Goal: Task Accomplishment & Management: Use online tool/utility

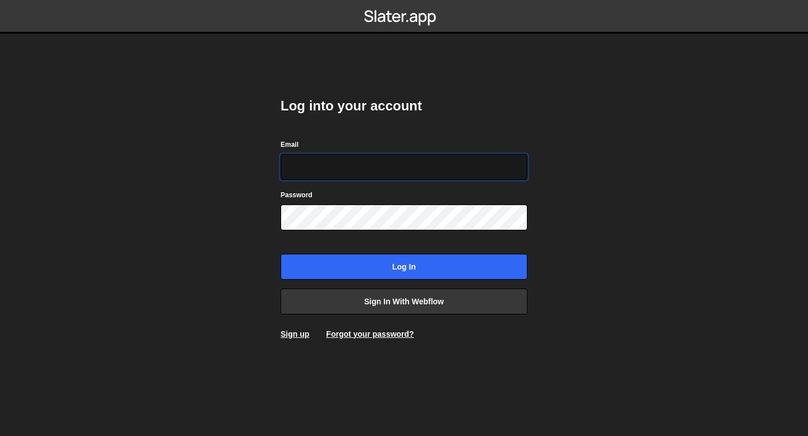
type input "bessoneliot@gmail.com"
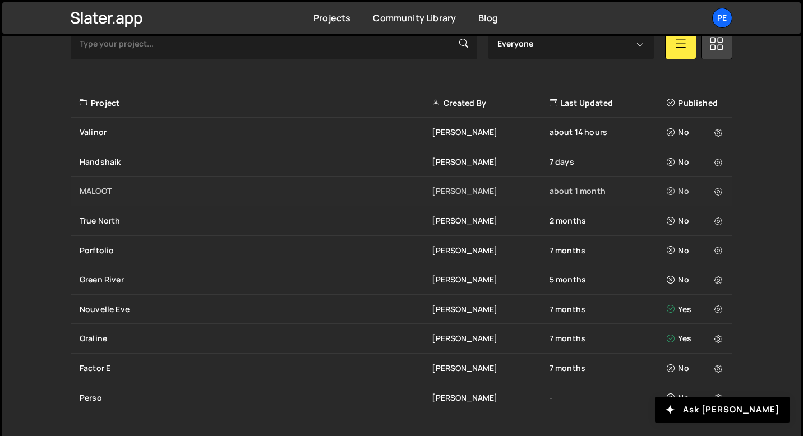
scroll to position [355, 0]
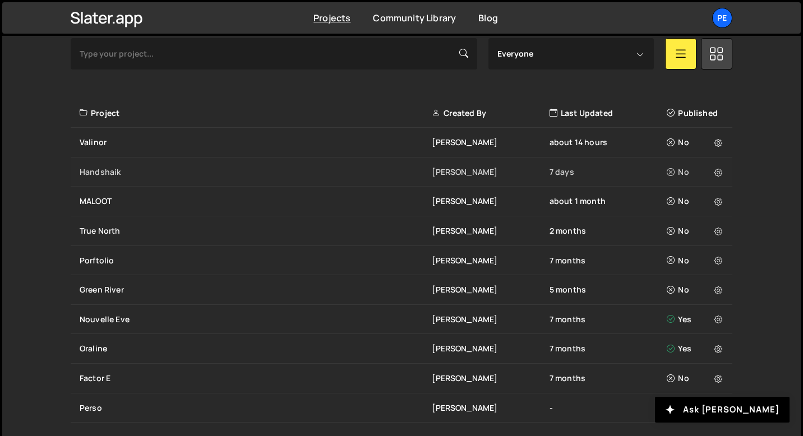
click at [120, 177] on div "Handshaik Eliot BESSON 7 days No" at bounding box center [402, 173] width 662 height 30
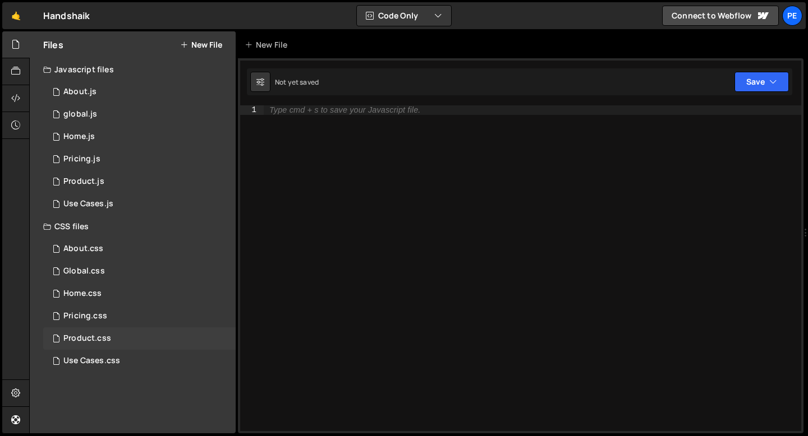
click at [101, 338] on div "Product.css" at bounding box center [87, 339] width 48 height 10
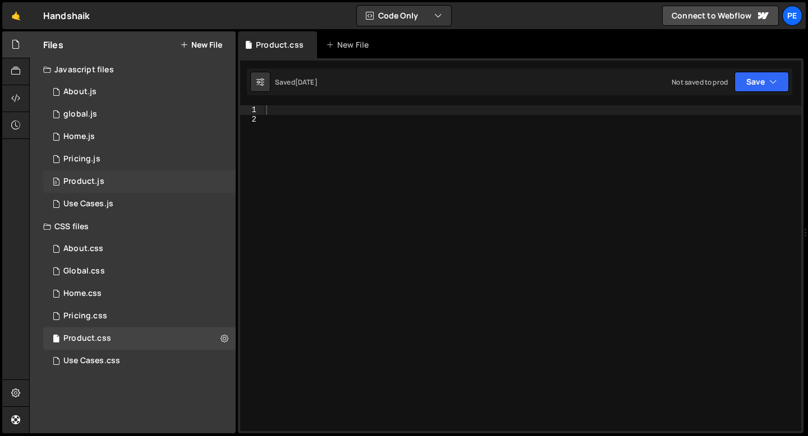
click at [81, 178] on div "Product.js" at bounding box center [83, 182] width 41 height 10
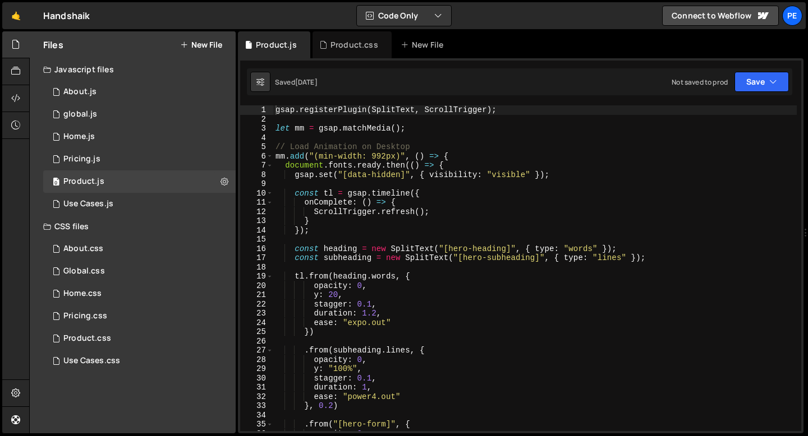
type textarea "let mm = gsap.matchMedia();"
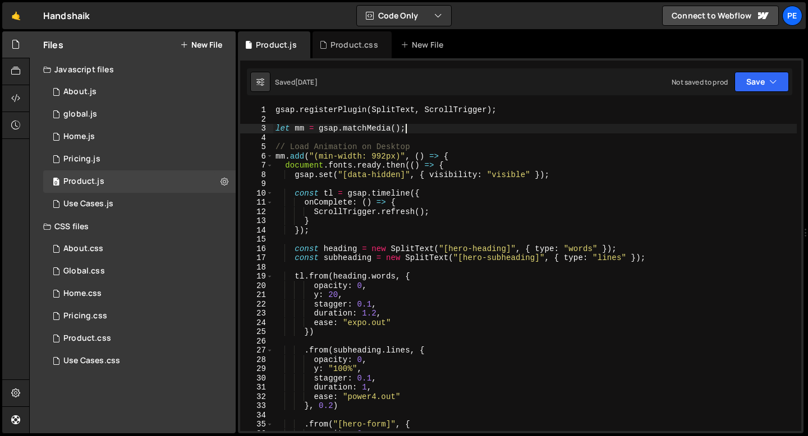
click at [483, 128] on div "gsap . registerPlugin ( SplitText , ScrollTrigger ) ; let mm = gsap . matchMedi…" at bounding box center [534, 277] width 523 height 344
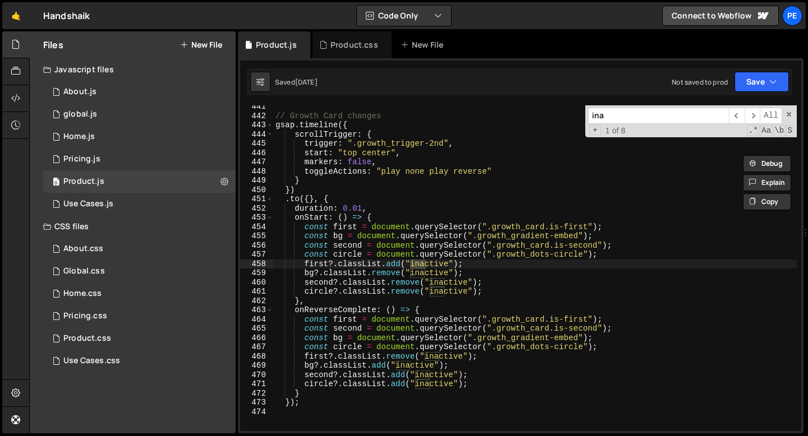
scroll to position [4075, 0]
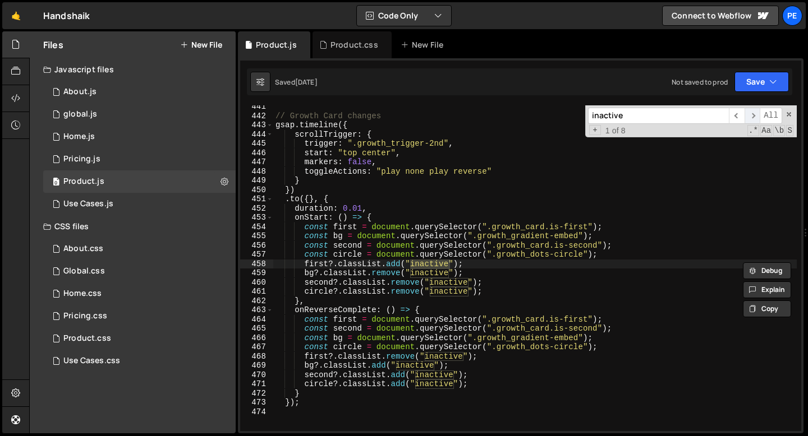
click at [755, 119] on span "​" at bounding box center [752, 116] width 16 height 16
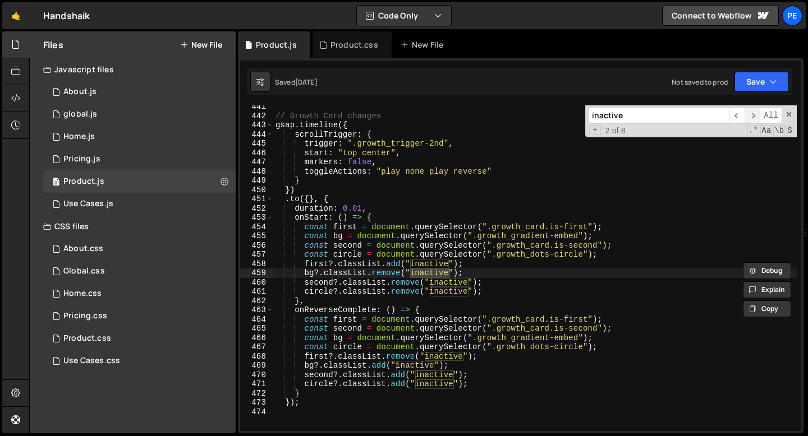
click at [755, 119] on span "​" at bounding box center [752, 116] width 16 height 16
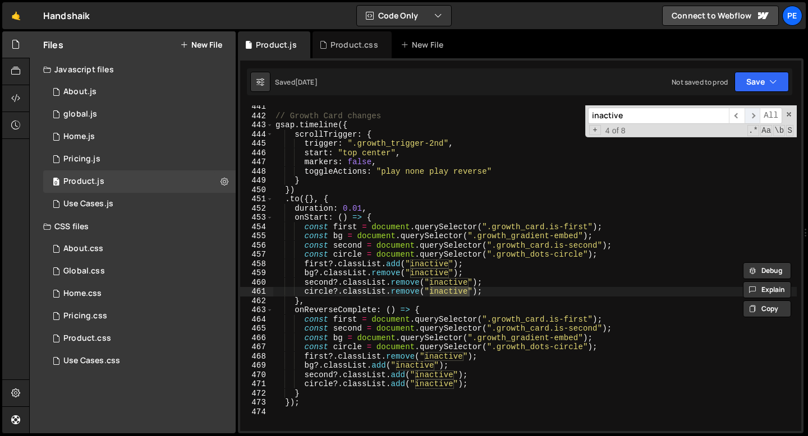
click at [755, 119] on span "​" at bounding box center [752, 116] width 16 height 16
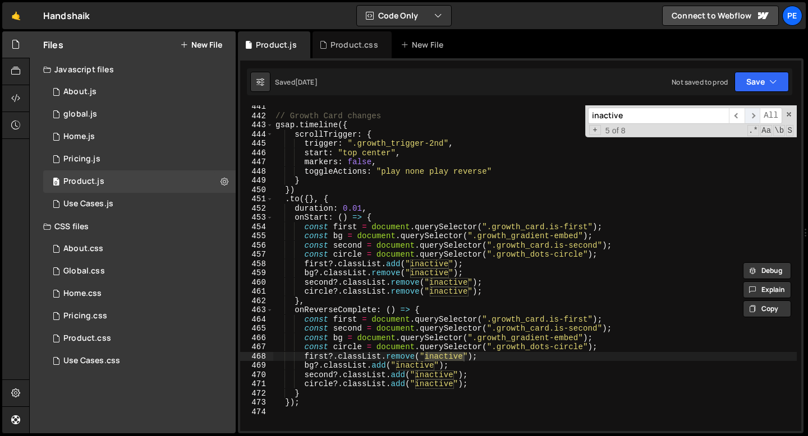
click at [755, 119] on span "​" at bounding box center [752, 116] width 16 height 16
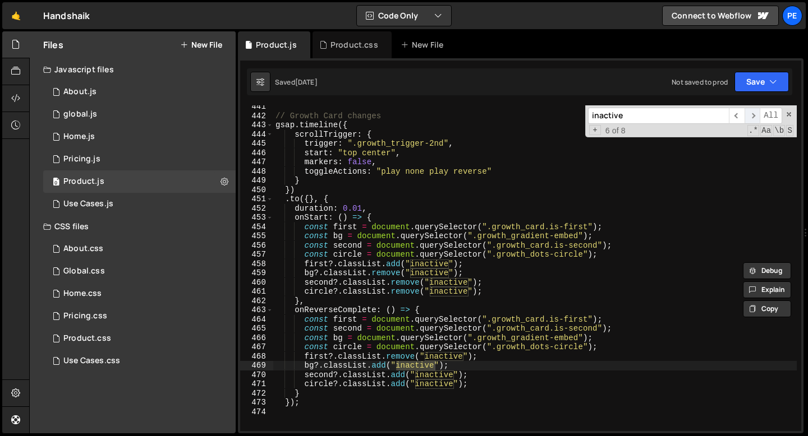
click at [755, 119] on span "​" at bounding box center [752, 116] width 16 height 16
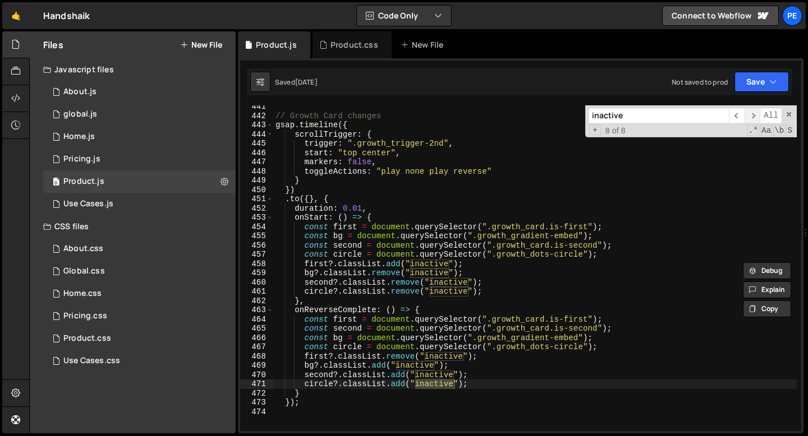
click at [755, 119] on span "​" at bounding box center [752, 116] width 16 height 16
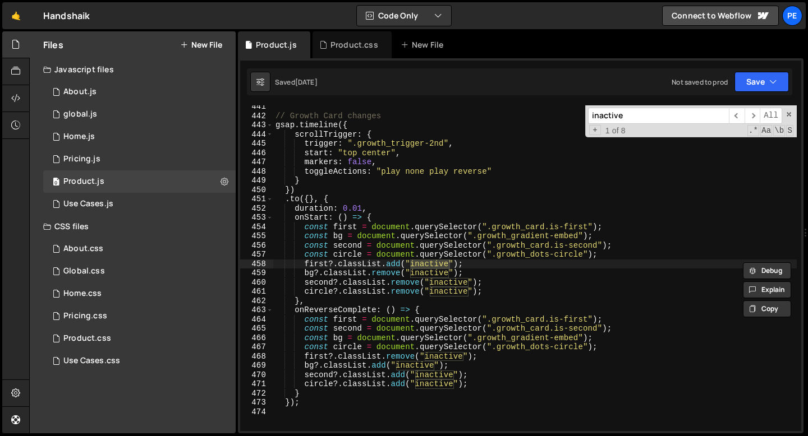
click at [630, 113] on input "inactive" at bounding box center [658, 116] width 141 height 16
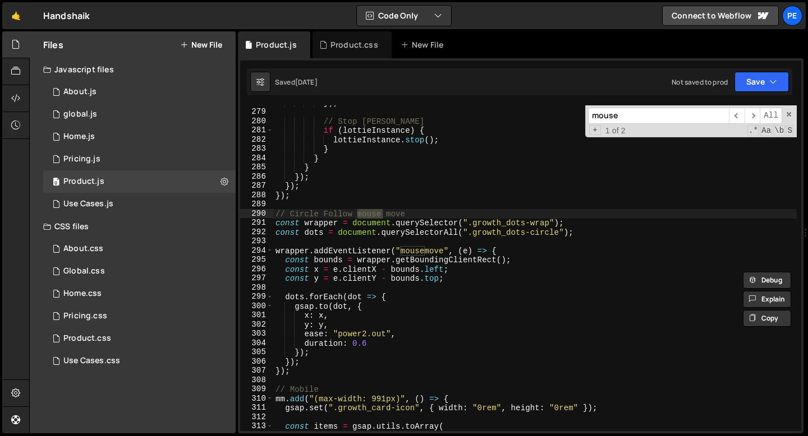
scroll to position [2571, 0]
type input "mouse"
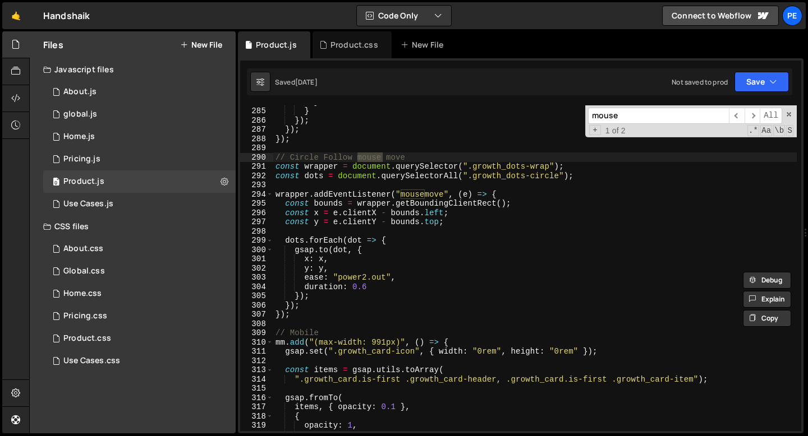
scroll to position [2627, 0]
type textarea "});"
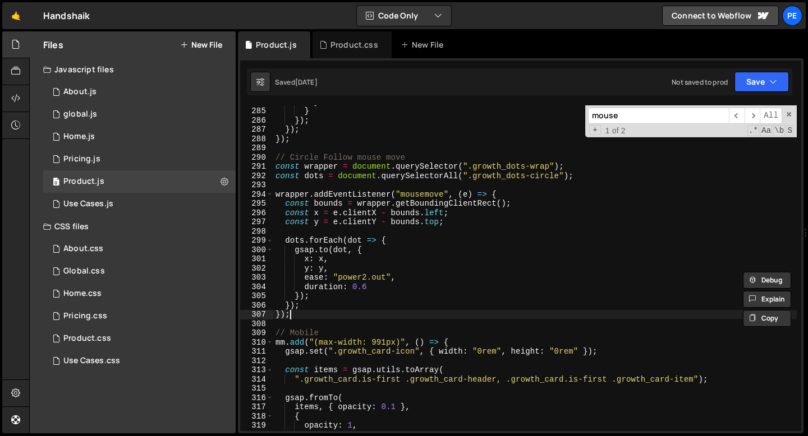
click at [310, 316] on div "} } }) ; }) ; }) ; // Circle Follow mouse move const wrapper = document . query…" at bounding box center [534, 269] width 523 height 344
click at [334, 49] on div "Product.css" at bounding box center [354, 44] width 48 height 11
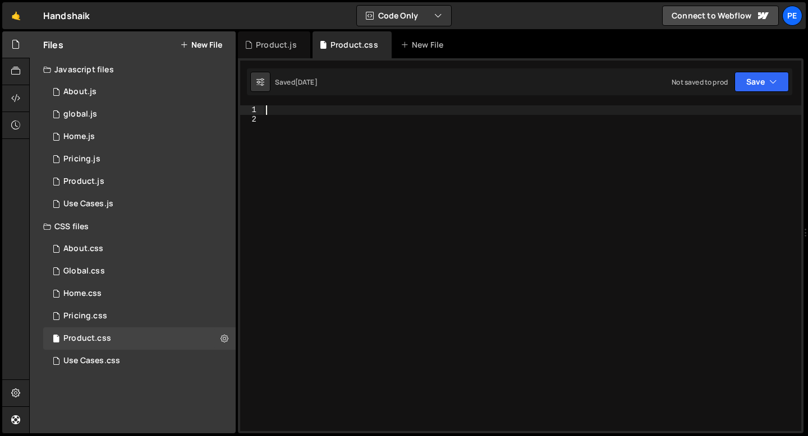
click at [291, 112] on div at bounding box center [532, 277] width 537 height 344
paste textarea "growth_dots-wrap"
type textarea ".growth_dots-wrap .growth_dots-circle {"
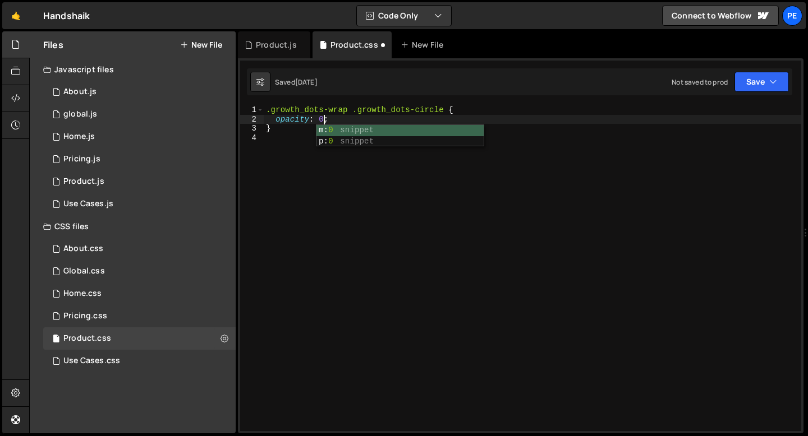
scroll to position [0, 3]
type textarea "opacity: 0;"
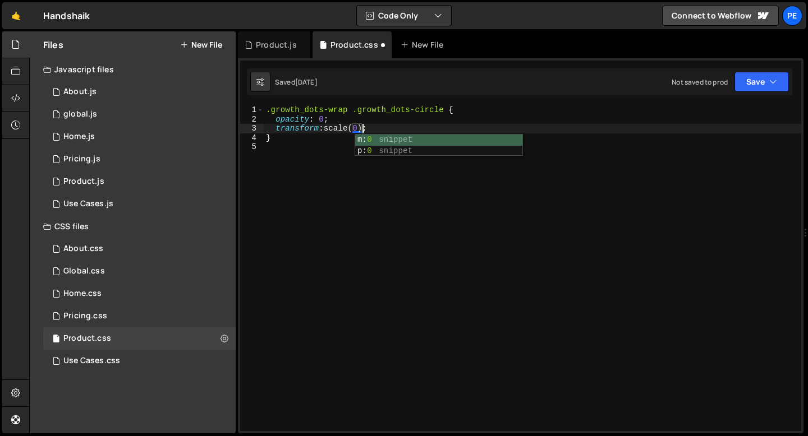
scroll to position [0, 6]
type textarea "transform: scale(0);"
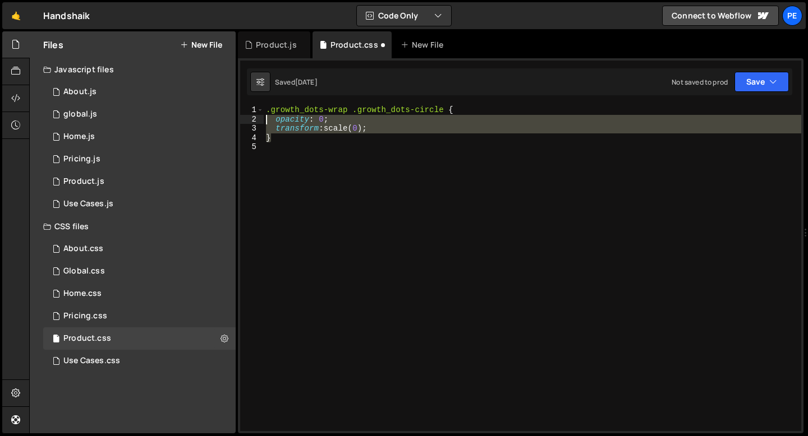
drag, startPoint x: 280, startPoint y: 139, endPoint x: 264, endPoint y: 108, distance: 34.9
click at [263, 108] on div "transform: scale(0); 1 2 3 4 5 .growth_dots-wrap .growth_dots-circle { opacity …" at bounding box center [520, 268] width 561 height 326
type textarea ".growth_dots-wrap .growth_dots-circle { opacity: 0;"
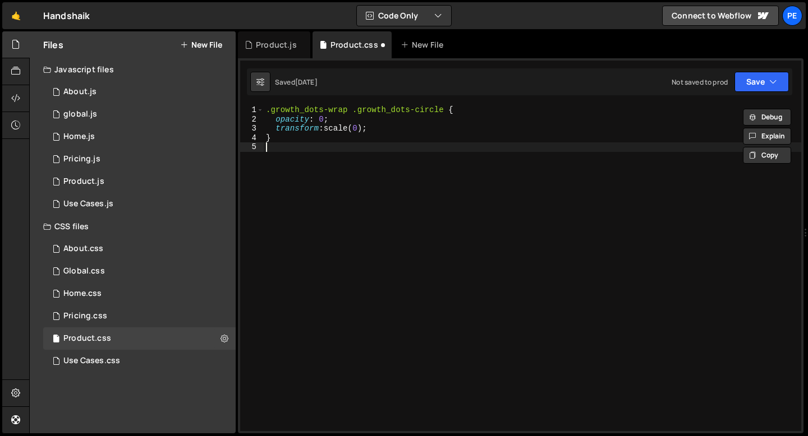
click at [276, 148] on div ".growth_dots-wrap .growth_dots-circle { opacity : 0 ; transform : scale( 0 ) ; }" at bounding box center [532, 277] width 537 height 344
paste textarea "}"
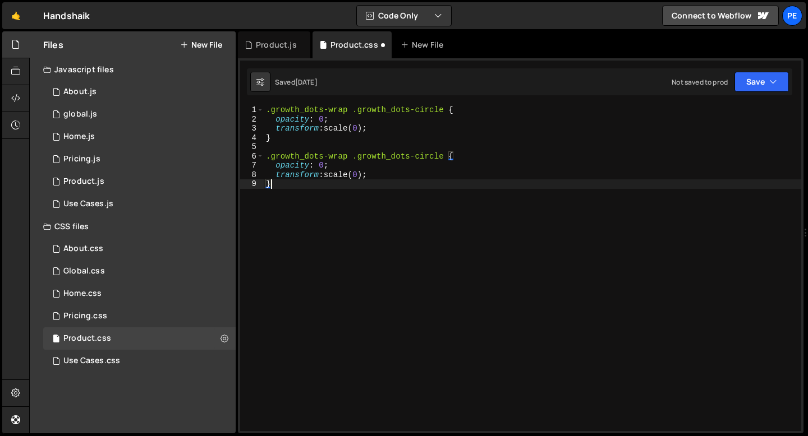
click at [348, 155] on div ".growth_dots-wrap .growth_dots-circle { opacity : 0 ; transform : scale( 0 ) ; …" at bounding box center [532, 277] width 537 height 344
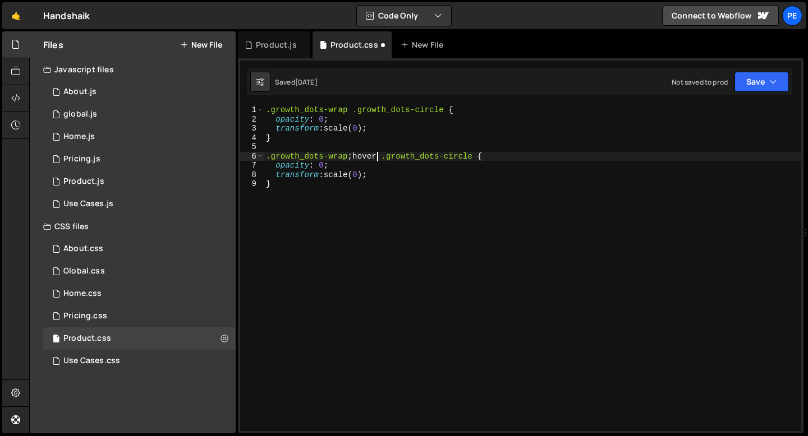
scroll to position [0, 7]
click at [323, 165] on div ".growth_dots-wrap .growth_dots-circle { opacity : 0 ; transform : scale( 0 ) ; …" at bounding box center [532, 277] width 537 height 344
click at [351, 156] on div ".growth_dots-wrap .growth_dots-circle { opacity : 0 ; transform : scale( 0 ) ; …" at bounding box center [532, 277] width 537 height 344
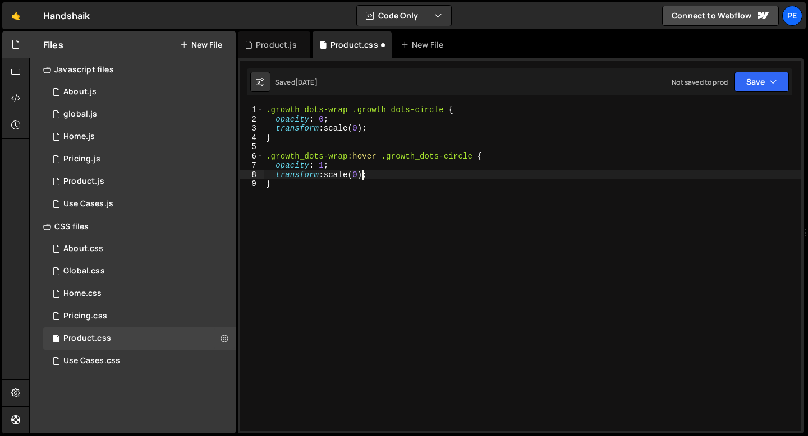
click at [361, 174] on div ".growth_dots-wrap .growth_dots-circle { opacity : 0 ; transform : scale( 0 ) ; …" at bounding box center [532, 277] width 537 height 344
type textarea "transform: scale(1);"
click at [225, 339] on icon at bounding box center [224, 338] width 8 height 11
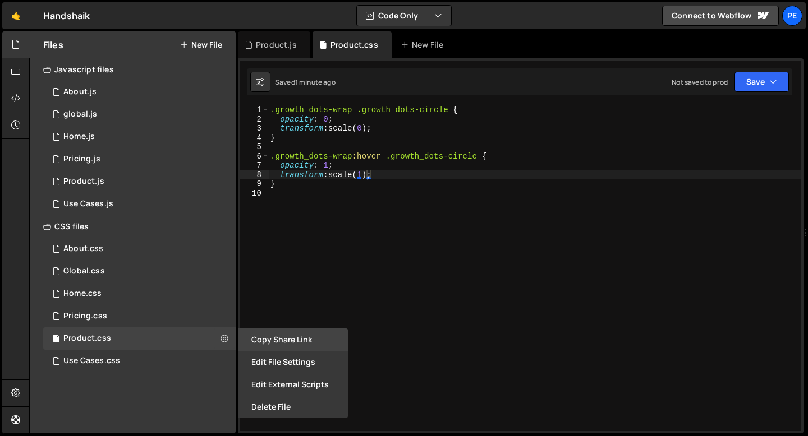
click at [271, 348] on button "Copy share link" at bounding box center [293, 340] width 110 height 22
click at [11, 96] on icon at bounding box center [15, 98] width 9 height 12
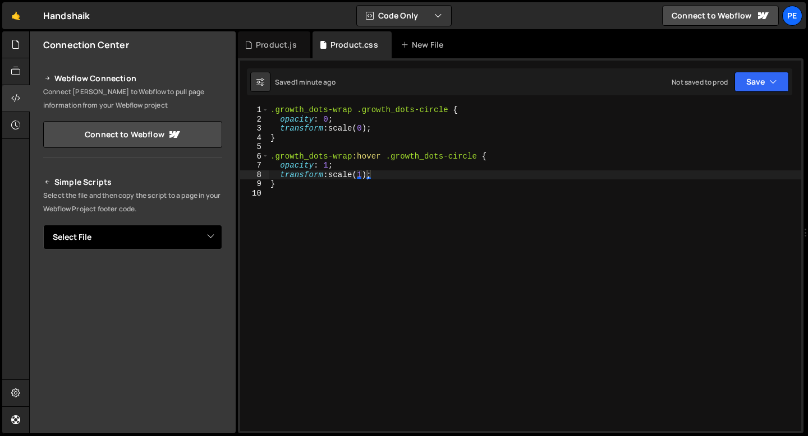
click at [128, 236] on select "Select File About.js global.js Home.js Pricing.js Product.js Use Cases.js About…" at bounding box center [132, 237] width 179 height 25
select select "45330"
click at [43, 225] on select "Select File About.js global.js Home.js Pricing.js Product.js Use Cases.js About…" at bounding box center [132, 237] width 179 height 25
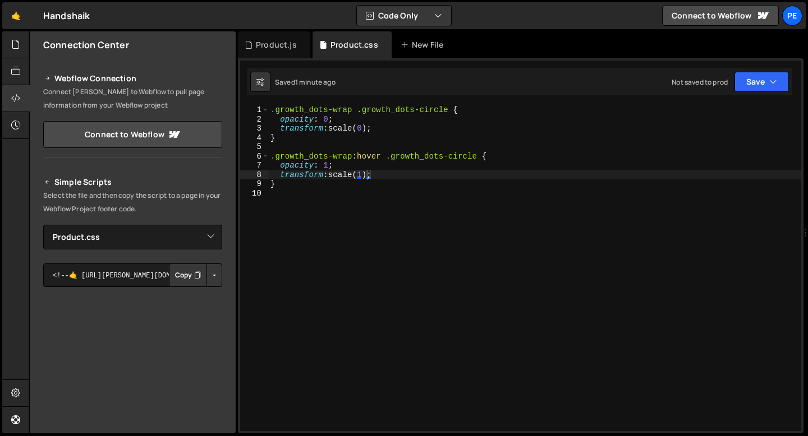
click at [183, 276] on button "Copy" at bounding box center [188, 276] width 38 height 24
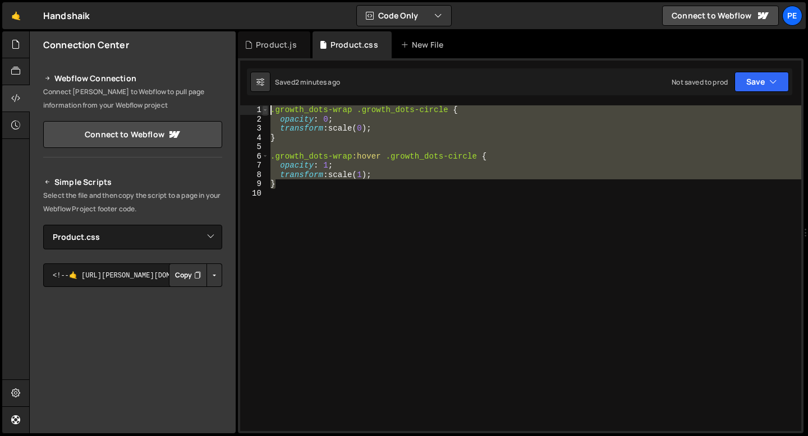
drag, startPoint x: 278, startPoint y: 183, endPoint x: 266, endPoint y: 110, distance: 74.3
click at [266, 110] on div "} 1 2 3 4 5 6 7 8 9 10 .growth_dots-wrap .growth_dots-circle { opacity : 0 ; tr…" at bounding box center [520, 268] width 561 height 326
type textarea ".growth_dots-wrap .growth_dots-circle { opacity: 0;"
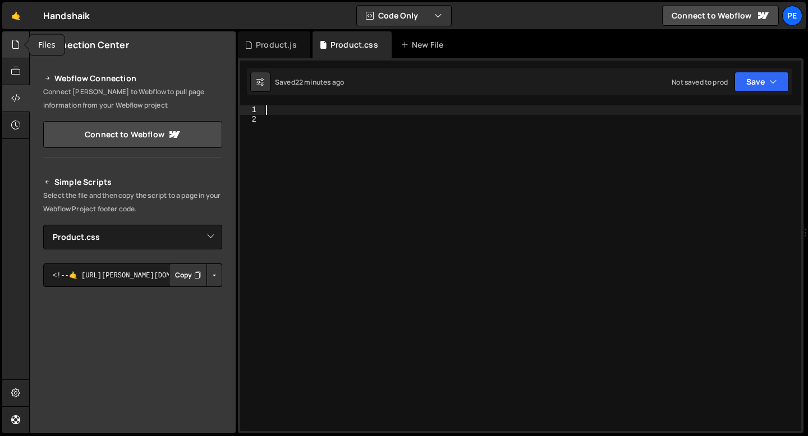
click at [11, 50] on div at bounding box center [15, 44] width 27 height 27
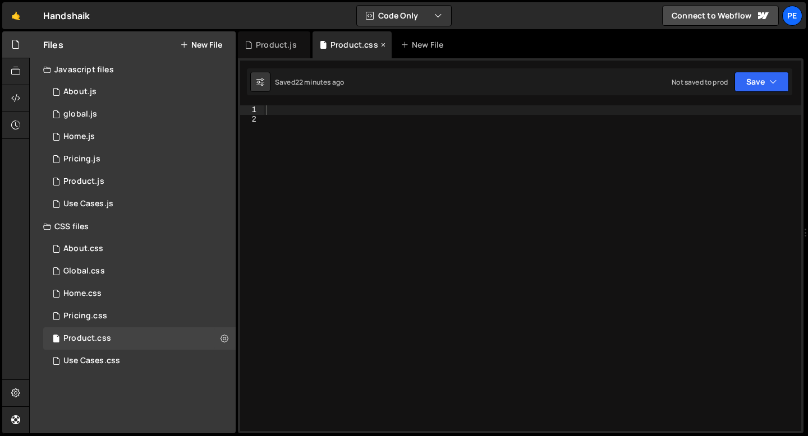
click at [0, 0] on icon at bounding box center [0, 0] width 0 height 0
click at [308, 46] on icon at bounding box center [309, 44] width 8 height 11
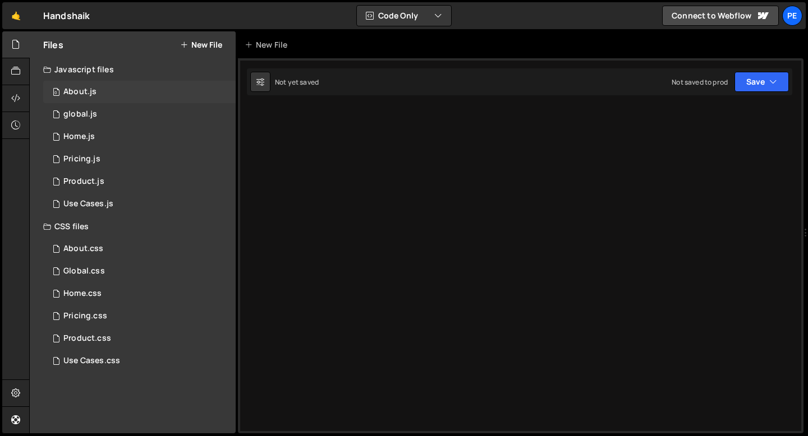
click at [79, 95] on div "About.js" at bounding box center [79, 92] width 33 height 10
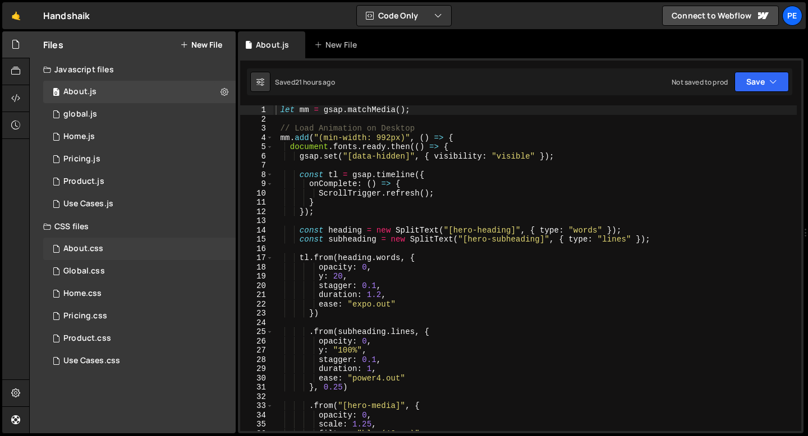
click at [102, 250] on div "About.css 0" at bounding box center [139, 249] width 192 height 22
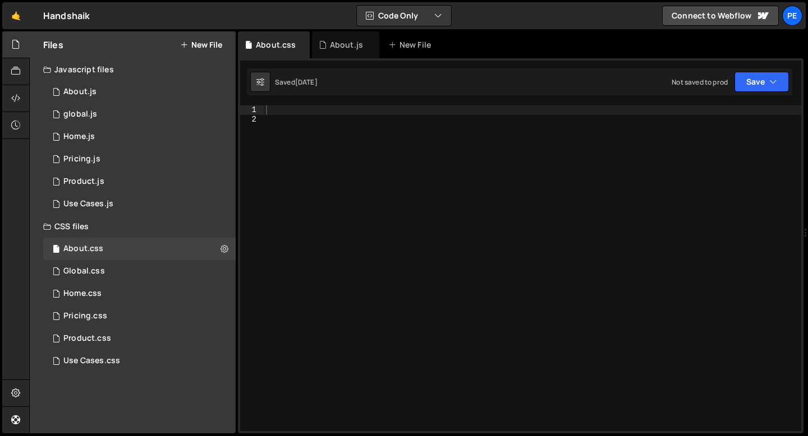
click at [313, 109] on div at bounding box center [532, 277] width 537 height 344
paste textarea "}"
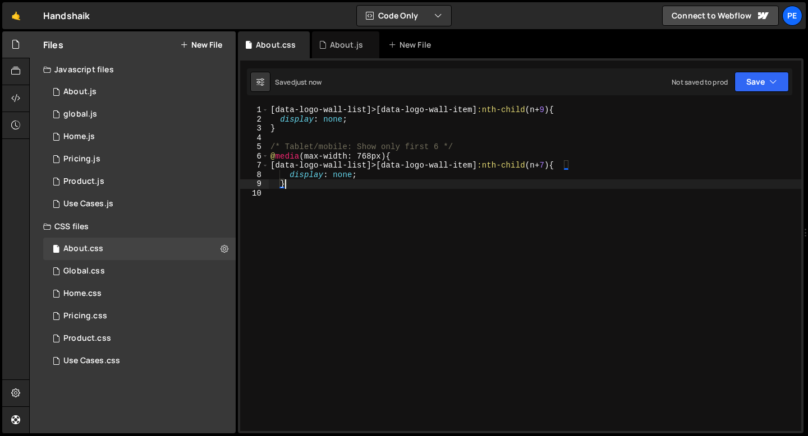
click at [377, 130] on div "[ data-logo-wall-list ]>[ data-logo-wall-item ] :nth-child ( n + 9 ) { display …" at bounding box center [534, 277] width 533 height 344
click at [544, 110] on div "[ data-logo-wall-list ]>[ data-logo-wall-item ] :nth-child ( n + 9 ) { display …" at bounding box center [534, 277] width 533 height 344
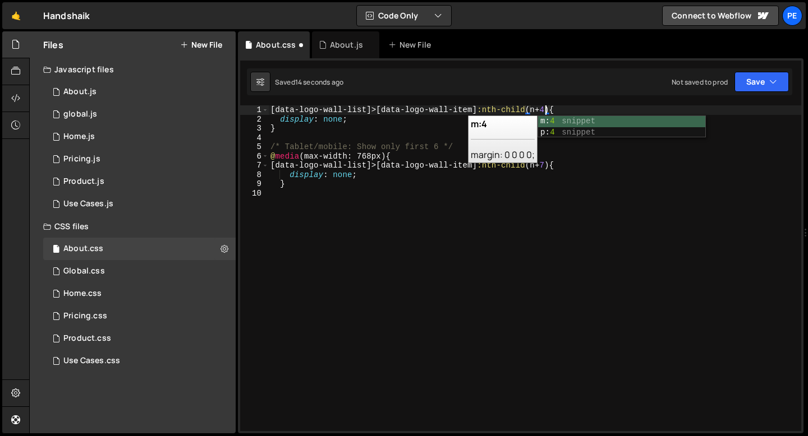
scroll to position [0, 19]
click at [564, 107] on div "[ data-logo-wall-list ]>[ data-logo-wall-item ] :nth-child ( n + 4 ) { display …" at bounding box center [534, 277] width 533 height 344
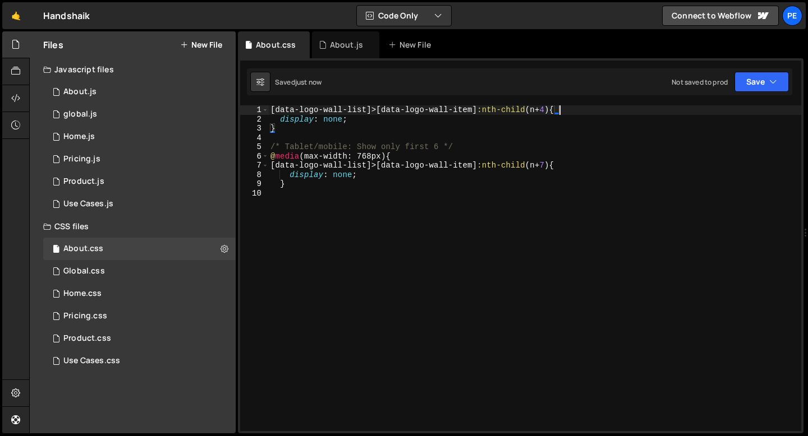
type textarea "[data-logo-wall-list]>[data-logo-wall-item]:nth-child(n+4) {"
click at [133, 90] on div "0 About.js 0" at bounding box center [139, 92] width 192 height 22
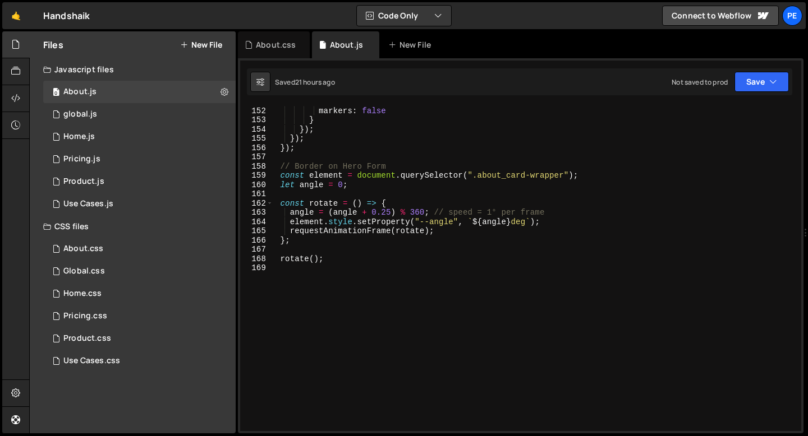
scroll to position [1396, 0]
click at [301, 294] on div "scrub : true , markers : false } }) ; }) ; }) ; // Border on Hero Form const el…" at bounding box center [534, 269] width 523 height 344
paste textarea "});"
type textarea "});"
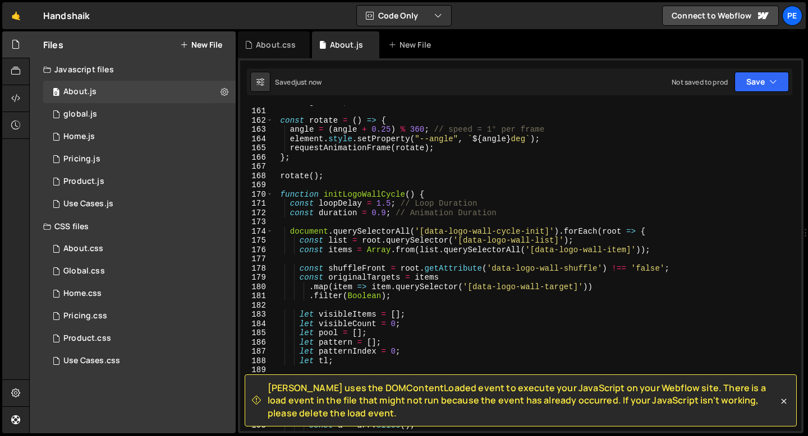
scroll to position [1479, 0]
click at [343, 256] on div "let angle = 0 ; const rotate = ( ) => { angle = ( angle + 0.25 ) % 360 ; // spe…" at bounding box center [534, 269] width 523 height 344
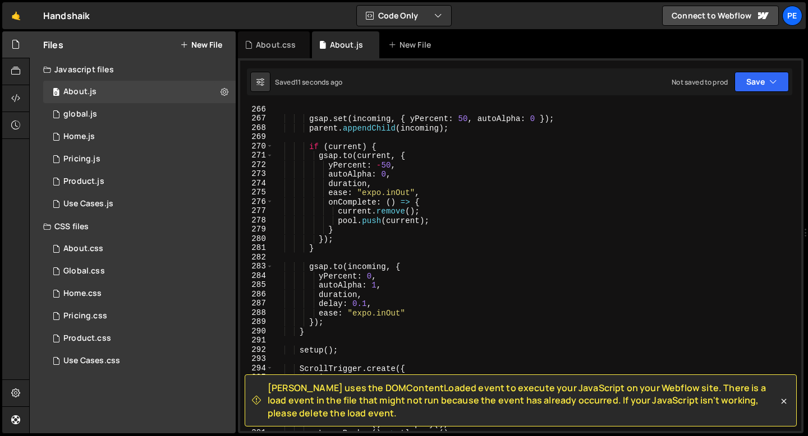
scroll to position [2738, 0]
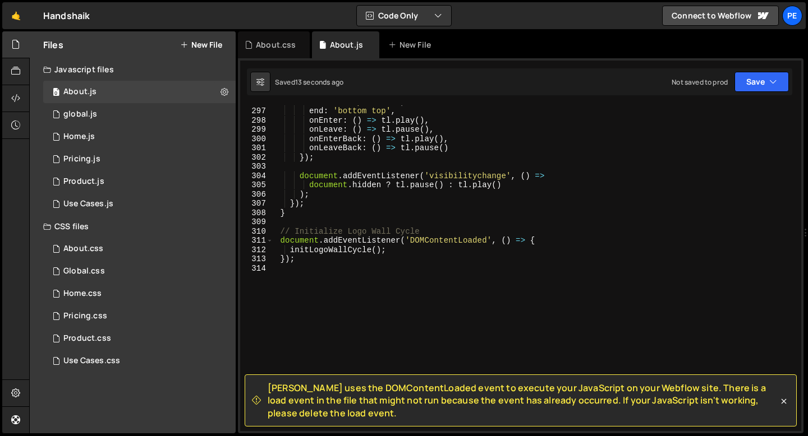
click at [384, 241] on div "start : 'top bottom' , end : 'bottom top' , onEnter : ( ) => tl . play ( ) , on…" at bounding box center [534, 269] width 523 height 344
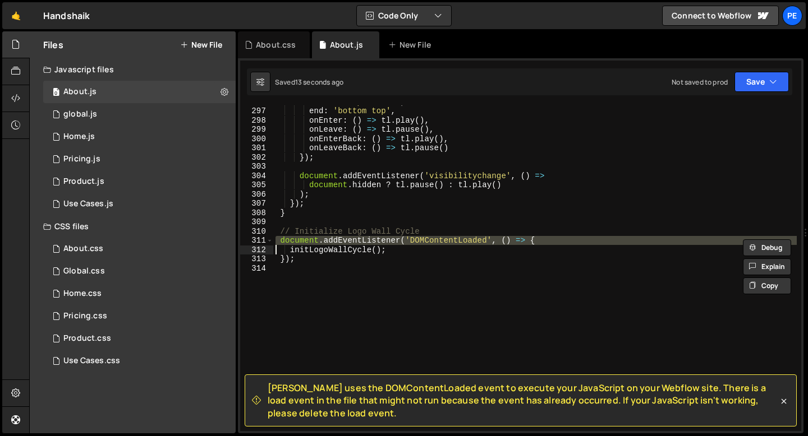
click at [384, 241] on div "start : 'top bottom' , end : 'bottom top' , onEnter : ( ) => tl . play ( ) , on…" at bounding box center [534, 269] width 523 height 344
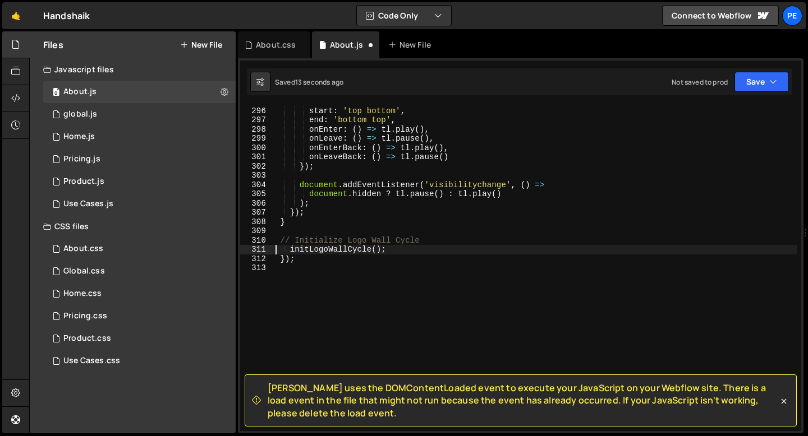
scroll to position [2729, 0]
click at [296, 260] on div "trigger : root , start : 'top bottom' , end : 'bottom top' , onEnter : ( ) => t…" at bounding box center [534, 269] width 523 height 344
type textarea "}"
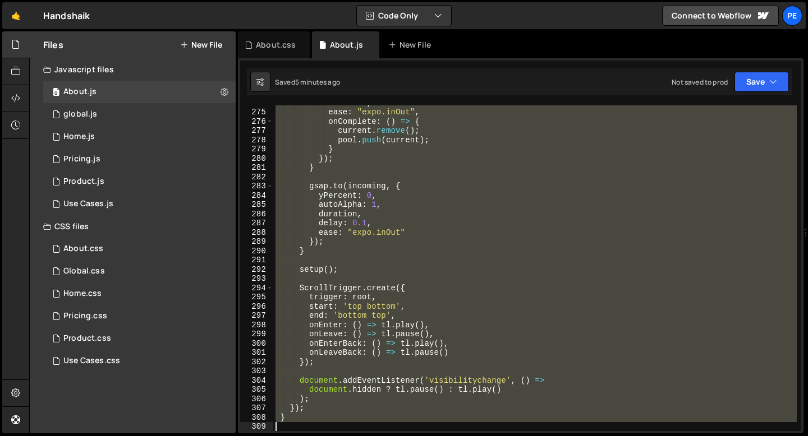
scroll to position [2561, 0]
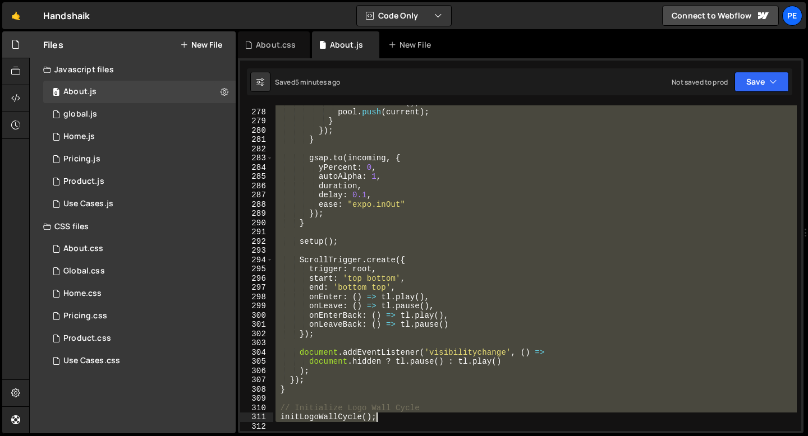
drag, startPoint x: 281, startPoint y: 230, endPoint x: 397, endPoint y: 418, distance: 220.4
click at [397, 417] on div "current . remove ( ) ; pool . push ( current ) ; } }) ; } gsap . to ( incoming …" at bounding box center [534, 270] width 523 height 344
type textarea "// Initialize Logo Wall Cycle initLogoWallCycle();"
click at [269, 42] on div "About.css" at bounding box center [276, 44] width 40 height 11
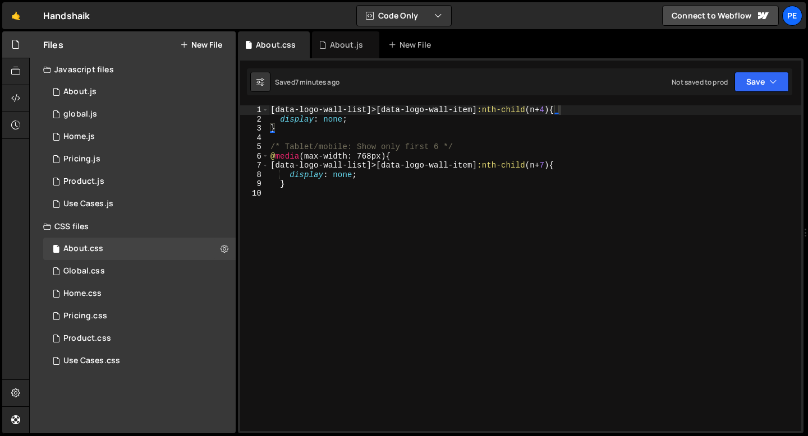
click at [544, 108] on div "[ data-logo-wall-list ]>[ data-logo-wall-item ] :nth-child ( n + 4 ) { display …" at bounding box center [534, 277] width 533 height 344
type textarea "[data-logo-wall-list]>[data-logo-wall-item]:nth-child(n+7) {"
click at [332, 54] on div "About.js" at bounding box center [345, 44] width 67 height 27
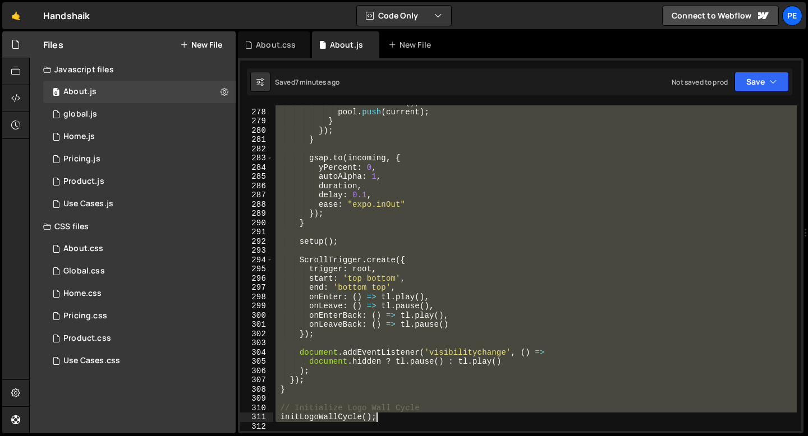
drag, startPoint x: 282, startPoint y: 271, endPoint x: 384, endPoint y: 419, distance: 179.8
click at [384, 419] on div "current . remove ( ) ; pool . push ( current ) ; } }) ; } gsap . to ( incoming …" at bounding box center [534, 270] width 523 height 344
type textarea "// Initialize Logo Wall Cycle initLogoWallCycle();"
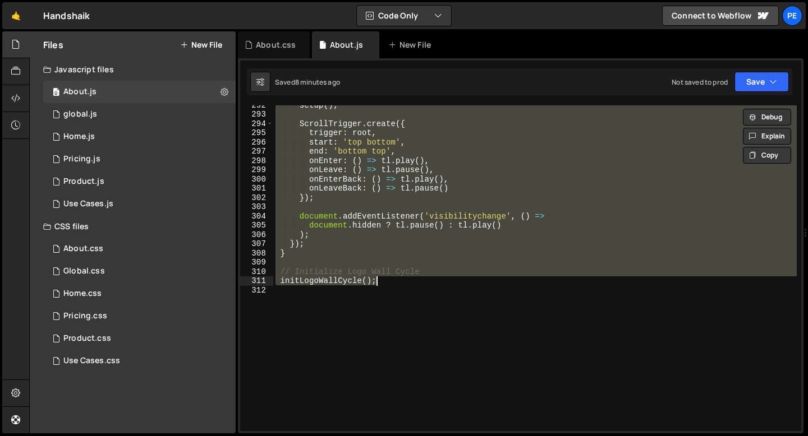
scroll to position [2697, 0]
click at [321, 299] on div "setup ( ) ; ScrollTrigger . create ({ trigger : root , start : 'top bottom' , e…" at bounding box center [534, 272] width 523 height 344
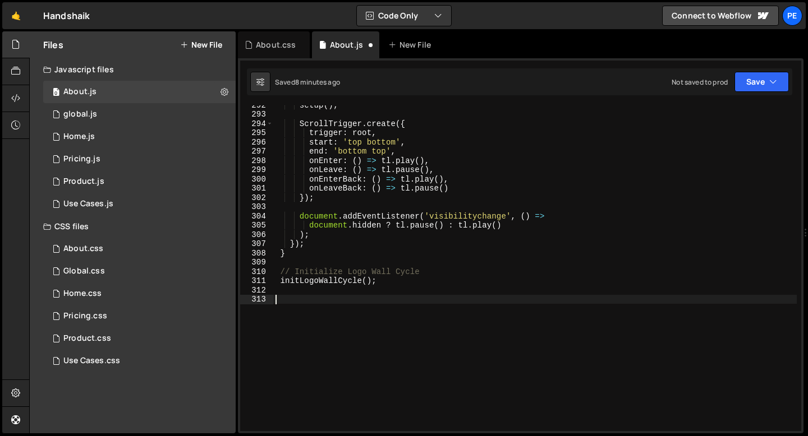
paste textarea "parent.appendChild(pool.shift());"
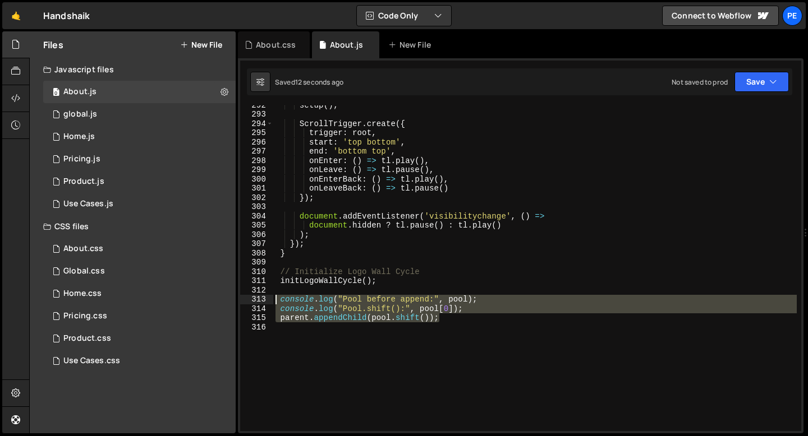
drag, startPoint x: 456, startPoint y: 317, endPoint x: 268, endPoint y: 302, distance: 189.6
click at [268, 303] on div "parent.appendChild(pool.shift()); 292 293 294 295 296 297 298 299 300 301 302 3…" at bounding box center [520, 268] width 561 height 326
type textarea "console.log("Pool before append:", pool); console.log("Pool.shift():", pool[0]);"
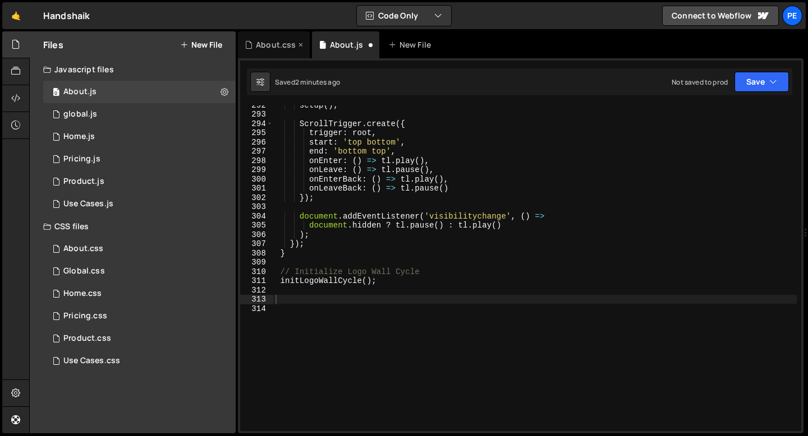
click at [277, 54] on div "About.css" at bounding box center [274, 44] width 72 height 27
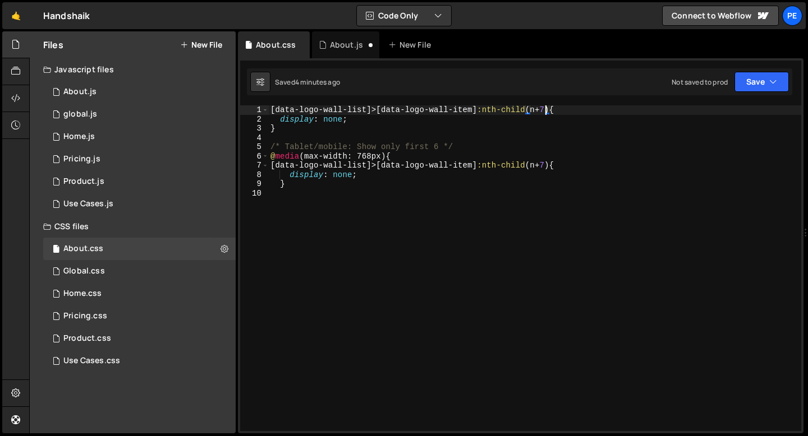
click at [545, 110] on div "[ data-logo-wall-list ]>[ data-logo-wall-item ] :nth-child ( n + 7 ) { display …" at bounding box center [534, 277] width 533 height 344
type textarea "[data-logo-wall-list]>[data-logo-wall-item]:nth-child(n+4) {"
click at [324, 189] on div "[ data-logo-wall-list ]>[ data-logo-wall-item ] :nth-child ( n + 4 ) { display …" at bounding box center [534, 277] width 533 height 344
click at [340, 56] on div "About.js" at bounding box center [345, 44] width 67 height 27
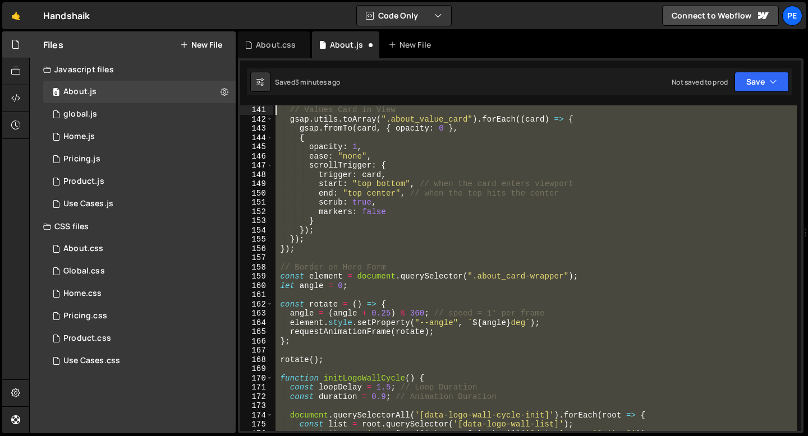
scroll to position [1295, 0]
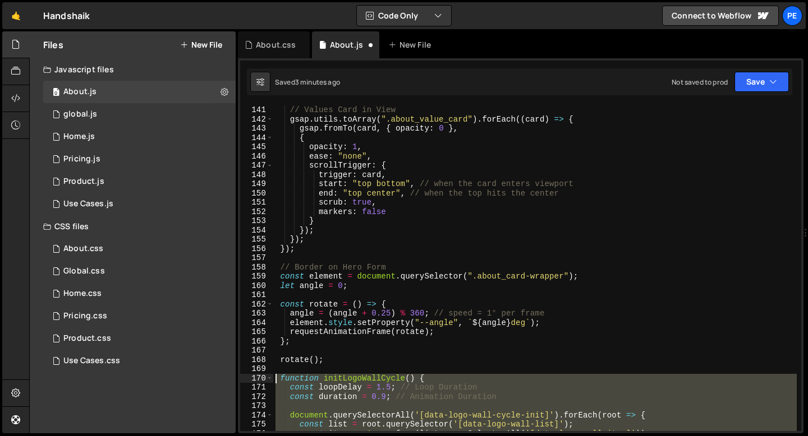
drag, startPoint x: 384, startPoint y: 282, endPoint x: 257, endPoint y: 377, distance: 158.1
click at [257, 377] on div "initLogoWallCycle(); 141 142 143 144 145 146 147 148 149 150 151 152 153 154 15…" at bounding box center [520, 268] width 561 height 326
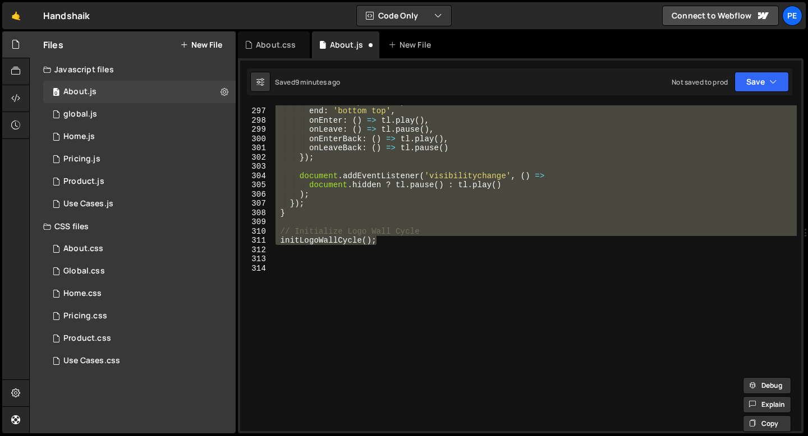
paste textarea "initLogoWallCycle();"
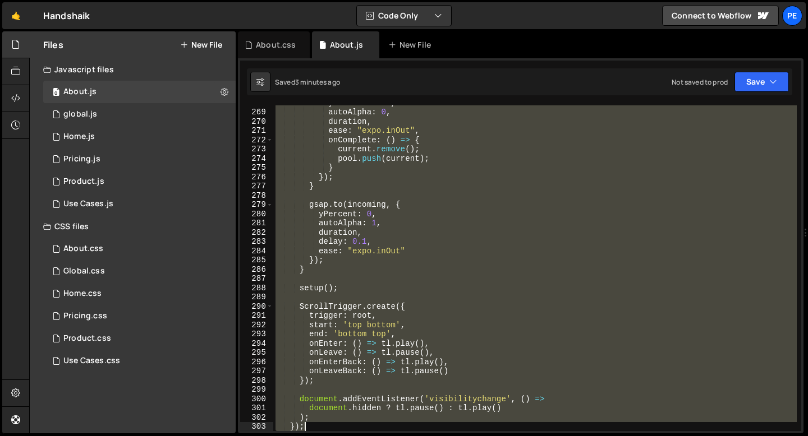
scroll to position [2524, 0]
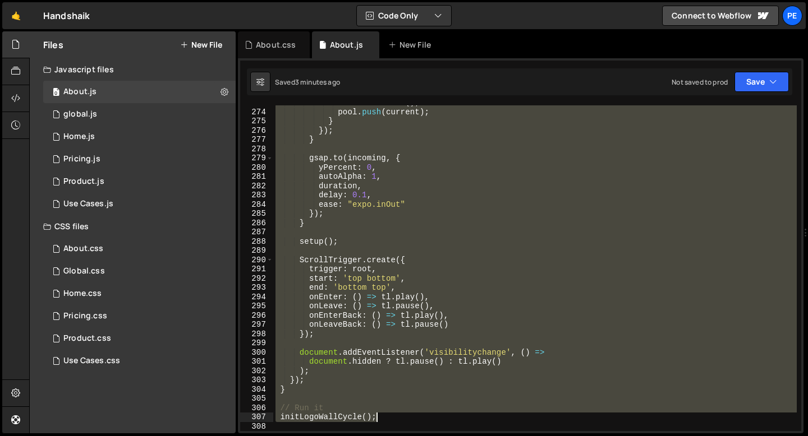
drag, startPoint x: 280, startPoint y: 274, endPoint x: 391, endPoint y: 421, distance: 184.6
click at [391, 421] on div "current . remove ( ) ; pool . push ( current ) ; } }) ; } gsap . to ( incoming …" at bounding box center [534, 270] width 523 height 344
type textarea "// Run it initLogoWallCycle();"
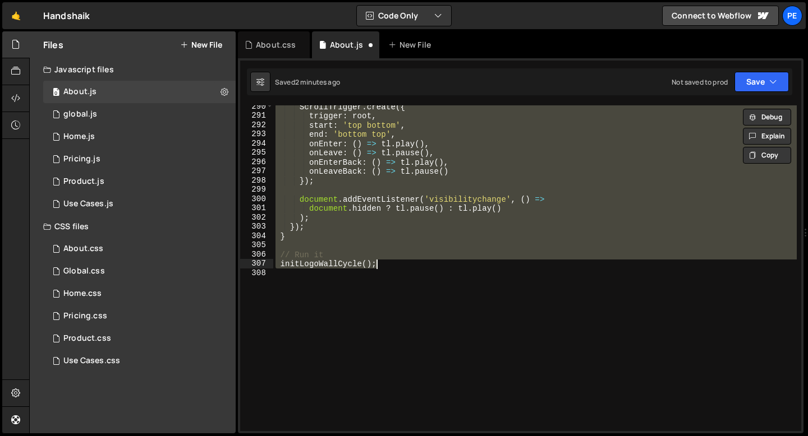
scroll to position [2678, 0]
click at [387, 262] on div "ScrollTrigger . create ({ trigger : root , start : 'top bottom' , end : 'bottom…" at bounding box center [534, 268] width 523 height 326
type textarea "initLogoWallCycle();"
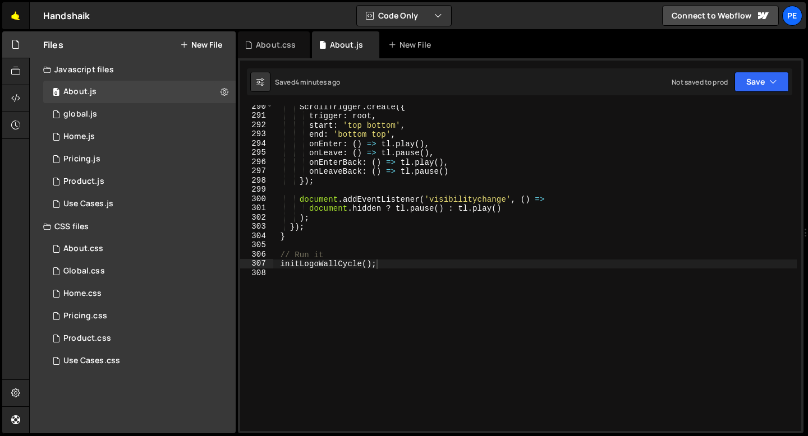
click at [17, 19] on link "🤙" at bounding box center [15, 15] width 27 height 27
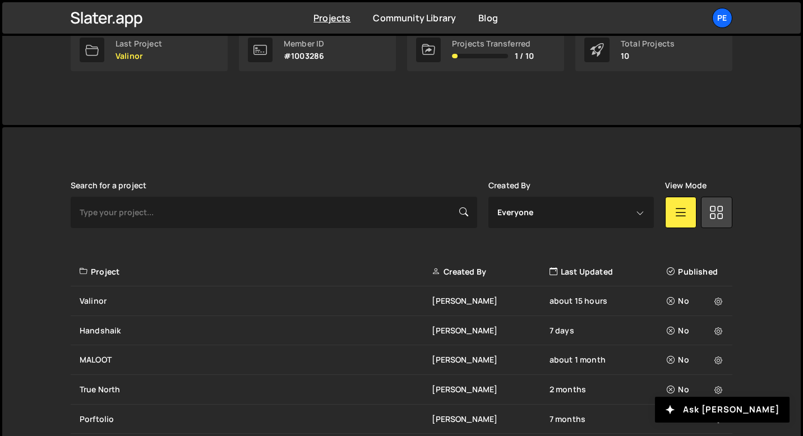
scroll to position [325, 0]
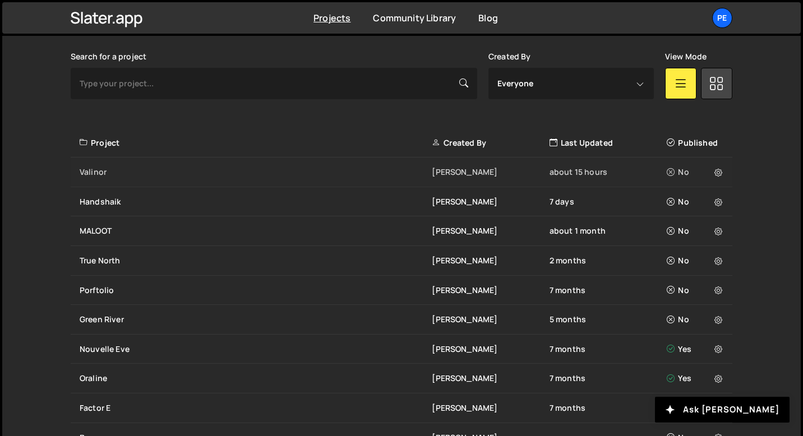
click at [203, 176] on div "Valinor" at bounding box center [256, 172] width 352 height 11
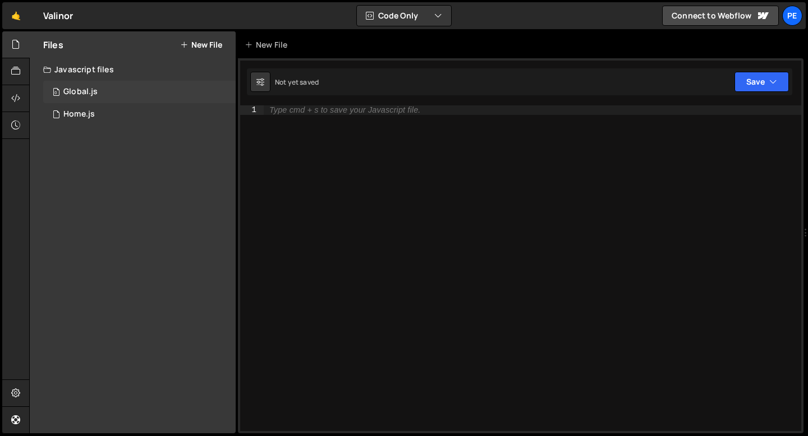
click at [104, 86] on div "0 Global.js 0" at bounding box center [139, 92] width 192 height 22
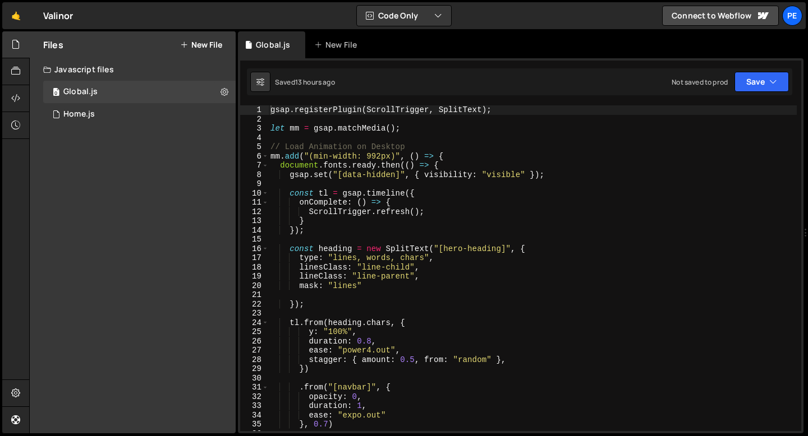
click at [266, 110] on div "1" at bounding box center [254, 110] width 29 height 10
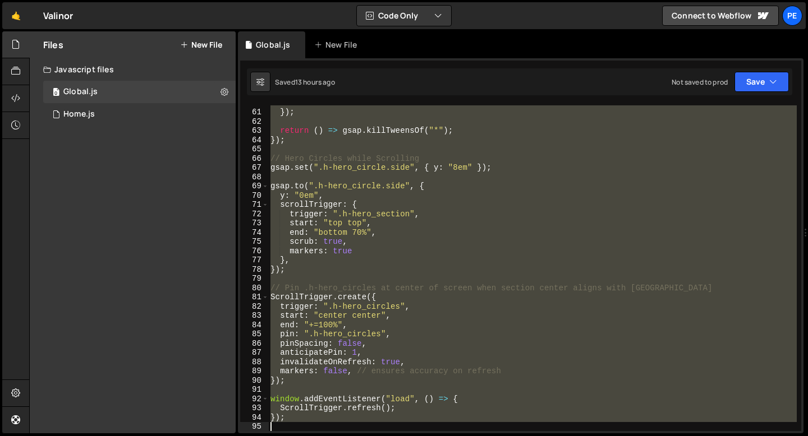
scroll to position [553, 0]
drag, startPoint x: 271, startPoint y: 110, endPoint x: 331, endPoint y: 434, distance: 329.1
click at [331, 435] on div "Hold on a sec... Are you certain you wish to leave this page? Any changes you'v…" at bounding box center [404, 218] width 808 height 436
type textarea "});"
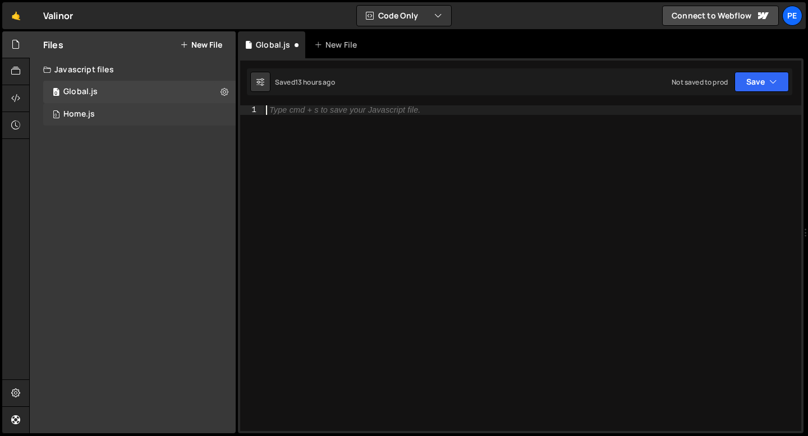
click at [137, 118] on div "0 Home.js 0" at bounding box center [139, 114] width 192 height 22
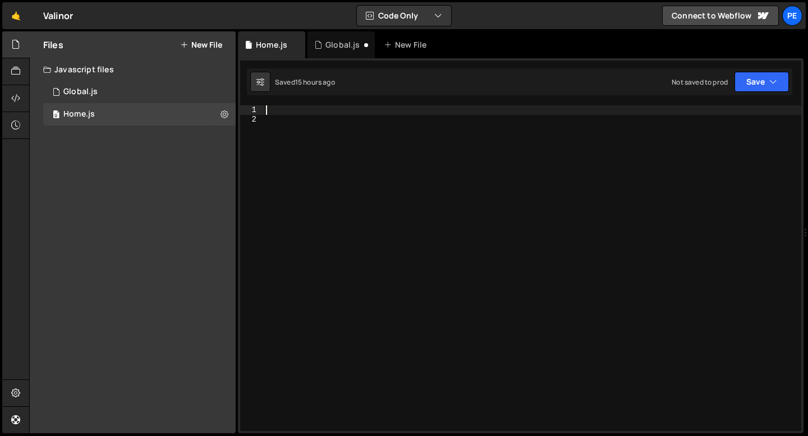
click at [343, 113] on div at bounding box center [532, 277] width 537 height 344
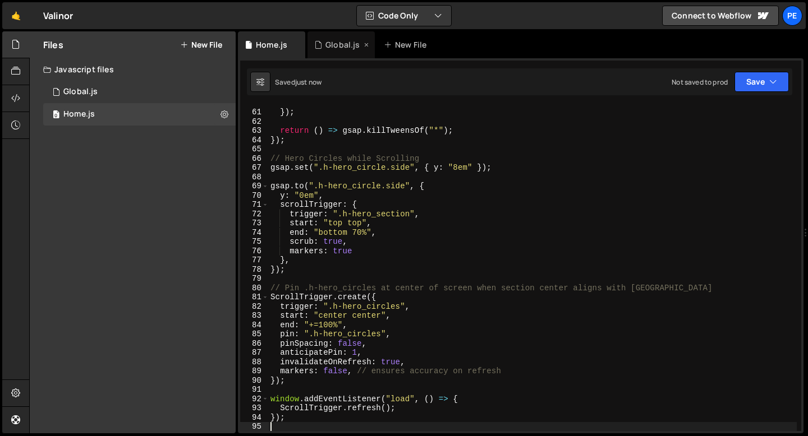
click at [334, 42] on div "Global.js" at bounding box center [342, 44] width 34 height 11
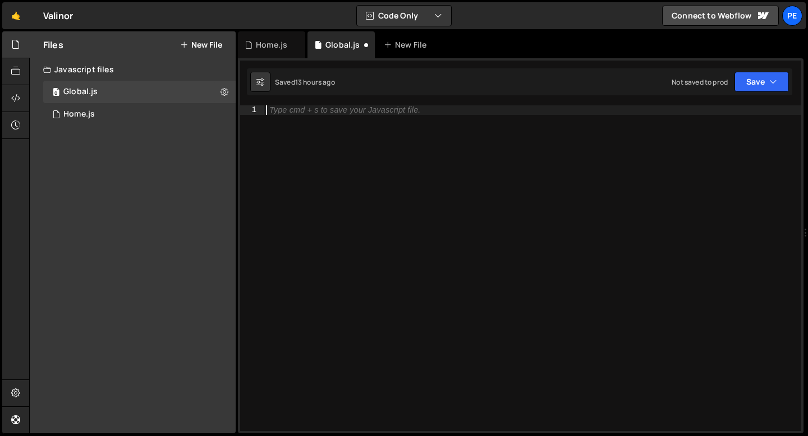
click at [333, 113] on div "Type cmd + s to save your Javascript file." at bounding box center [344, 110] width 151 height 8
click at [268, 48] on div "Home.js" at bounding box center [271, 44] width 31 height 11
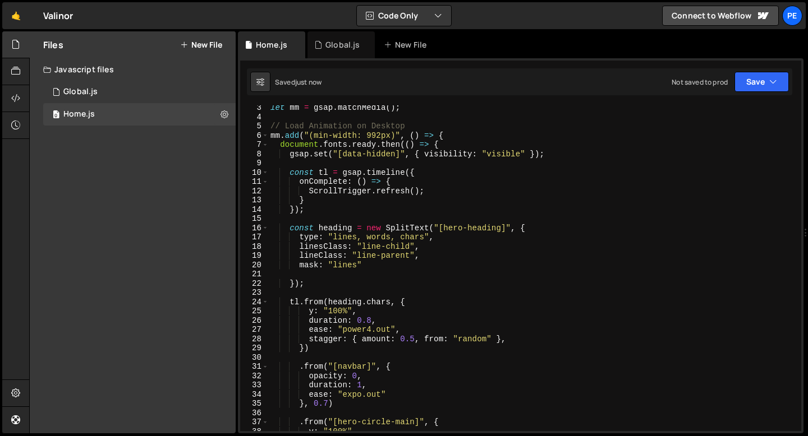
scroll to position [0, 0]
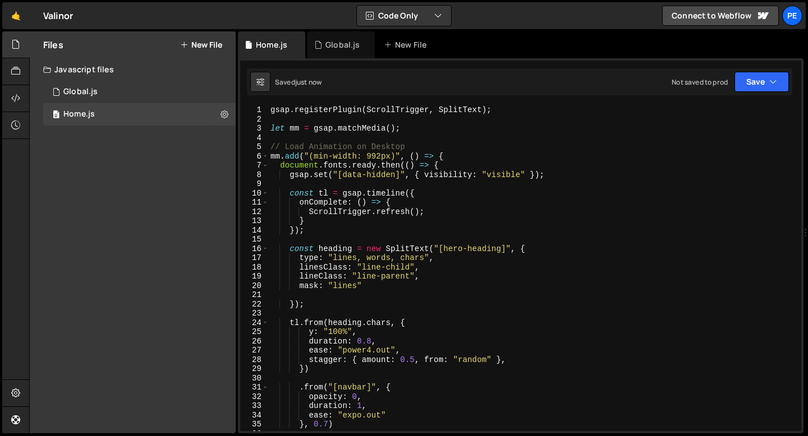
click at [380, 260] on div "gsap . registerPlugin ( ScrollTrigger , SplitText ) ; let mm = gsap . matchMedi…" at bounding box center [532, 277] width 528 height 344
click at [376, 257] on div "gsap . registerPlugin ( ScrollTrigger , SplitText ) ; let mm = gsap . matchMedi…" at bounding box center [532, 277] width 528 height 344
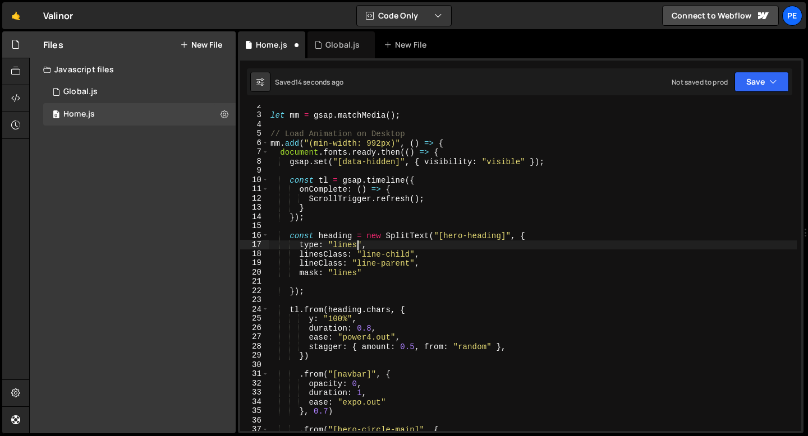
scroll to position [15, 0]
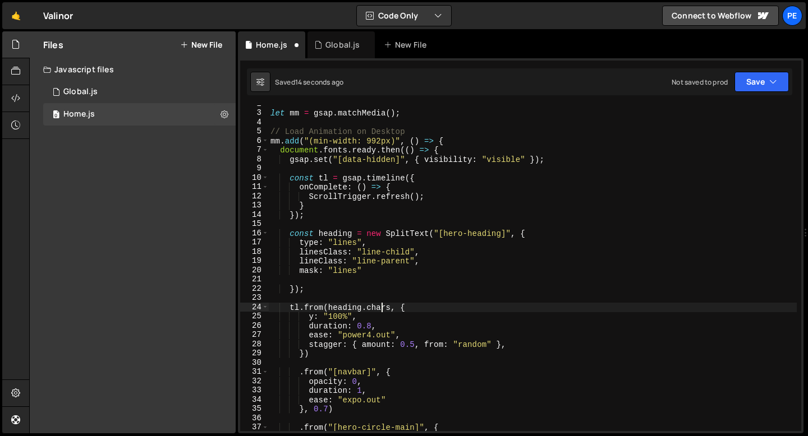
click at [379, 306] on div "let mm = gsap . matchMedia ( ) ; // Load Animation on Desktop mm . add ( "(min-…" at bounding box center [532, 271] width 528 height 344
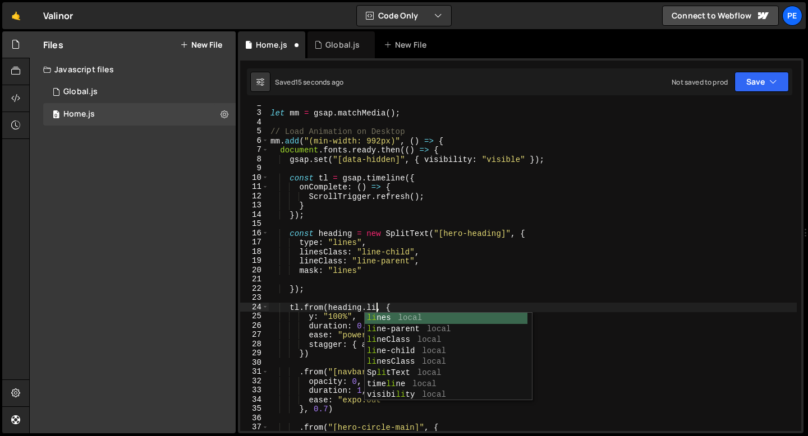
type textarea "tl.from(heading.lines, {"
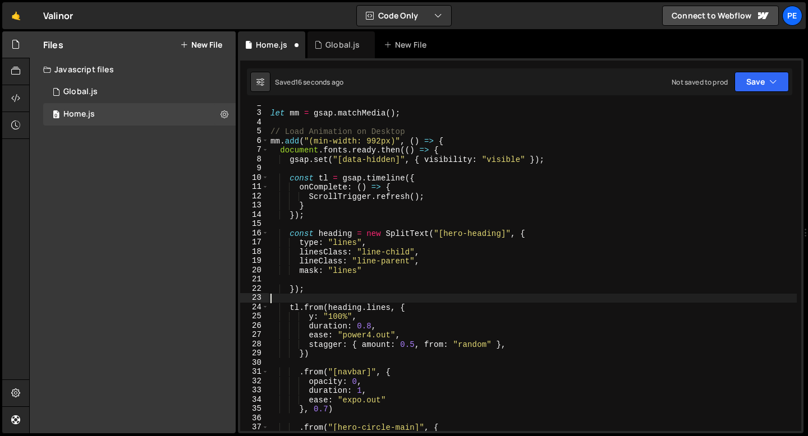
click at [446, 299] on div "let mm = gsap . matchMedia ( ) ; // Load Animation on Desktop mm . add ( "(min-…" at bounding box center [532, 271] width 528 height 344
click at [474, 348] on div "let mm = gsap . matchMedia ( ) ; // Load Animation on Desktop mm . add ( "(min-…" at bounding box center [532, 271] width 528 height 344
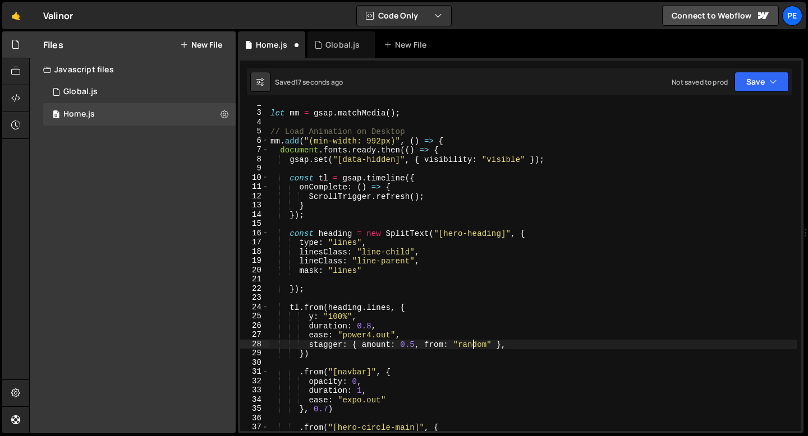
click at [474, 347] on div "let mm = gsap . matchMedia ( ) ; // Load Animation on Desktop mm . add ( "(min-…" at bounding box center [532, 271] width 528 height 344
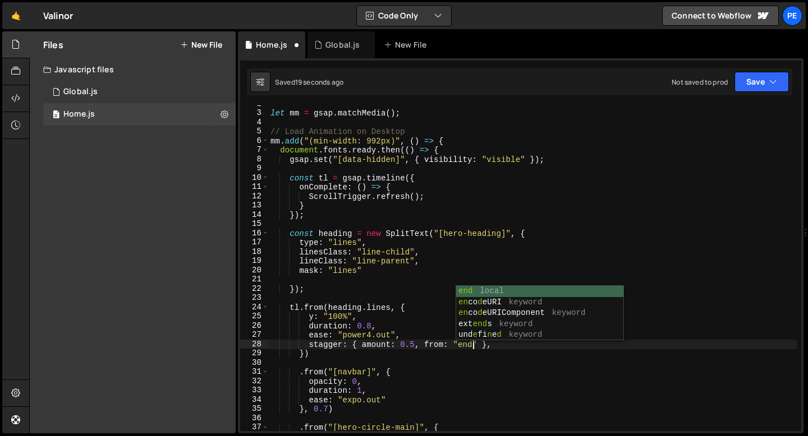
click at [413, 342] on div "let mm = gsap . matchMedia ( ) ; // Load Animation on Desktop mm . add ( "(min-…" at bounding box center [532, 271] width 528 height 344
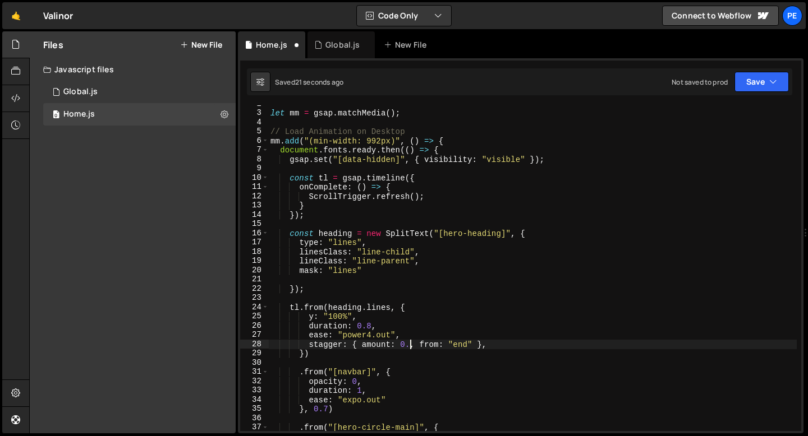
scroll to position [0, 10]
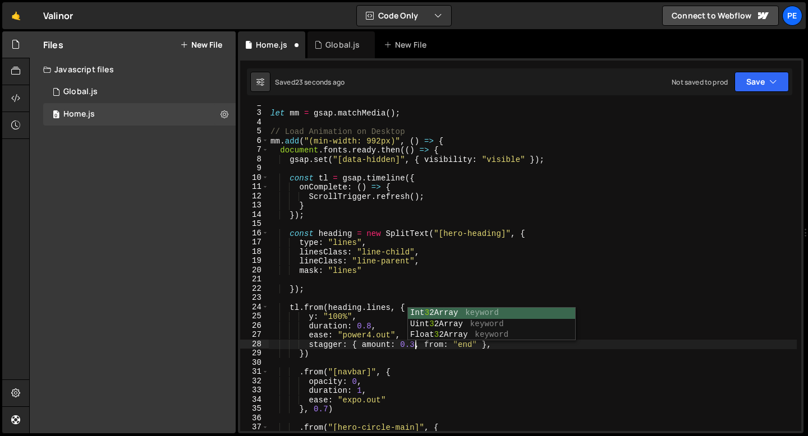
click at [370, 318] on div "let mm = gsap . matchMedia ( ) ; // Load Animation on Desktop mm . add ( "(min-…" at bounding box center [532, 271] width 528 height 344
type textarea "y: "100%","
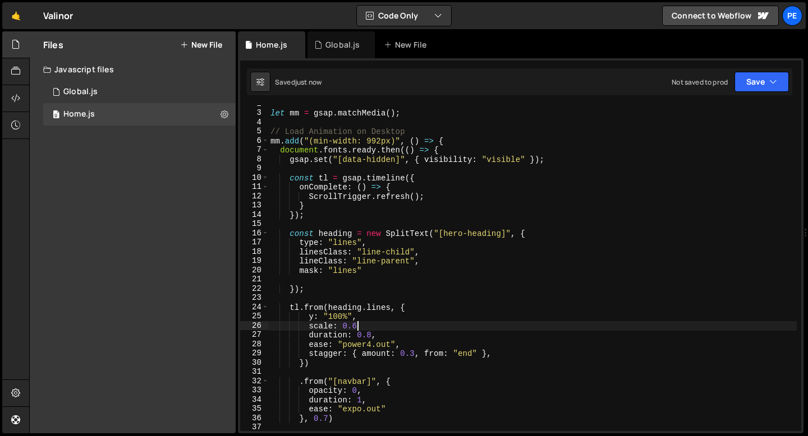
scroll to position [0, 6]
click at [338, 316] on div "let mm = gsap . matchMedia ( ) ; // Load Animation on Desktop mm . add ( "(min-…" at bounding box center [532, 271] width 528 height 344
click at [356, 324] on div "let mm = gsap . matchMedia ( ) ; // Load Animation on Desktop mm . add ( "(min-…" at bounding box center [532, 271] width 528 height 344
click at [376, 328] on div "let mm = gsap . matchMedia ( ) ; // Load Animation on Desktop mm . add ( "(min-…" at bounding box center [532, 271] width 528 height 344
click at [356, 243] on div "let mm = gsap . matchMedia ( ) ; // Load Animation on Desktop mm . add ( "(min-…" at bounding box center [532, 271] width 528 height 344
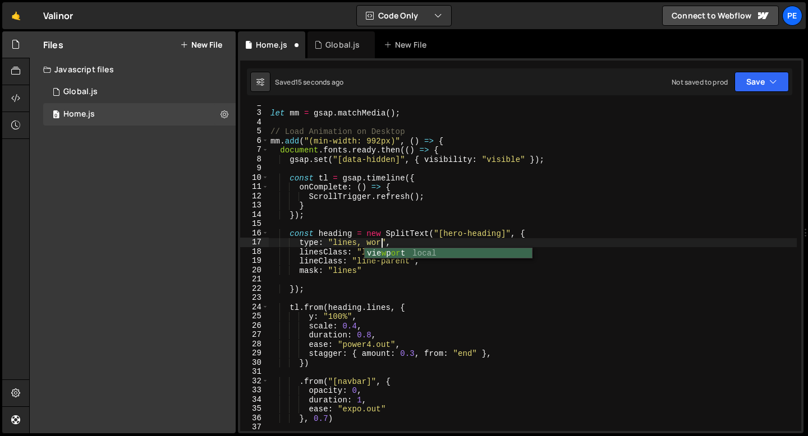
scroll to position [0, 8]
click at [378, 307] on div "let mm = gsap . matchMedia ( ) ; // Load Animation on Desktop mm . add ( "(min-…" at bounding box center [532, 271] width 528 height 344
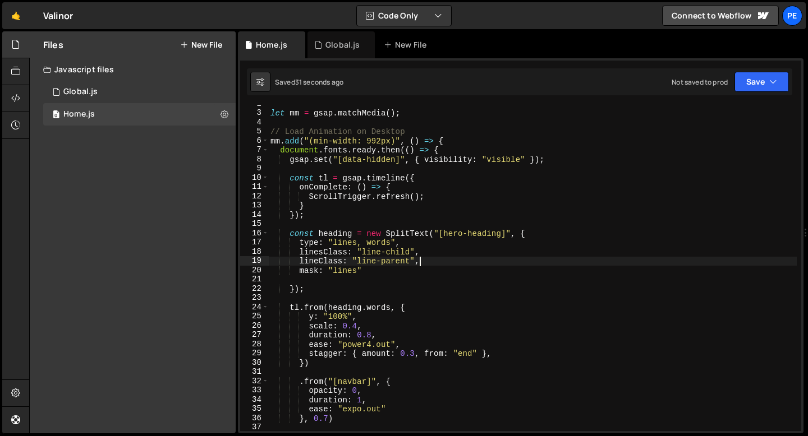
click at [424, 260] on div "let mm = gsap . matchMedia ( ) ; // Load Animation on Desktop mm . add ( "(min-…" at bounding box center [532, 271] width 528 height 344
type textarea "lineClass: "line-parent","
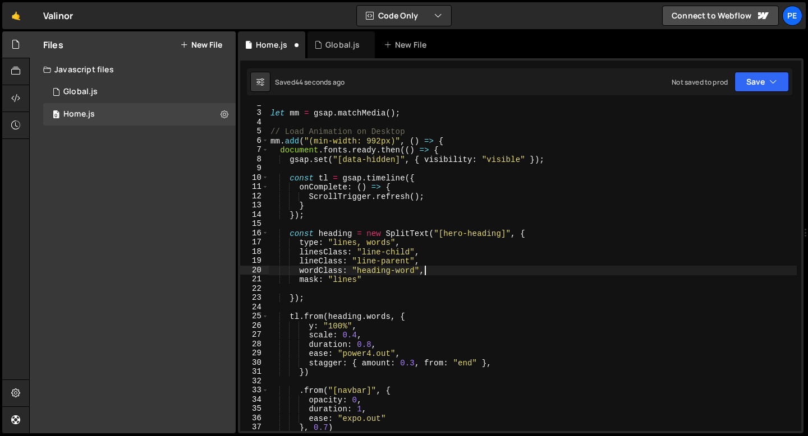
scroll to position [0, 10]
click at [428, 271] on div "let mm = gsap . matchMedia ( ) ; // Load Animation on Desktop mm . add ( "(min-…" at bounding box center [532, 271] width 528 height 344
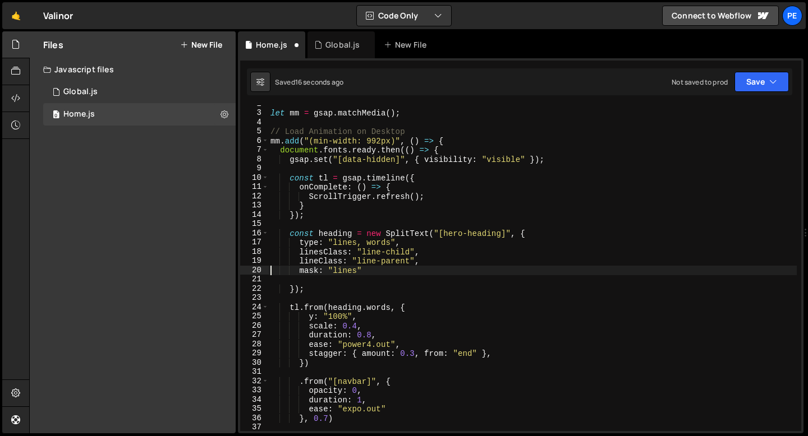
scroll to position [0, 6]
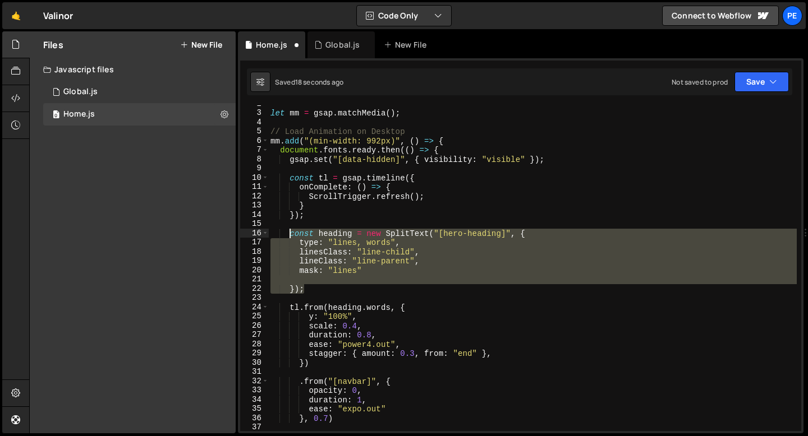
drag, startPoint x: 320, startPoint y: 288, endPoint x: 292, endPoint y: 234, distance: 61.0
click at [292, 234] on div "let mm = gsap . matchMedia ( ) ; // Load Animation on Desktop mm . add ( "(min-…" at bounding box center [532, 271] width 528 height 344
paste textarea "heading.words.forEach(word => word.classList.add("your-custom-word-class"));"
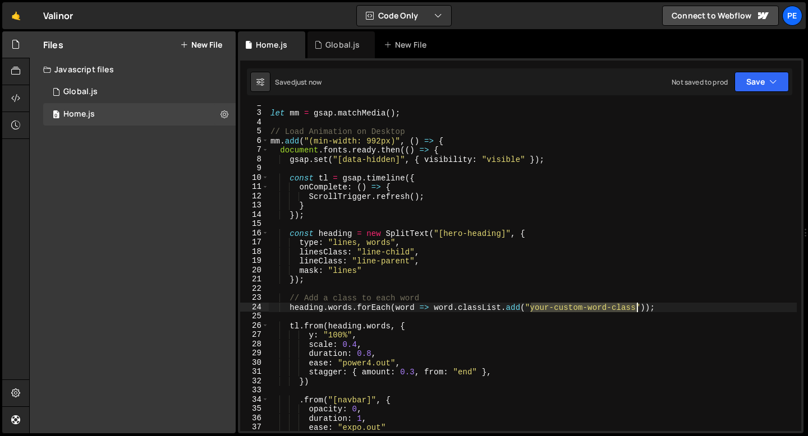
drag, startPoint x: 531, startPoint y: 310, endPoint x: 635, endPoint y: 311, distance: 104.3
click at [635, 311] on div "let mm = gsap . matchMedia ( ) ; // Load Animation on Desktop mm . add ( "(min-…" at bounding box center [532, 271] width 528 height 344
type textarea "heading.words.forEach(word => word.classList.add("heading-word"));"
click at [210, 41] on button "New File" at bounding box center [201, 44] width 42 height 9
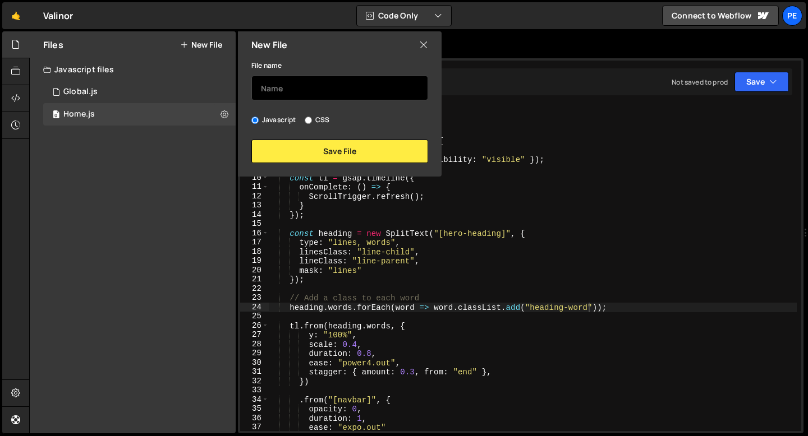
click at [328, 85] on input "text" at bounding box center [339, 88] width 177 height 25
type input "Global"
click at [322, 120] on label "CSS" at bounding box center [317, 119] width 25 height 11
click at [312, 120] on input "CSS" at bounding box center [308, 120] width 7 height 7
radio input "true"
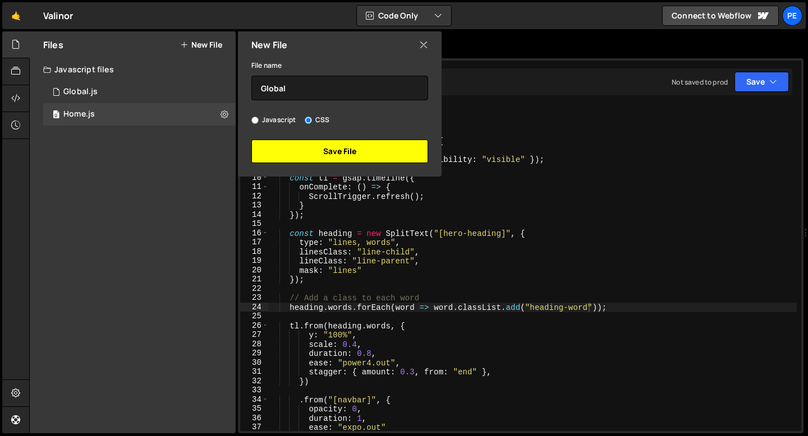
click at [331, 154] on button "Save File" at bounding box center [339, 152] width 177 height 24
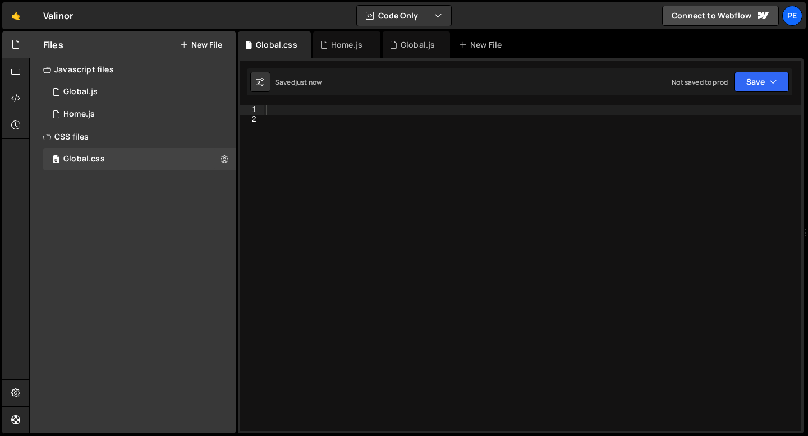
click at [305, 116] on div at bounding box center [532, 277] width 537 height 344
type textarea ".heading-word {"
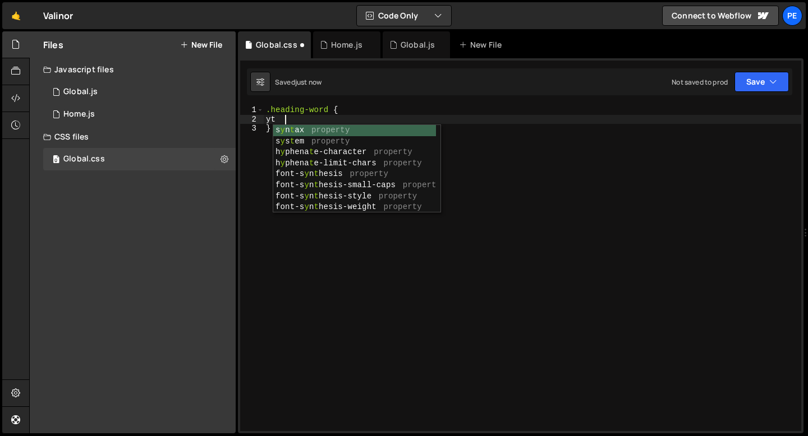
type textarea "y"
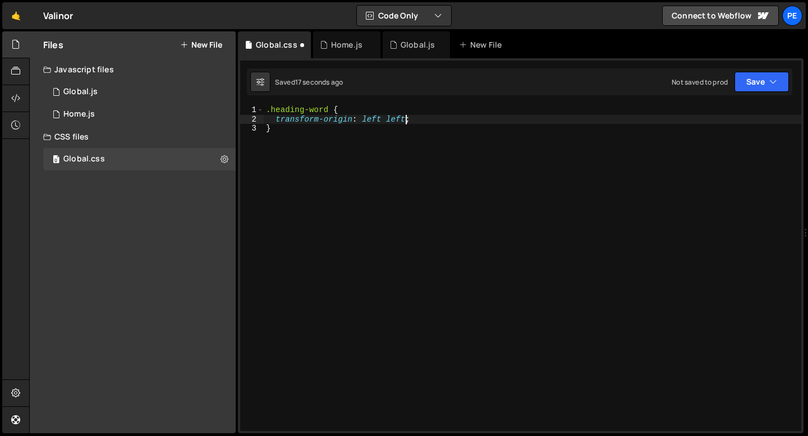
scroll to position [0, 10]
click at [397, 118] on div ".heading-word { transform-origin : left left ; }" at bounding box center [532, 277] width 537 height 344
click at [396, 118] on div ".heading-word { transform-origin : left left ; }" at bounding box center [532, 277] width 537 height 344
click at [376, 119] on div ".heading-word { transform-origin : left bottom ; }" at bounding box center [532, 277] width 537 height 344
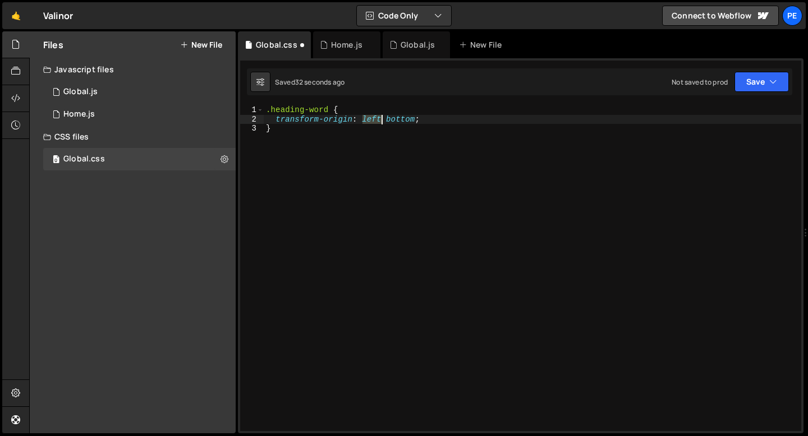
click at [375, 119] on div ".heading-word { transform-origin : left bottom ; }" at bounding box center [532, 277] width 537 height 344
click at [352, 132] on div ".heading-word { transform-origin : right bottom ; }" at bounding box center [532, 277] width 537 height 344
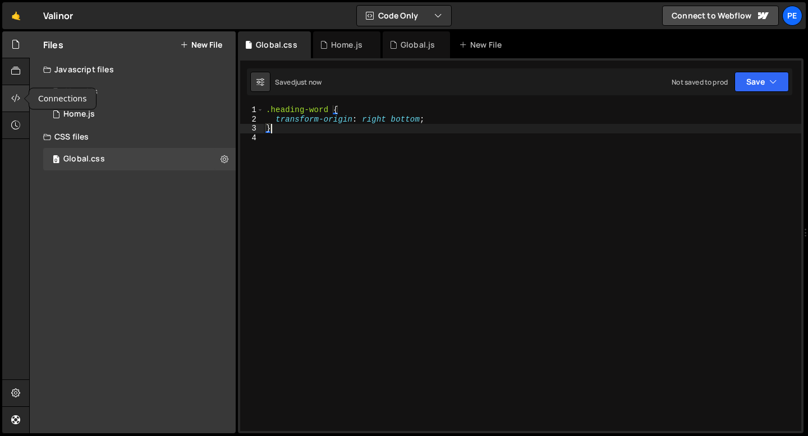
type textarea "}"
click at [19, 101] on icon at bounding box center [15, 98] width 9 height 12
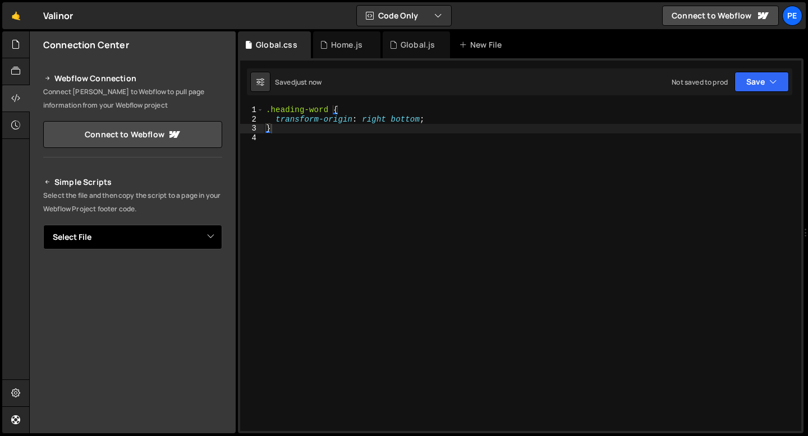
click at [106, 237] on select "Select File Global.js Home.js Global.css" at bounding box center [132, 237] width 179 height 25
select select "45678"
click at [43, 225] on select "Select File Global.js Home.js Global.css" at bounding box center [132, 237] width 179 height 25
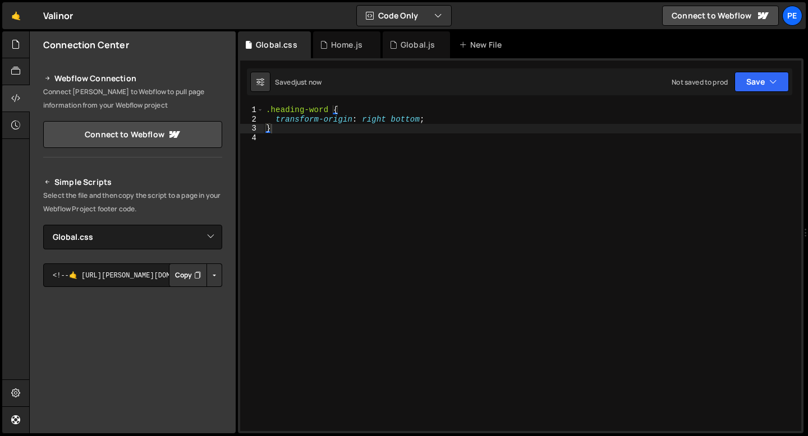
click at [186, 271] on button "Copy" at bounding box center [188, 276] width 38 height 24
click at [331, 45] on div "Home.js" at bounding box center [346, 44] width 31 height 11
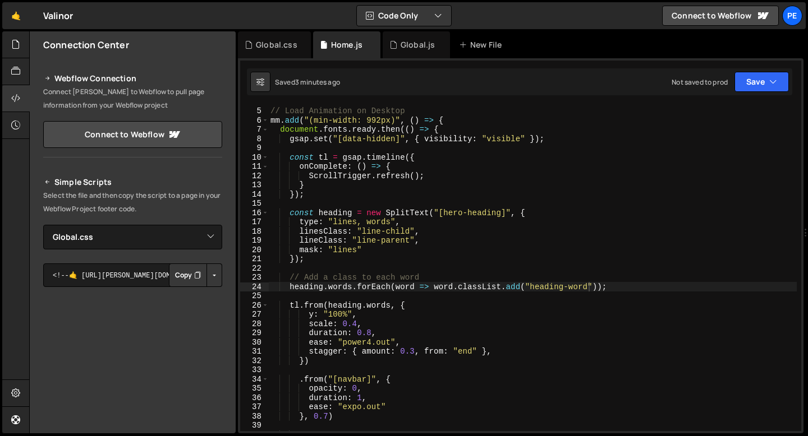
scroll to position [38, 0]
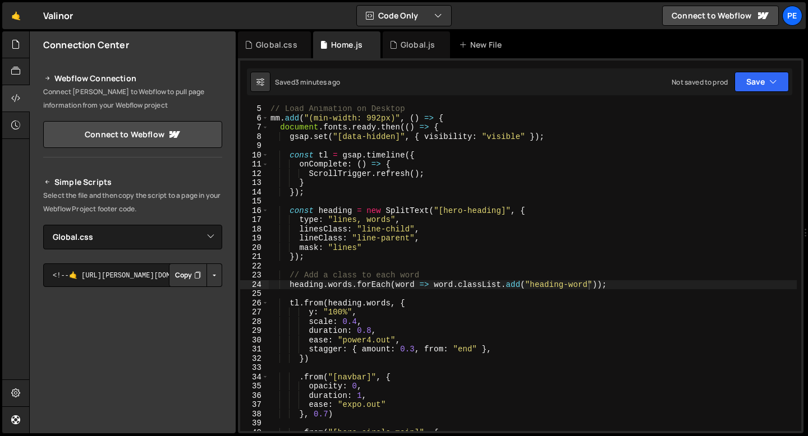
click at [466, 352] on div "// Load Animation on Desktop mm . add ( "(min-width: 992px)" , ( ) => { documen…" at bounding box center [532, 276] width 528 height 344
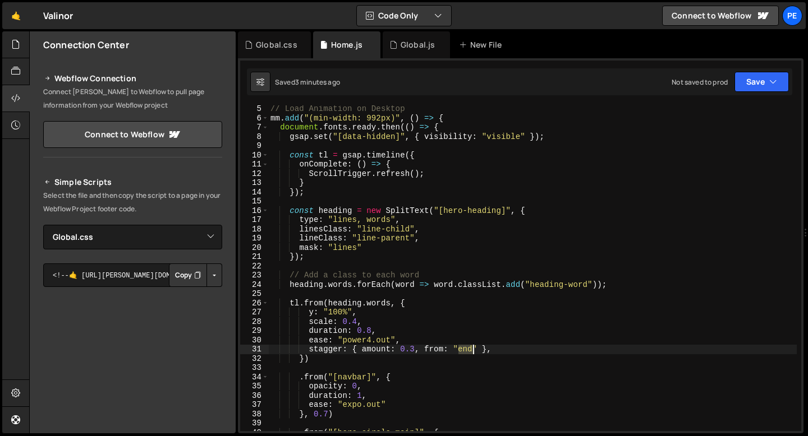
click at [466, 352] on div "// Load Animation on Desktop mm . add ( "(min-width: 992px)" , ( ) => { documen…" at bounding box center [532, 276] width 528 height 344
type textarea "stagger: { amount: 0.3, from: "start" },"
click at [280, 53] on div "Global.css" at bounding box center [274, 44] width 73 height 27
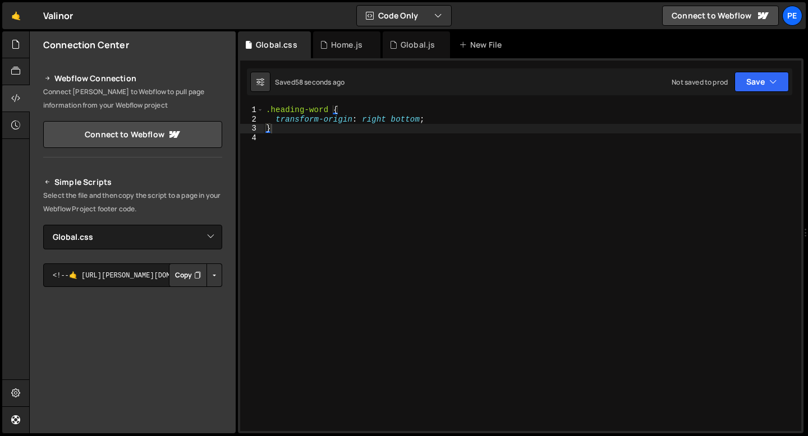
click at [373, 121] on div ".heading-word { transform-origin : right bottom ; }" at bounding box center [532, 277] width 537 height 344
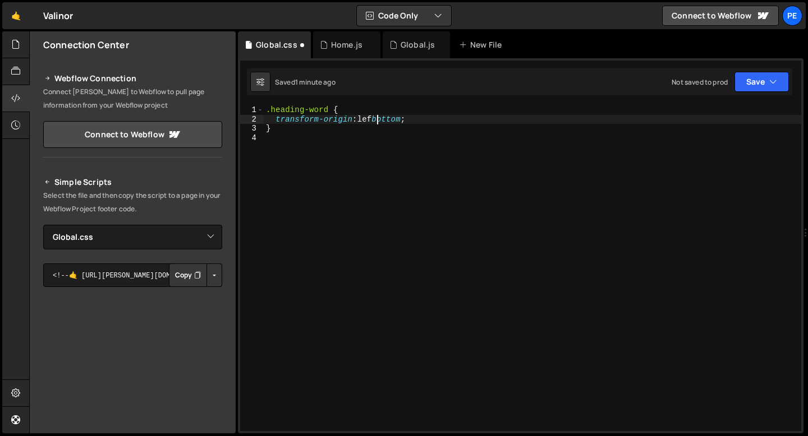
scroll to position [0, 8]
click at [399, 122] on div ".heading-word { transform-origin : left bottom ; }" at bounding box center [532, 277] width 537 height 344
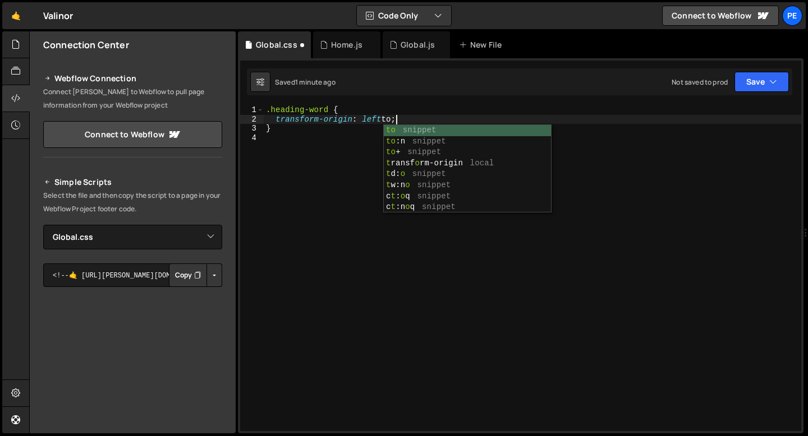
scroll to position [0, 9]
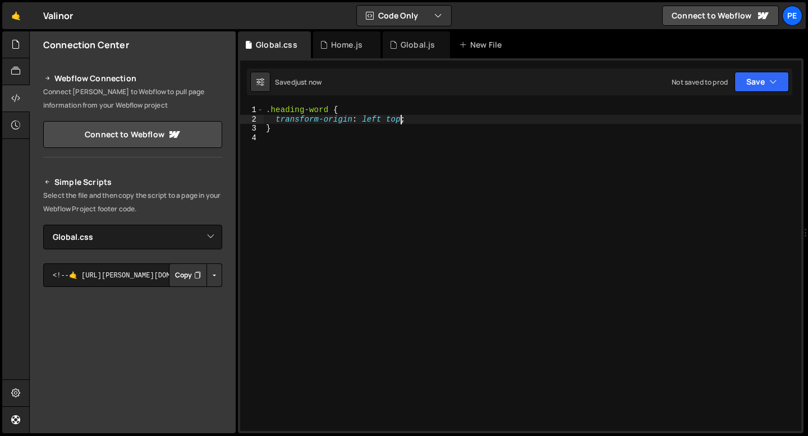
click at [394, 116] on div ".heading-word { transform-origin : left top ; }" at bounding box center [532, 277] width 537 height 344
click at [414, 118] on div ".heading-word { transform-origin : left bottom ; }" at bounding box center [532, 277] width 537 height 344
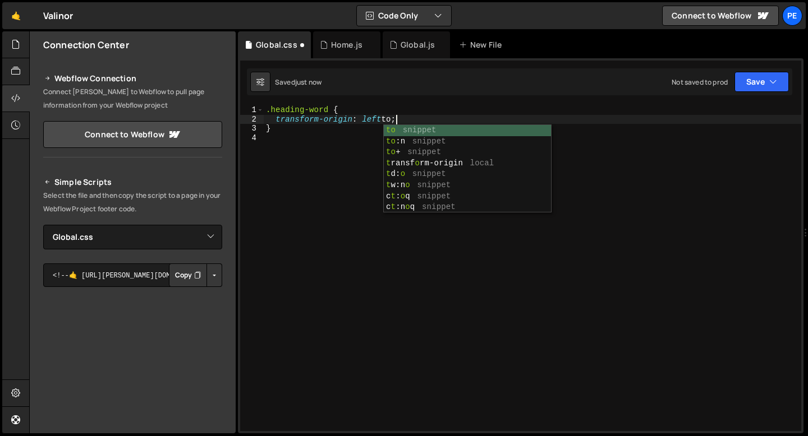
scroll to position [0, 9]
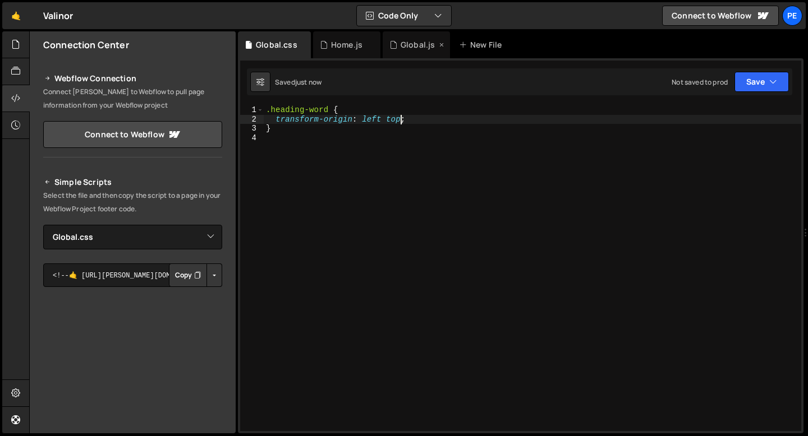
type textarea "transform-origin: left top;"
click at [340, 41] on div "Home.js" at bounding box center [346, 44] width 31 height 11
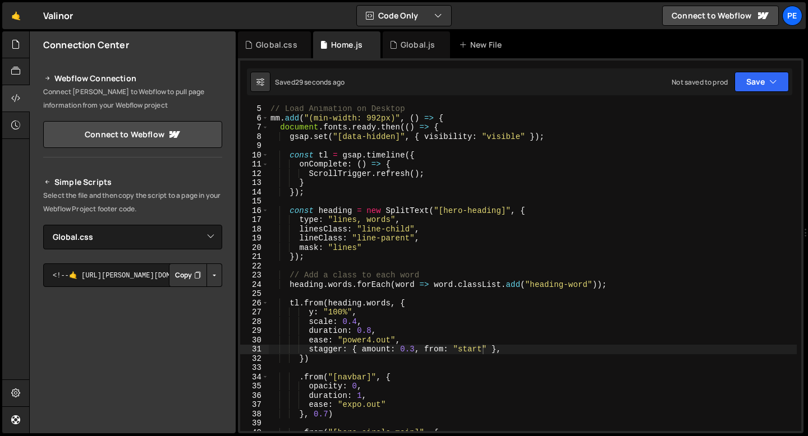
click at [330, 310] on div "// Load Animation on Desktop mm . add ( "(min-width: 992px)" , ( ) => { documen…" at bounding box center [532, 276] width 528 height 344
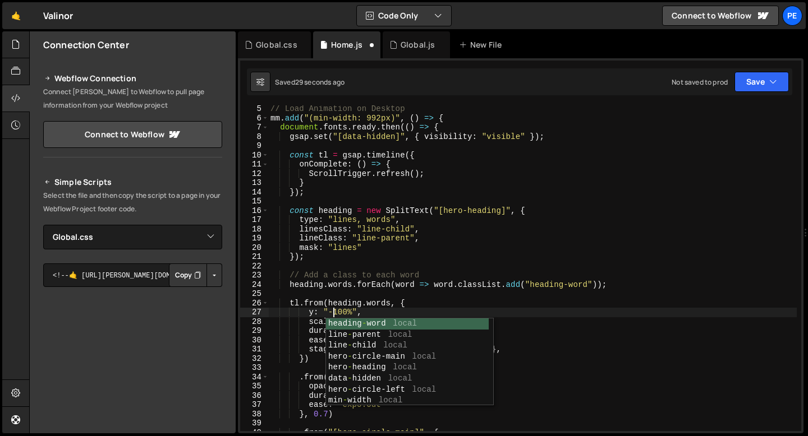
scroll to position [0, 4]
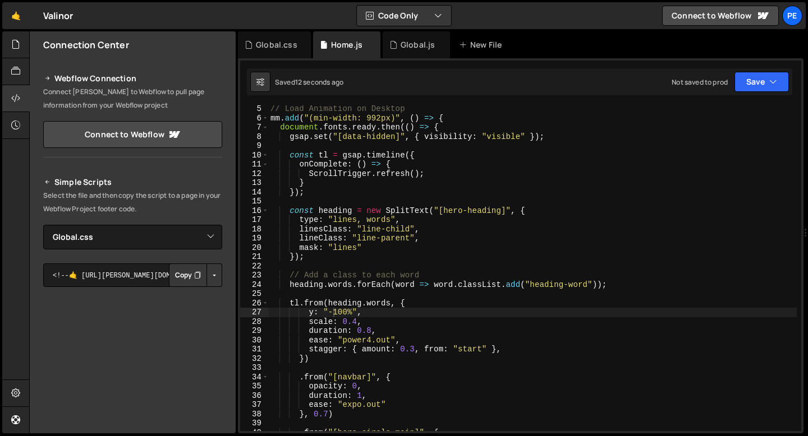
click at [367, 301] on div "// Load Animation on Desktop mm . add ( "(min-width: 992px)" , ( ) => { documen…" at bounding box center [532, 276] width 528 height 344
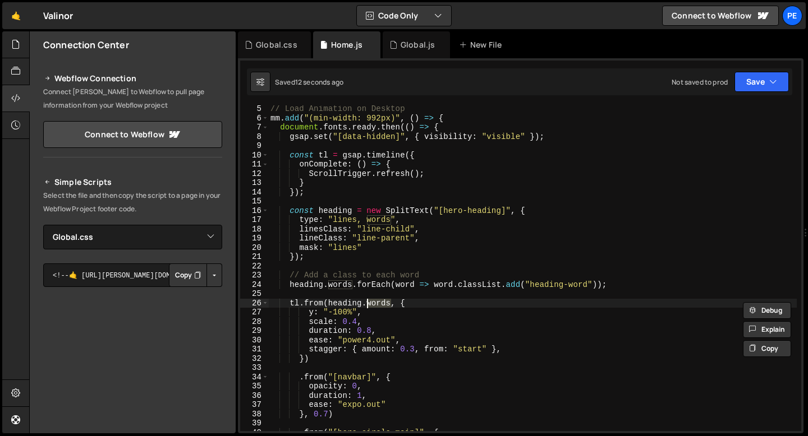
click at [367, 301] on div "// Load Animation on Desktop mm . add ( "(min-width: 992px)" , ( ) => { documen…" at bounding box center [532, 276] width 528 height 344
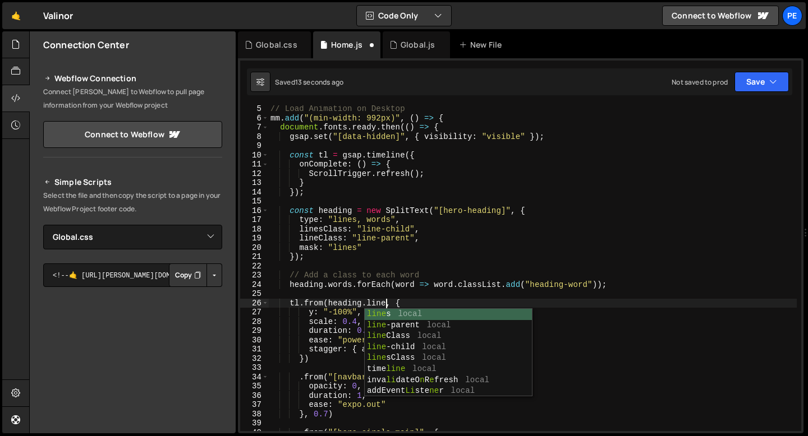
scroll to position [0, 8]
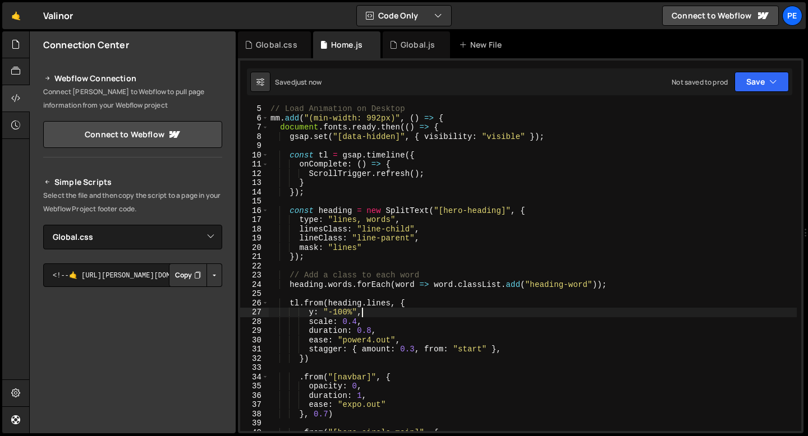
click at [382, 310] on div "// Load Animation on Desktop mm . add ( "(min-width: 992px)" , ( ) => { documen…" at bounding box center [532, 276] width 528 height 344
type textarea "y: "-100%","
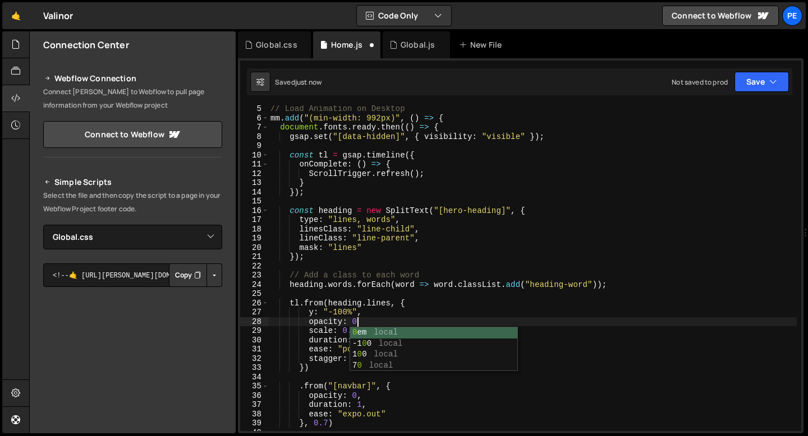
scroll to position [0, 6]
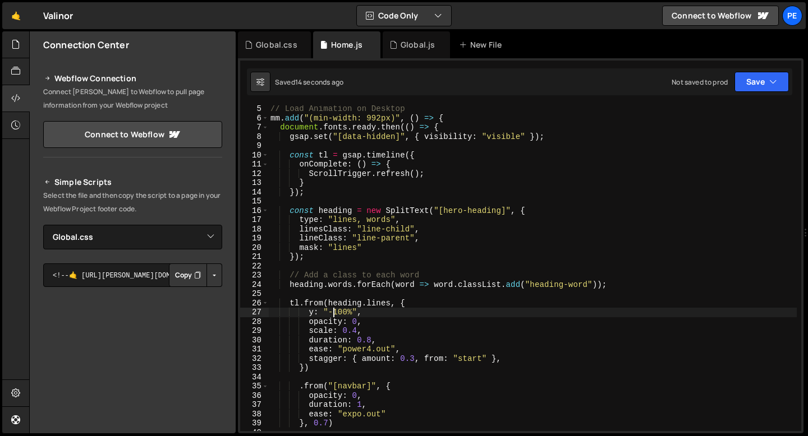
click at [334, 310] on div "// Load Animation on Desktop mm . add ( "(min-width: 992px)" , ( ) => { documen…" at bounding box center [532, 276] width 528 height 344
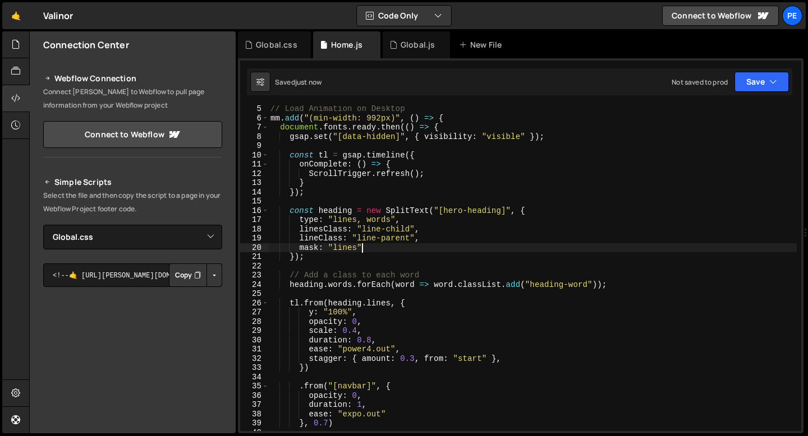
click at [365, 247] on div "// Load Animation on Desktop mm . add ( "(min-width: 992px)" , ( ) => { documen…" at bounding box center [532, 276] width 528 height 344
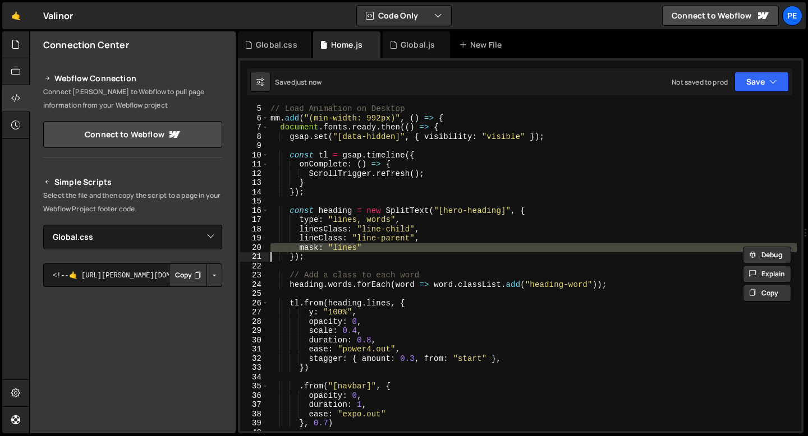
scroll to position [0, 2]
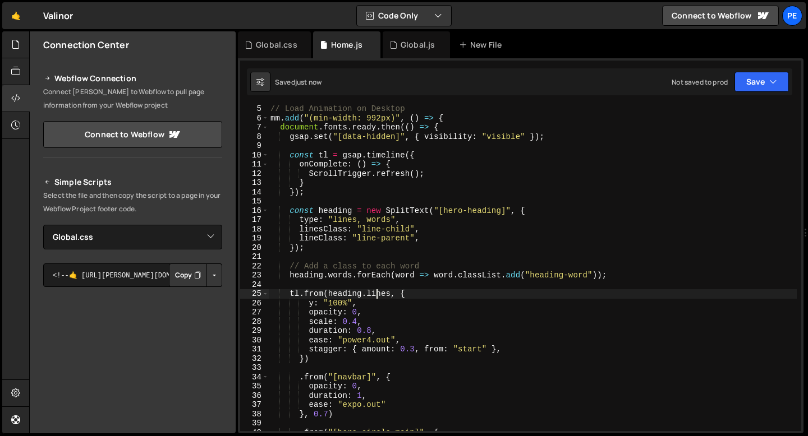
click at [378, 295] on div "// Load Animation on Desktop mm . add ( "(min-width: 992px)" , ( ) => { documen…" at bounding box center [532, 276] width 528 height 344
click at [378, 294] on div "// Load Animation on Desktop mm . add ( "(min-width: 992px)" , ( ) => { documen…" at bounding box center [532, 276] width 528 height 344
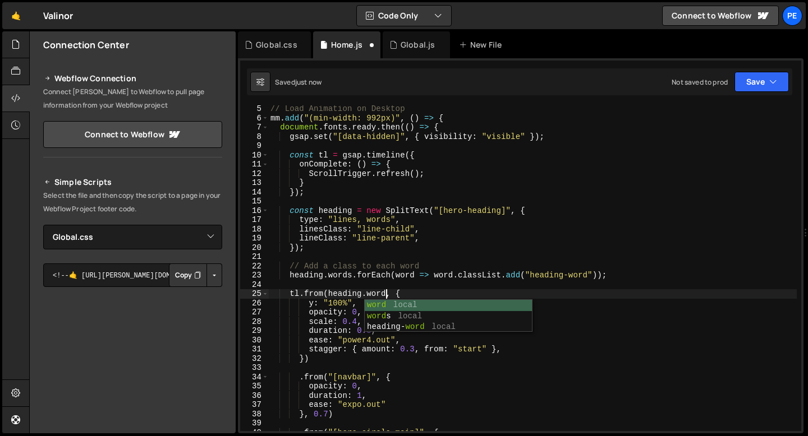
scroll to position [0, 8]
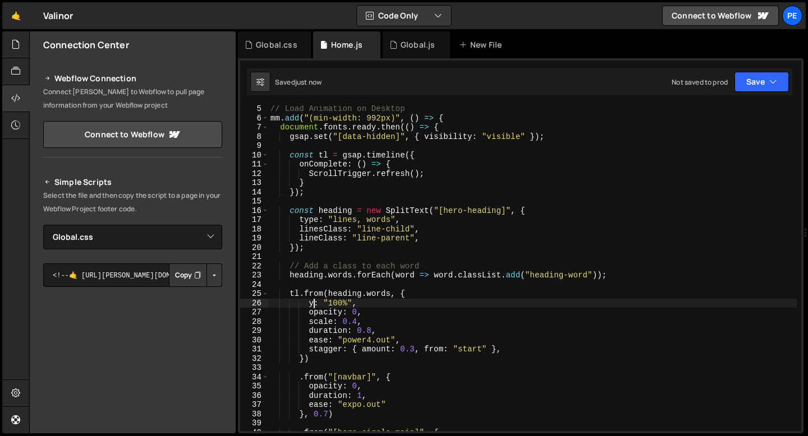
click at [313, 302] on div "// Load Animation on Desktop mm . add ( "(min-width: 992px)" , ( ) => { documen…" at bounding box center [532, 276] width 528 height 344
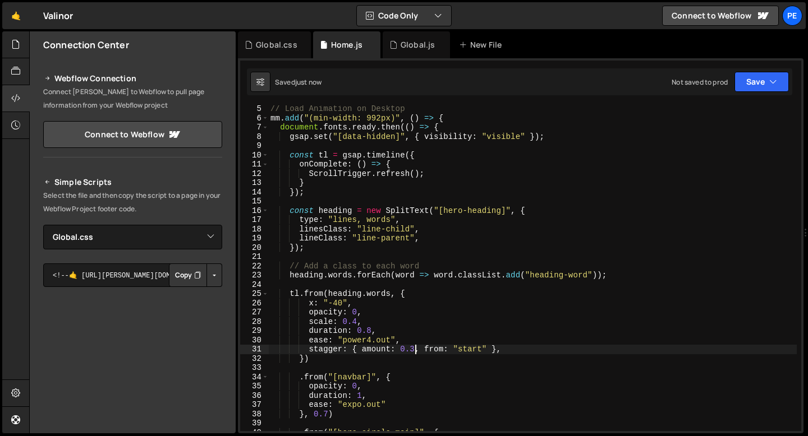
click at [415, 348] on div "// Load Animation on Desktop mm . add ( "(min-width: 992px)" , ( ) => { documen…" at bounding box center [532, 276] width 528 height 344
click at [375, 338] on div "// Load Animation on Desktop mm . add ( "(min-width: 992px)" , ( ) => { documen…" at bounding box center [532, 276] width 528 height 344
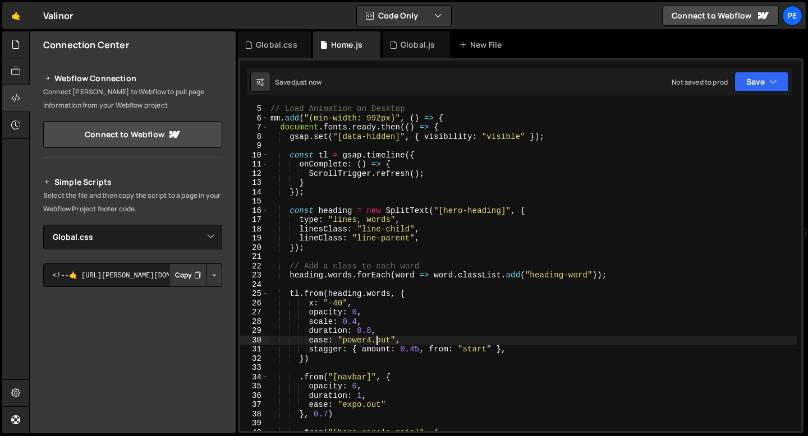
scroll to position [0, 8]
click at [375, 296] on div "// Load Animation on Desktop mm . add ( "(min-width: 992px)" , ( ) => { documen…" at bounding box center [532, 276] width 528 height 344
click at [375, 295] on div "// Load Animation on Desktop mm . add ( "(min-width: 992px)" , ( ) => { documen…" at bounding box center [532, 276] width 528 height 344
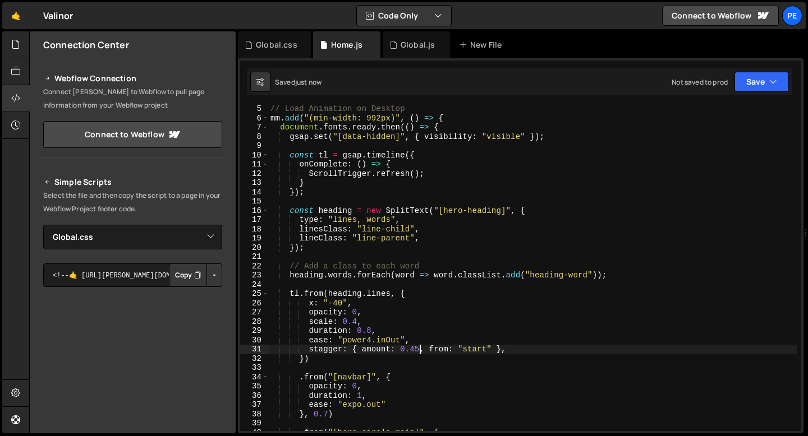
click at [418, 348] on div "// Load Animation on Desktop mm . add ( "(min-width: 992px)" , ( ) => { documen…" at bounding box center [532, 276] width 528 height 344
click at [371, 348] on div "// Load Animation on Desktop mm . add ( "(min-width: 992px)" , ( ) => { documen…" at bounding box center [532, 276] width 528 height 344
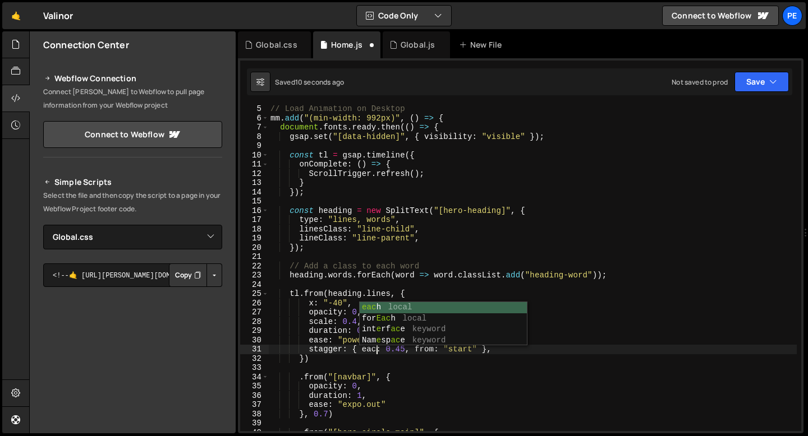
scroll to position [0, 7]
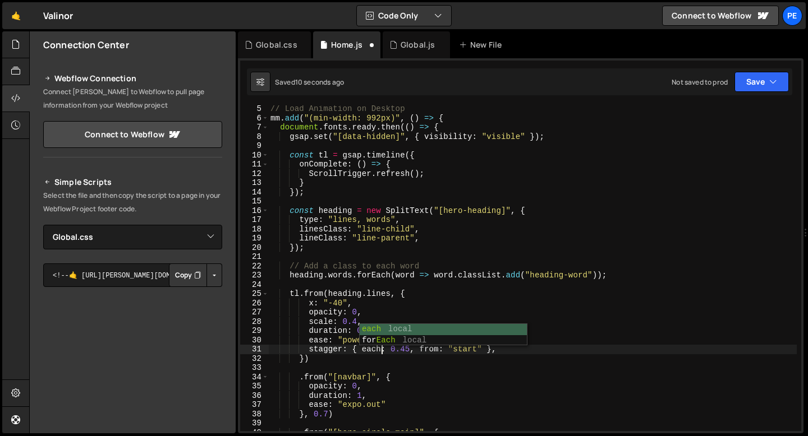
click at [408, 351] on div "// Load Animation on Desktop mm . add ( "(min-width: 992px)" , ( ) => { documen…" at bounding box center [532, 276] width 528 height 344
click at [357, 320] on div "// Load Animation on Desktop mm . add ( "(min-width: 992px)" , ( ) => { documen…" at bounding box center [532, 276] width 528 height 344
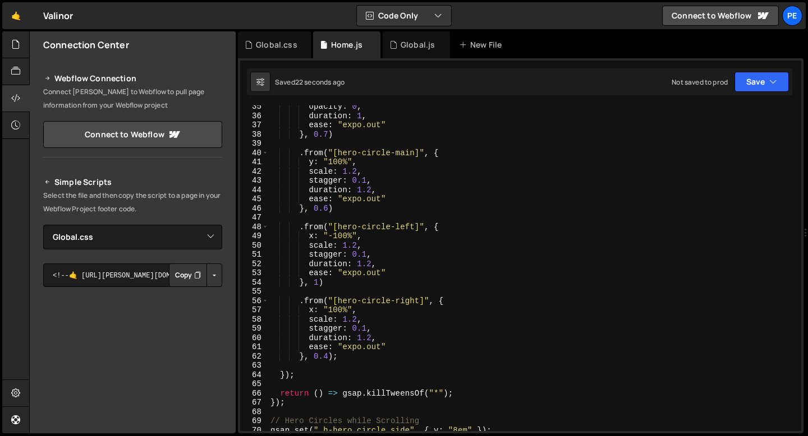
scroll to position [318, 0]
click at [329, 353] on div "opacity : 0 , duration : 1 , ease : "expo.out" } , 0.7 ) . from ( "[hero-circle…" at bounding box center [532, 274] width 528 height 344
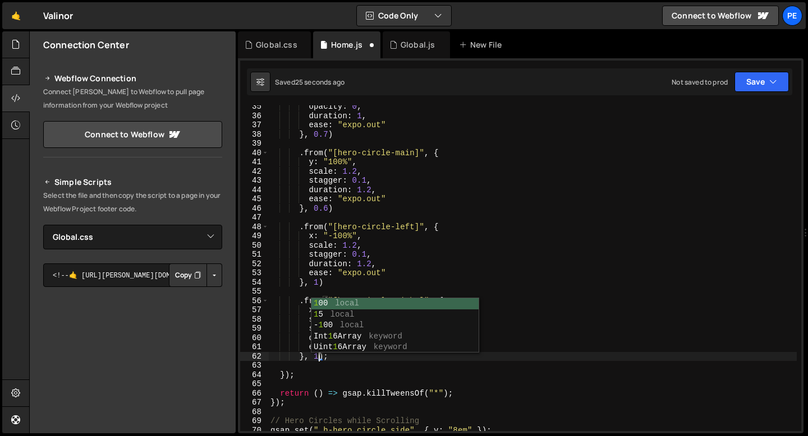
click at [327, 208] on div "opacity : 0 , duration : 1 , ease : "expo.out" } , 0.7 ) . from ( "[hero-circle…" at bounding box center [532, 274] width 528 height 344
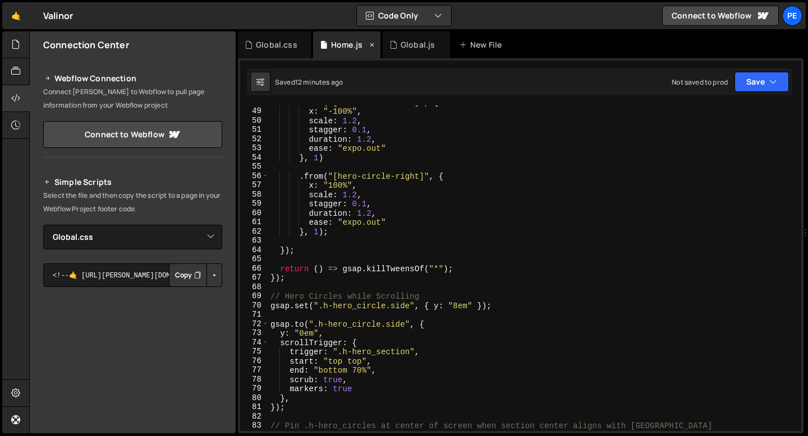
scroll to position [565, 0]
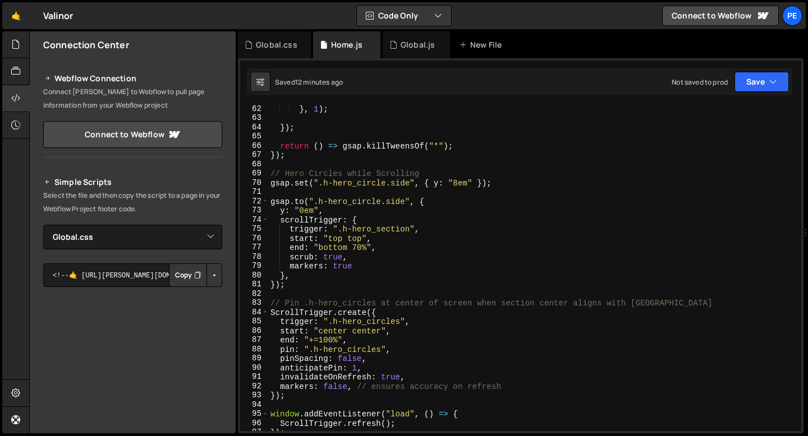
click at [306, 282] on div "} , 1 ) ; }) ; return ( ) => gsap . killTweensOf ( "*" ) ; }) ; // Hero Circles…" at bounding box center [532, 276] width 528 height 344
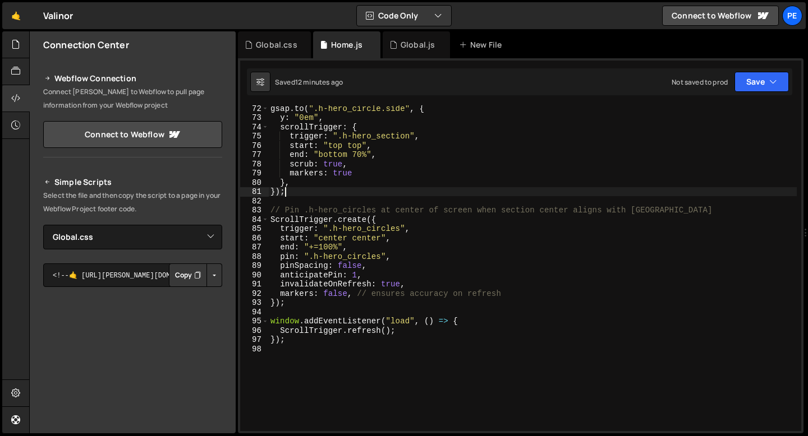
scroll to position [671, 0]
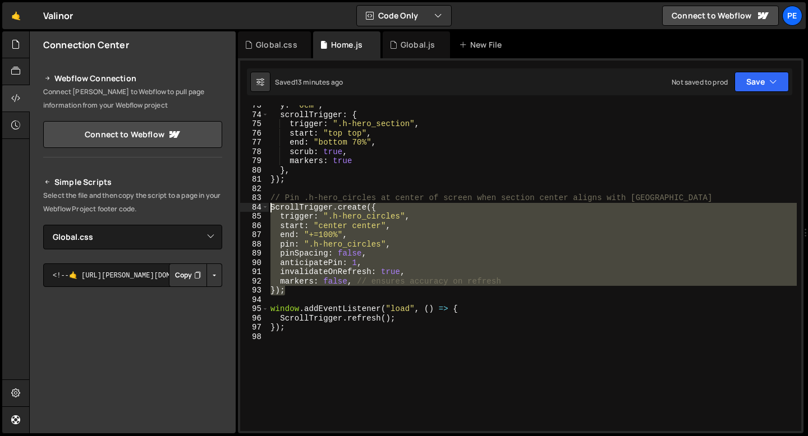
drag, startPoint x: 288, startPoint y: 294, endPoint x: 268, endPoint y: 205, distance: 90.9
click at [268, 205] on div "y : "0em" , scrollTrigger : { trigger : ".h-hero_section" , start : "top top" ,…" at bounding box center [532, 273] width 528 height 344
click at [302, 293] on div "y : "0em" , scrollTrigger : { trigger : ".h-hero_section" , start : "top top" ,…" at bounding box center [532, 268] width 528 height 326
type textarea "});"
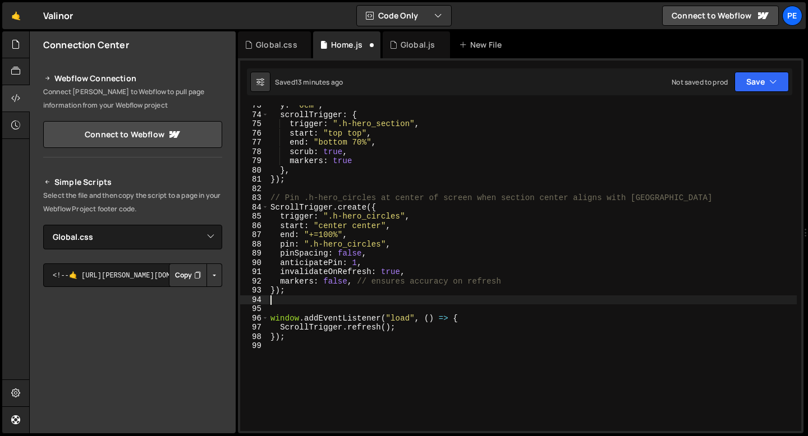
scroll to position [0, 0]
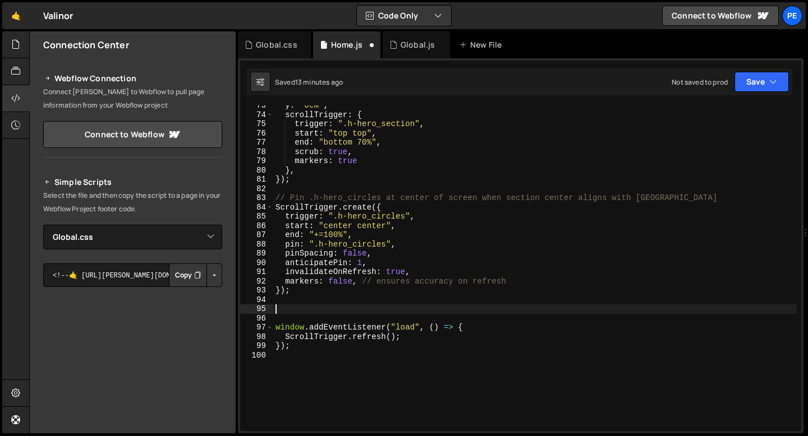
paste textarea "});"
type textarea "});"
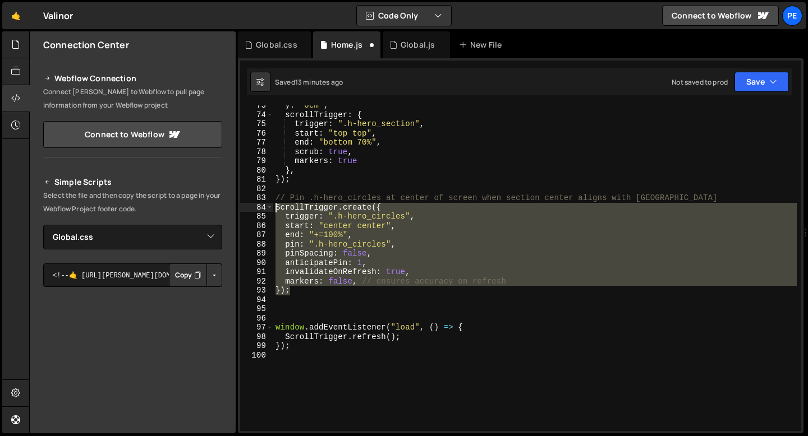
drag, startPoint x: 297, startPoint y: 293, endPoint x: 276, endPoint y: 209, distance: 86.1
click at [276, 210] on div "y : "0em" , scrollTrigger : { trigger : ".h-hero_section" , start : "top top" ,…" at bounding box center [534, 273] width 523 height 344
type textarea "ScrollTrigger.create({ trigger: ".h-hero_circles","
click at [298, 296] on div "y : "0em" , scrollTrigger : { trigger : ".h-hero_section" , start : "top top" ,…" at bounding box center [534, 273] width 523 height 344
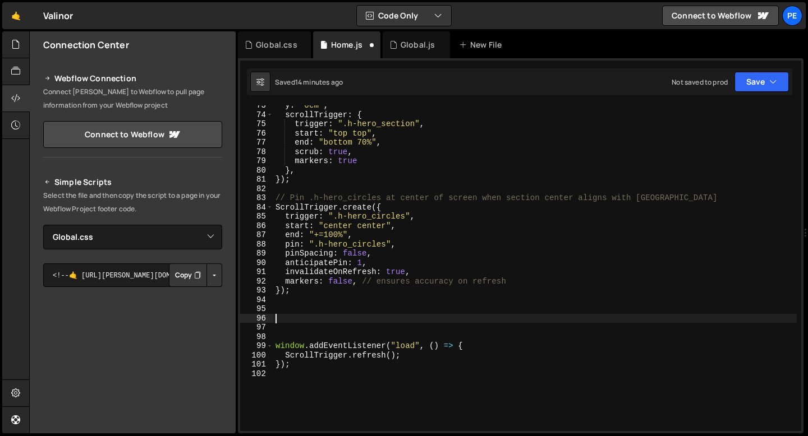
paste textarea "});"
type textarea "});"
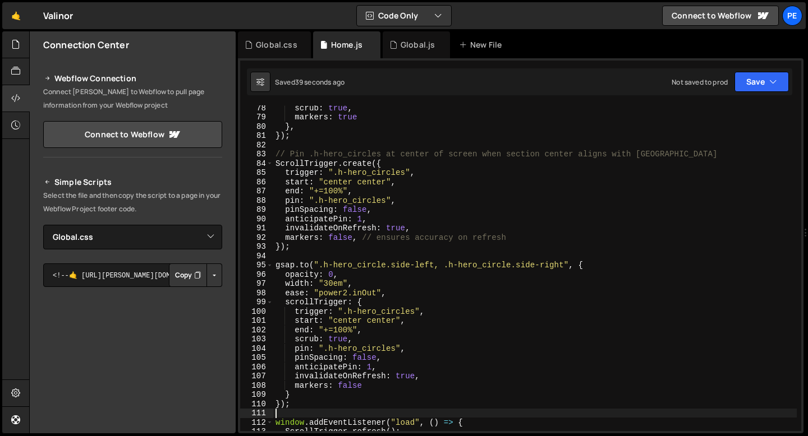
scroll to position [722, 0]
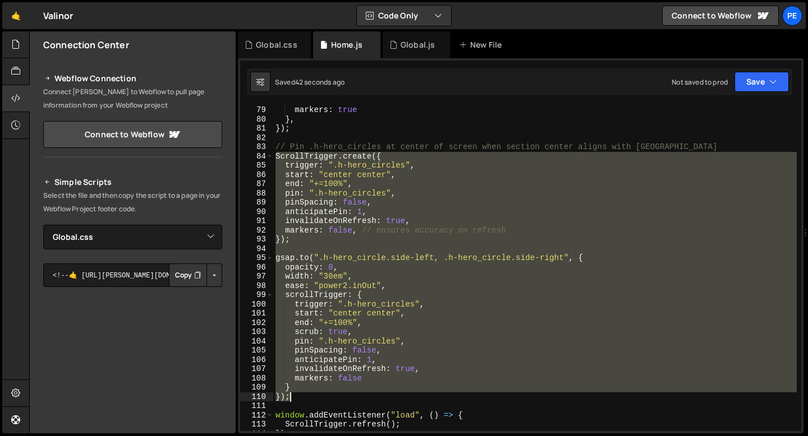
drag, startPoint x: 275, startPoint y: 153, endPoint x: 317, endPoint y: 393, distance: 243.6
click at [317, 393] on div "markers : true } , }) ; // Pin .h-hero_circles at center of screen when section…" at bounding box center [534, 277] width 523 height 344
click at [303, 239] on div "markers : true } , }) ; // Pin .h-hero_circles at center of screen when section…" at bounding box center [534, 268] width 523 height 326
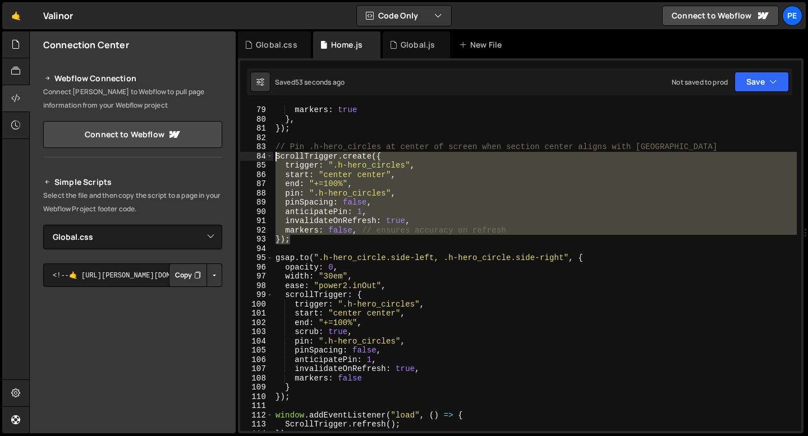
drag, startPoint x: 300, startPoint y: 239, endPoint x: 265, endPoint y: 158, distance: 88.4
click at [265, 158] on div "}); 79 80 81 82 83 84 85 86 87 88 89 90 91 92 93 94 95 96 97 98 99 100 101 102 …" at bounding box center [520, 268] width 561 height 326
type textarea "ScrollTrigger.create({ trigger: ".h-hero_circles","
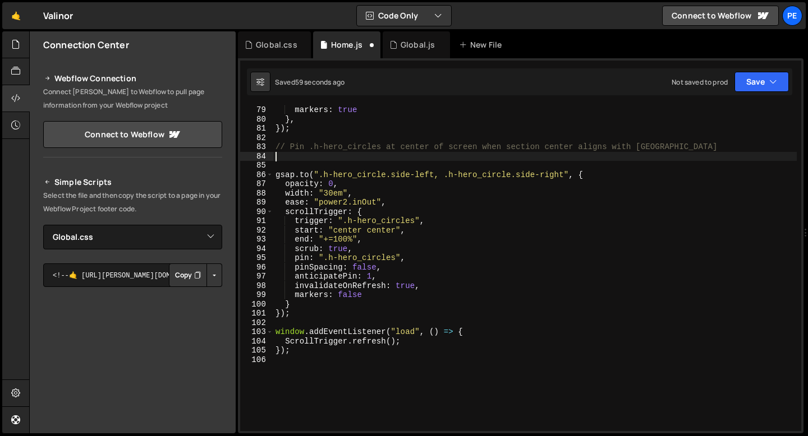
click at [405, 245] on div "markers : true } , }) ; // Pin .h-hero_circles at center of screen when section…" at bounding box center [534, 277] width 523 height 344
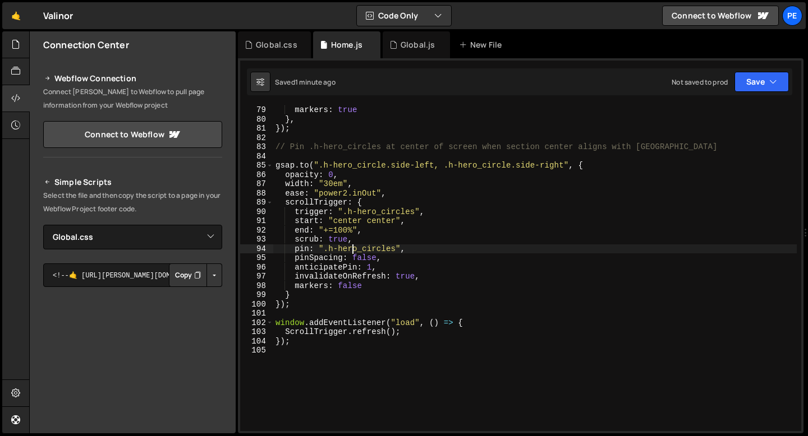
click at [293, 307] on div "markers : true } , }) ; // Pin .h-hero_circles at center of screen when section…" at bounding box center [534, 277] width 523 height 344
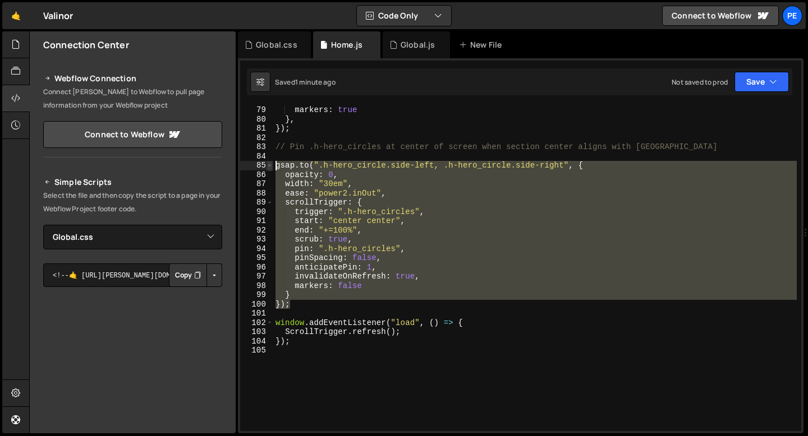
drag, startPoint x: 293, startPoint y: 307, endPoint x: 271, endPoint y: 168, distance: 140.8
click at [271, 168] on div "}); 79 80 81 82 83 84 85 86 87 88 89 90 91 92 93 94 95 96 97 98 99 100 101 102 …" at bounding box center [520, 268] width 561 height 326
type textarea "[DOMAIN_NAME](".h-hero_circle.side-left, .h-hero_circle.side-right", { opacity:…"
paste textarea
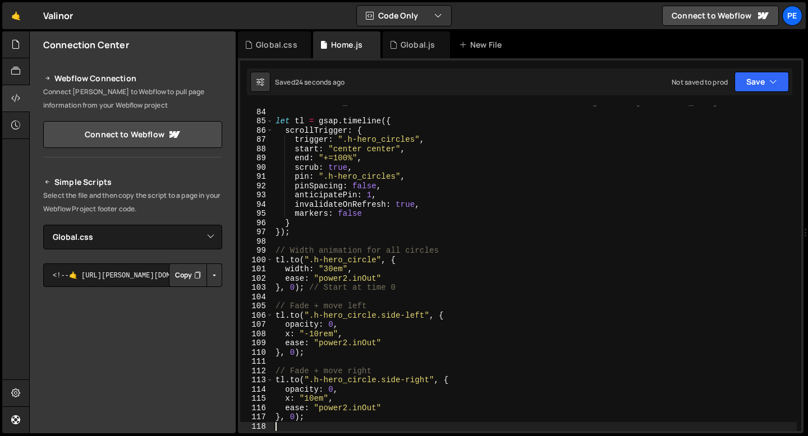
scroll to position [813, 0]
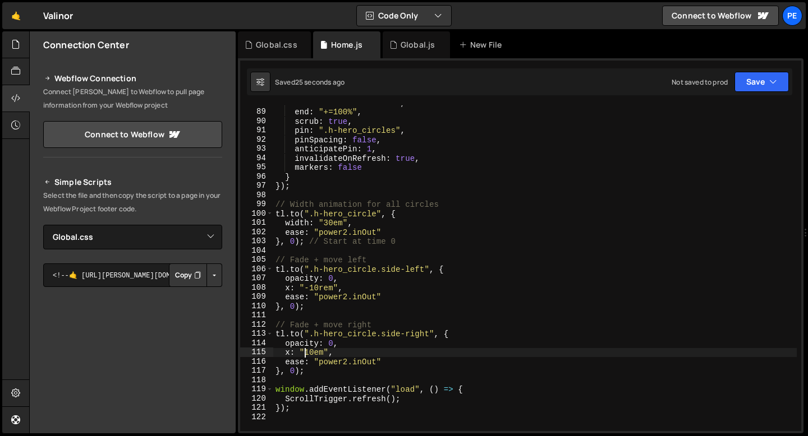
click at [306, 355] on div "start : "center center" , end : "+=100%" , scrub : true , pin : ".h-hero_circle…" at bounding box center [534, 270] width 523 height 344
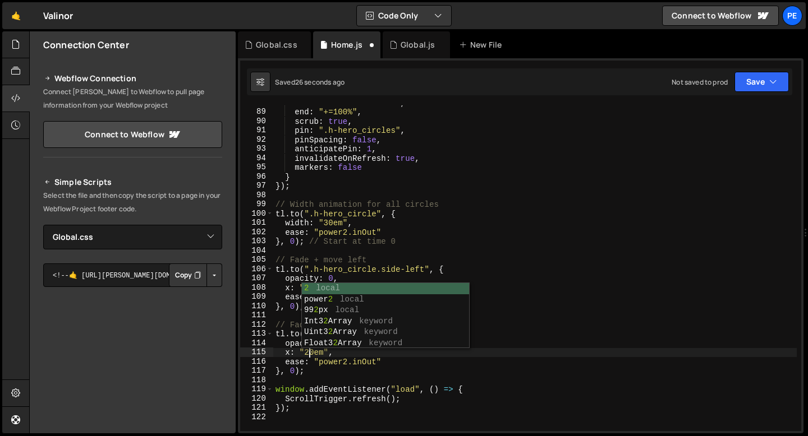
scroll to position [0, 2]
click at [292, 351] on div "start : "center center" , end : "+=100%" , scrub : true , pin : ".h-hero_circle…" at bounding box center [534, 270] width 523 height 344
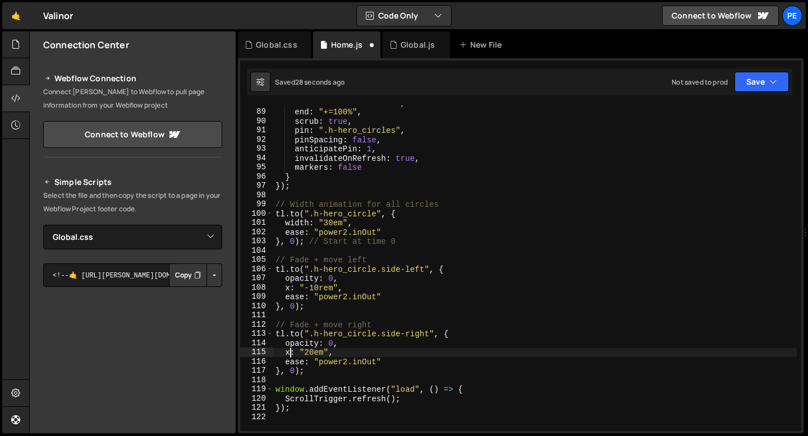
click at [320, 289] on div "start : "center center" , end : "+=100%" , scrub : true , pin : ".h-hero_circle…" at bounding box center [534, 270] width 523 height 344
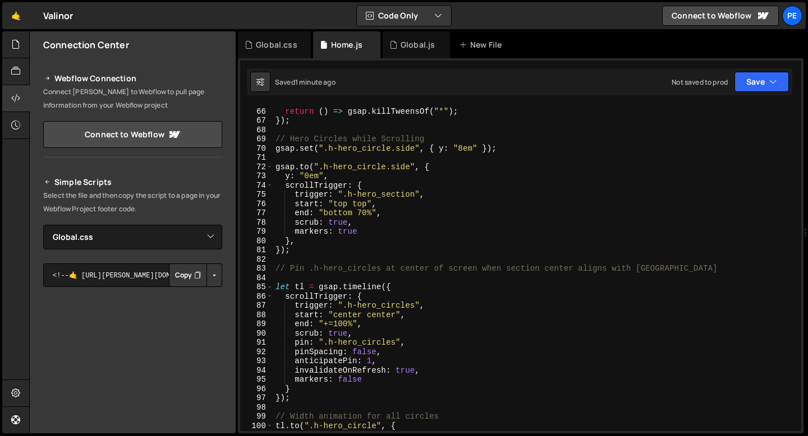
scroll to position [591, 0]
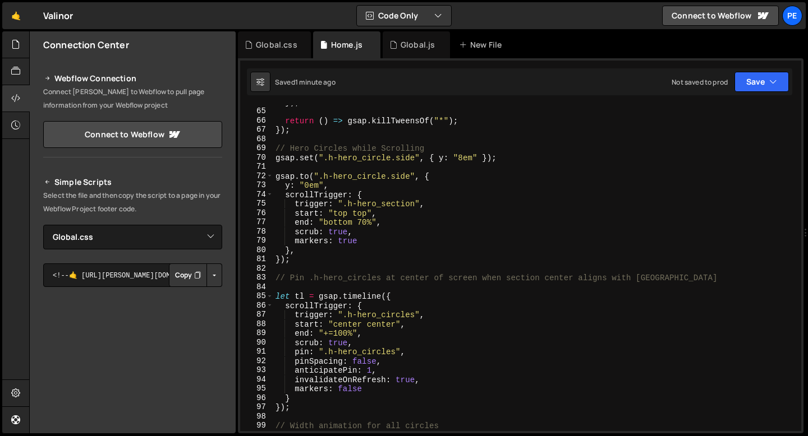
click at [300, 260] on div "}) ; return ( ) => gsap . killTweensOf ( "*" ) ; }) ; // Hero Circles while Scr…" at bounding box center [534, 270] width 523 height 344
click at [349, 162] on div "}) ; return ( ) => gsap . killTweensOf ( "*" ) ; }) ; // Hero Circles while Scr…" at bounding box center [534, 270] width 523 height 344
click at [305, 263] on div "}) ; return ( ) => gsap . killTweensOf ( "*" ) ; }) ; // Hero Circles while Scr…" at bounding box center [534, 270] width 523 height 344
click at [414, 155] on div "}) ; return ( ) => gsap . killTweensOf ( "*" ) ; }) ; // Hero Circles while Scr…" at bounding box center [534, 270] width 523 height 344
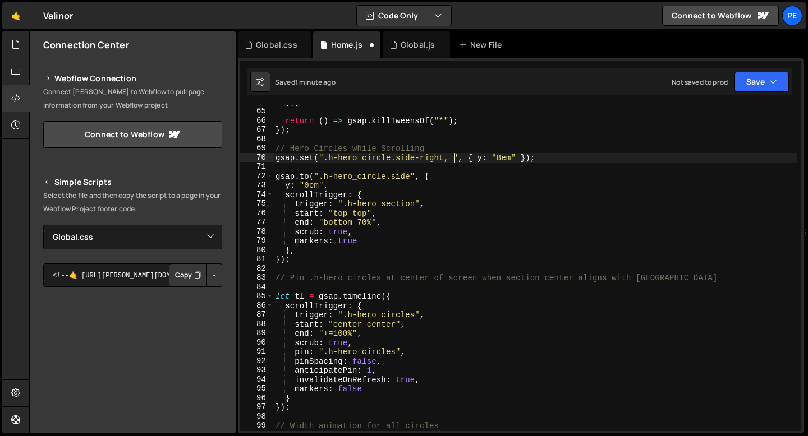
scroll to position [0, 12]
click at [399, 178] on div "}) ; return ( ) => gsap . killTweensOf ( "*" ) ; }) ; // Hero Circles while Scr…" at bounding box center [534, 270] width 523 height 344
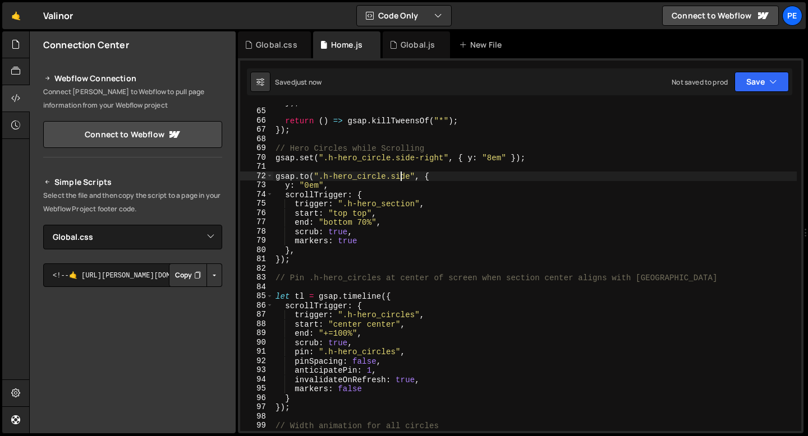
scroll to position [0, 10]
click at [408, 177] on div "}) ; return ( ) => gsap . killTweensOf ( "*" ) ; }) ; // Hero Circles while Scr…" at bounding box center [534, 270] width 523 height 344
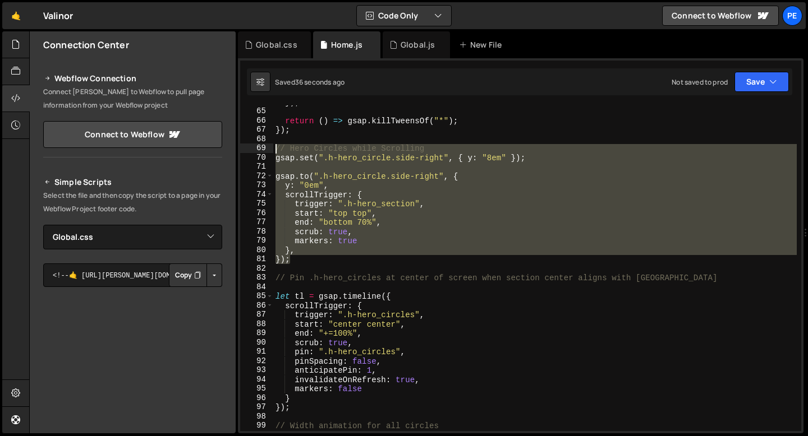
drag, startPoint x: 308, startPoint y: 257, endPoint x: 272, endPoint y: 152, distance: 111.4
click at [272, 152] on div "[DOMAIN_NAME](".h-hero_circle.side-right", { 64 65 66 67 68 69 70 71 72 73 74 7…" at bounding box center [520, 268] width 561 height 326
type textarea "// Hero Circles while Scrolling gsap.set(".h-hero_circle.side-right", { y: "8em…"
paste textarea
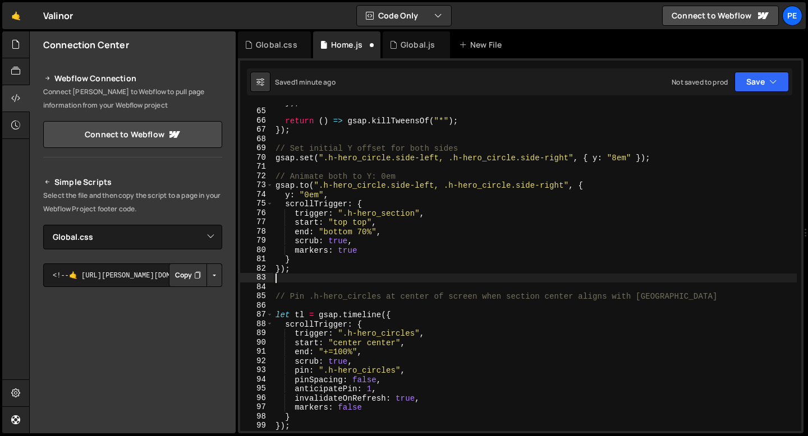
scroll to position [0, 0]
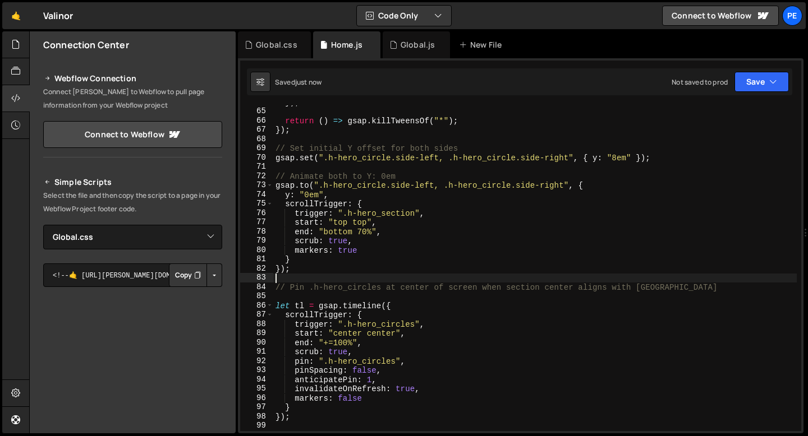
click at [337, 296] on div "}) ; return ( ) => gsap . killTweensOf ( "*" ) ; }) ; // Set initial Y offset f…" at bounding box center [534, 270] width 523 height 344
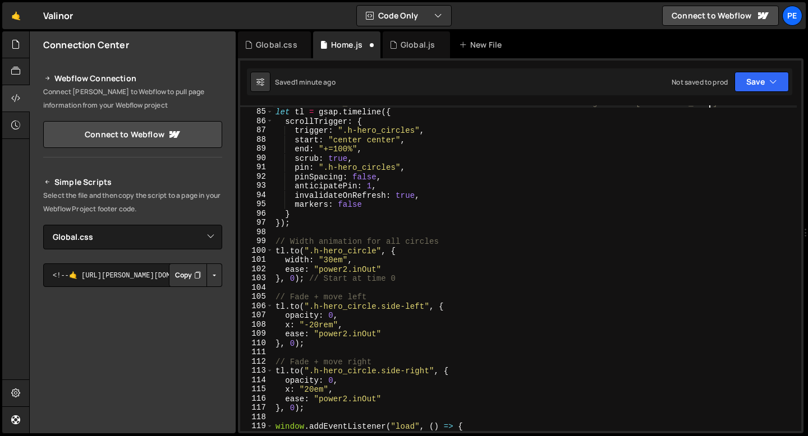
scroll to position [767, 0]
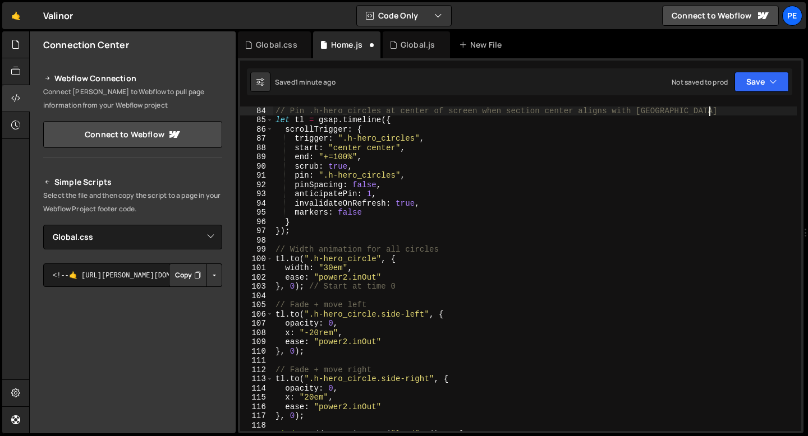
click at [313, 222] on div "// Pin .h-hero_circles at center of screen when section center aligns with view…" at bounding box center [534, 269] width 523 height 344
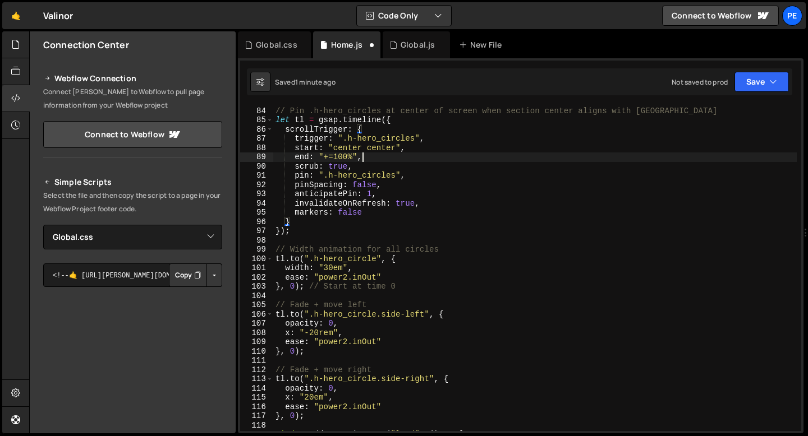
click at [361, 155] on div "// Pin .h-hero_circles at center of screen when section center aligns with view…" at bounding box center [534, 269] width 523 height 344
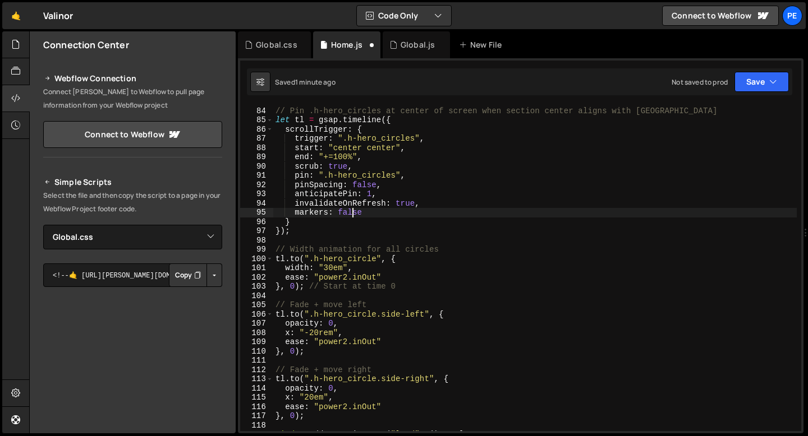
click at [352, 215] on div "// Pin .h-hero_circles at center of screen when section center aligns with view…" at bounding box center [534, 269] width 523 height 344
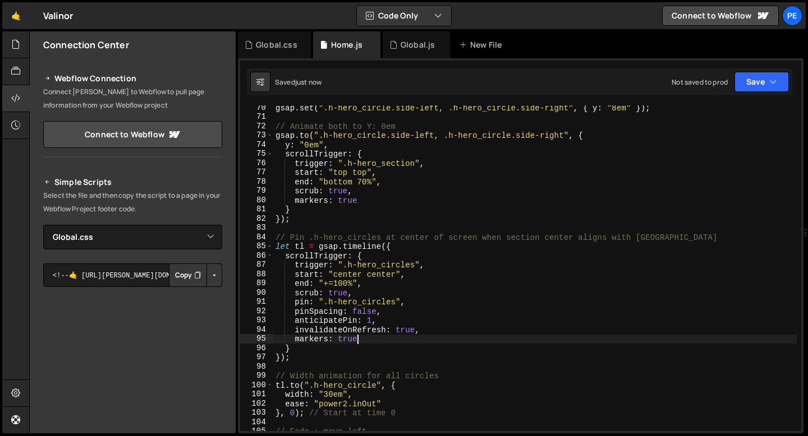
scroll to position [624, 0]
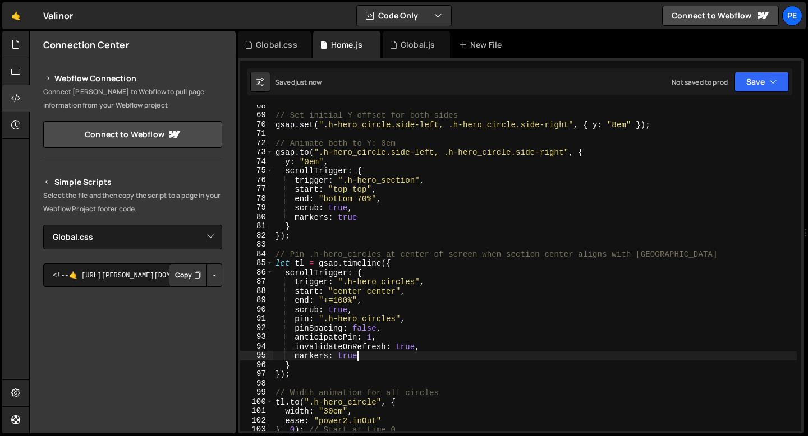
click at [350, 219] on div "// Set initial Y offset for both sides gsap . set ( ".h-hero_circle.side-left, …" at bounding box center [534, 274] width 523 height 344
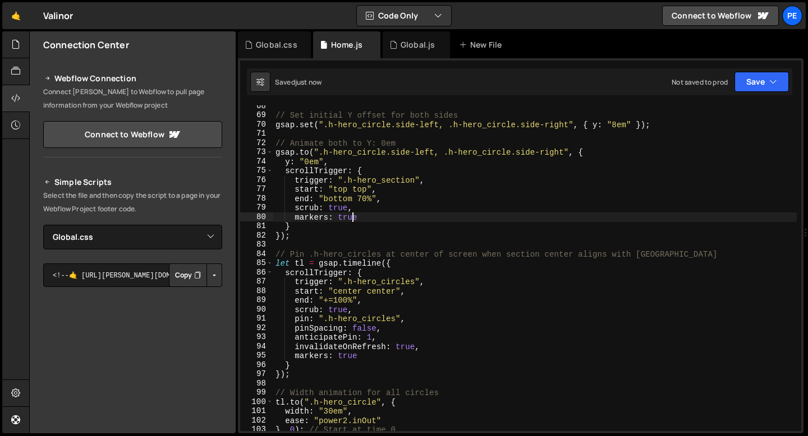
click at [350, 218] on div "// Set initial Y offset for both sides gsap . set ( ".h-hero_circle.side-left, …" at bounding box center [534, 274] width 523 height 344
click at [348, 358] on div "// Set initial Y offset for both sides gsap . set ( ".h-hero_circle.side-left, …" at bounding box center [534, 274] width 523 height 344
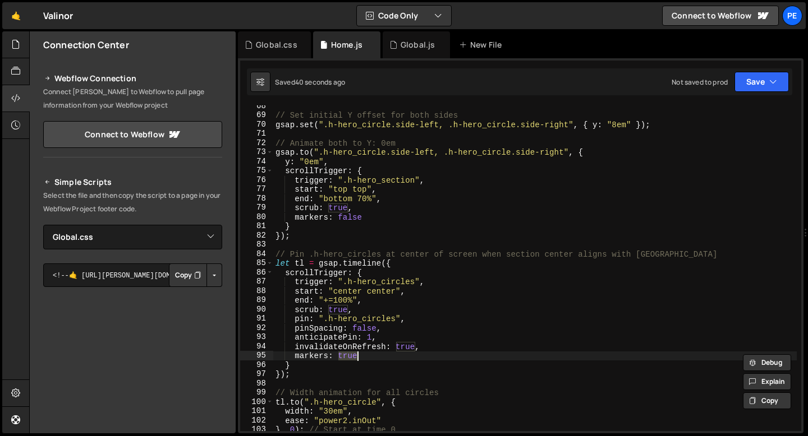
click at [348, 358] on div "// Set initial Y offset for both sides gsap . set ( ".h-hero_circle.side-left, …" at bounding box center [534, 274] width 523 height 344
click at [376, 362] on div "// Set initial Y offset for both sides gsap . set ( ".h-hero_circle.side-left, …" at bounding box center [534, 274] width 523 height 344
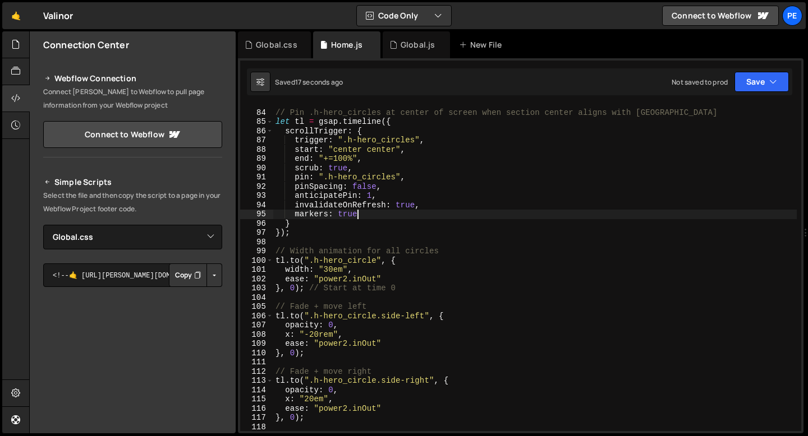
scroll to position [777, 0]
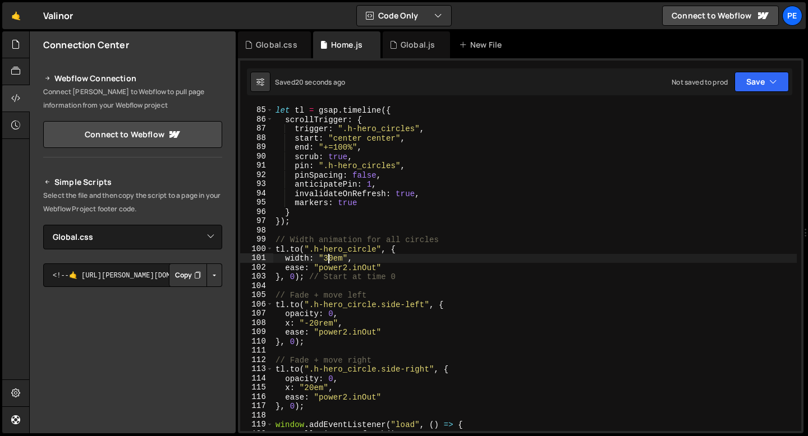
click at [326, 257] on div "// Pin .h-hero_circles at center of screen when section center aligns with view…" at bounding box center [534, 268] width 523 height 344
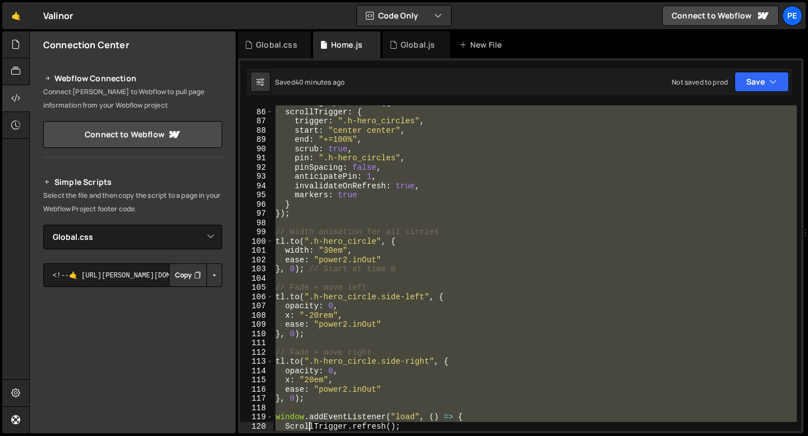
scroll to position [803, 0]
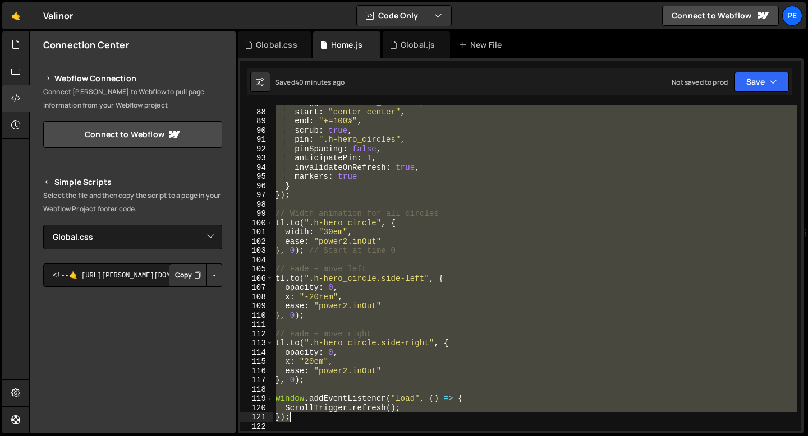
drag, startPoint x: 276, startPoint y: 178, endPoint x: 316, endPoint y: 418, distance: 243.4
click at [316, 419] on div "trigger : ".h-hero_circles" , start : "center center" , end : "+=100%" , scrub …" at bounding box center [534, 270] width 523 height 344
type textarea "ScrollTrigger.refresh(); });"
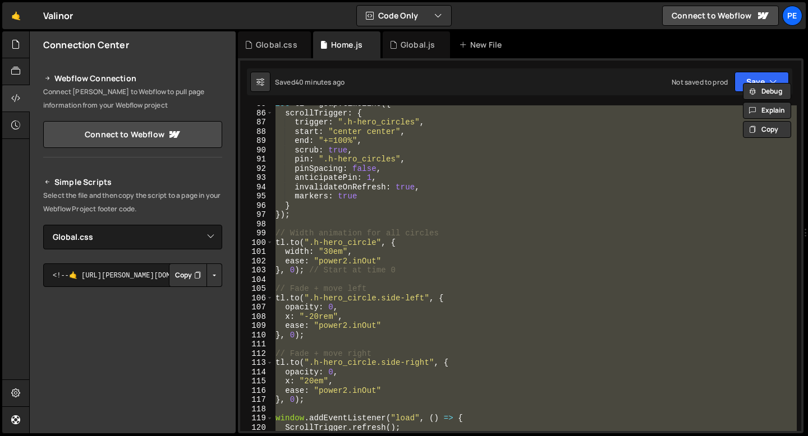
scroll to position [773, 0]
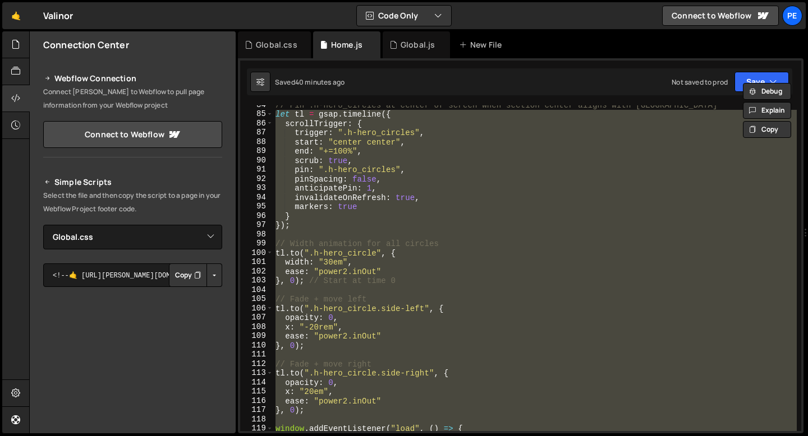
paste textarea
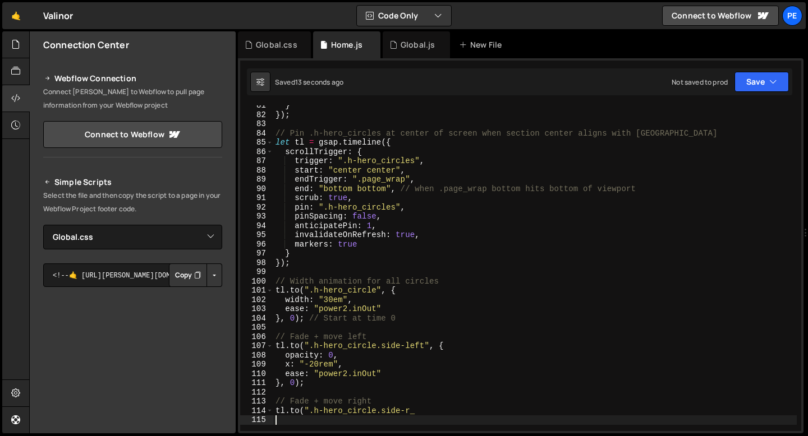
scroll to position [744, 0]
click at [325, 263] on div "} }) ; // Pin .h-hero_circles at center of screen when section center aligns wi…" at bounding box center [534, 273] width 523 height 344
type textarea "});"
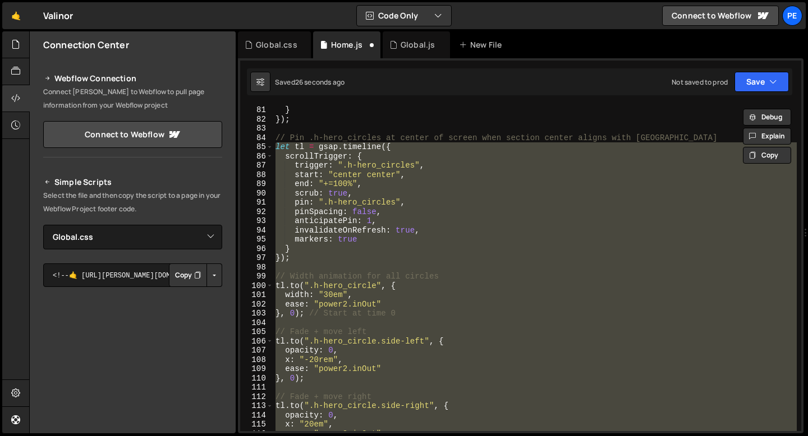
scroll to position [693, 0]
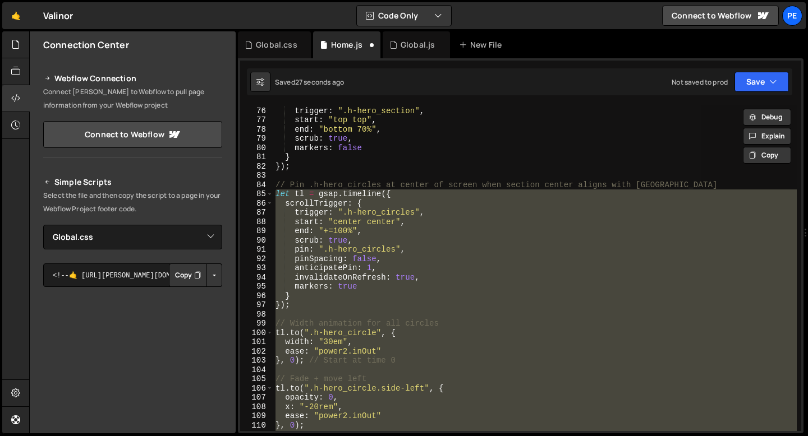
click at [370, 230] on div "scrollTrigger : { trigger : ".h-hero_section" , start : "top top" , end : "bott…" at bounding box center [534, 268] width 523 height 326
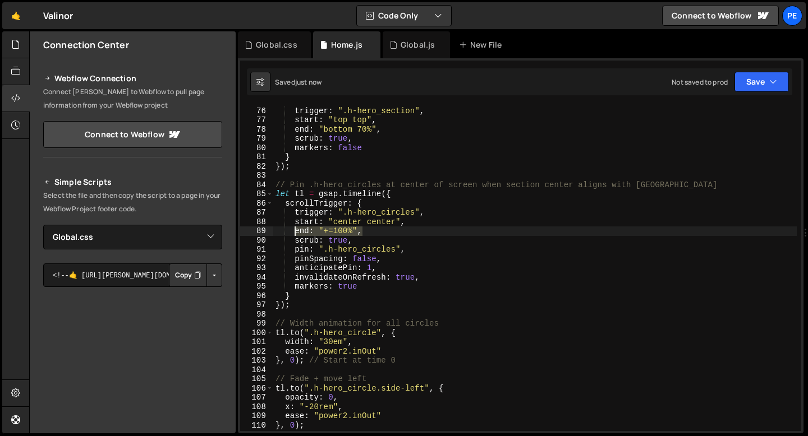
drag, startPoint x: 363, startPoint y: 232, endPoint x: 294, endPoint y: 232, distance: 69.0
click at [294, 232] on div "scrollTrigger : { trigger : ".h-hero_section" , start : "top top" , end : "bott…" at bounding box center [534, 269] width 523 height 344
click at [369, 233] on div "scrollTrigger : { trigger : ".h-hero_section" , start : "top top" , end : "bott…" at bounding box center [534, 268] width 523 height 326
drag, startPoint x: 367, startPoint y: 232, endPoint x: 293, endPoint y: 231, distance: 74.0
click at [293, 231] on div "scrollTrigger : { trigger : ".h-hero_section" , start : "top top" , end : "bott…" at bounding box center [534, 269] width 523 height 344
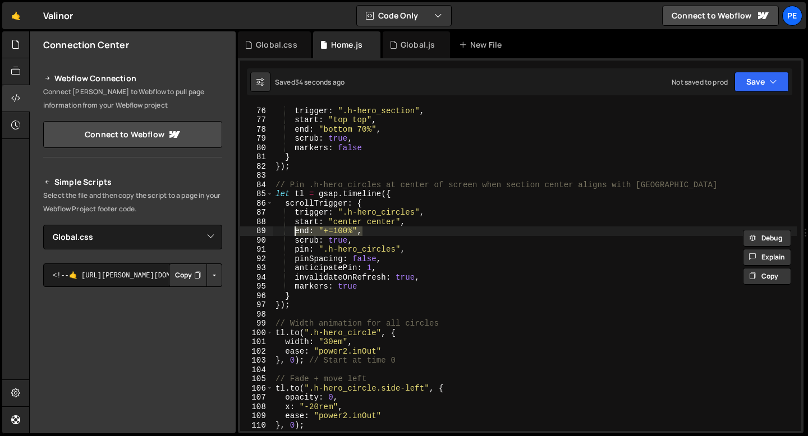
paste textarea "end: "bottom bottom"
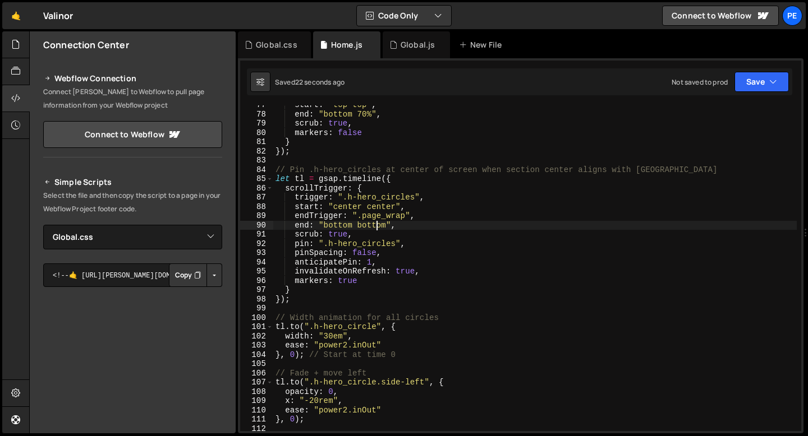
scroll to position [709, 0]
click at [300, 299] on div "start : "top top" , end : "bottom 70%" , scrub : true , markers : false } }) ; …" at bounding box center [534, 272] width 523 height 344
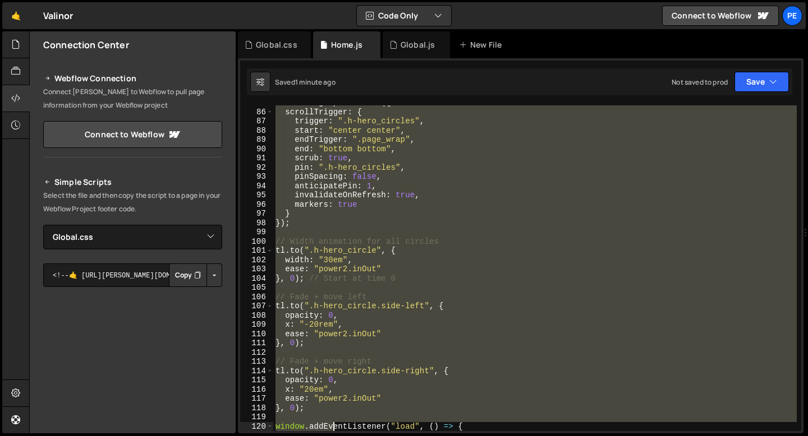
scroll to position [812, 0]
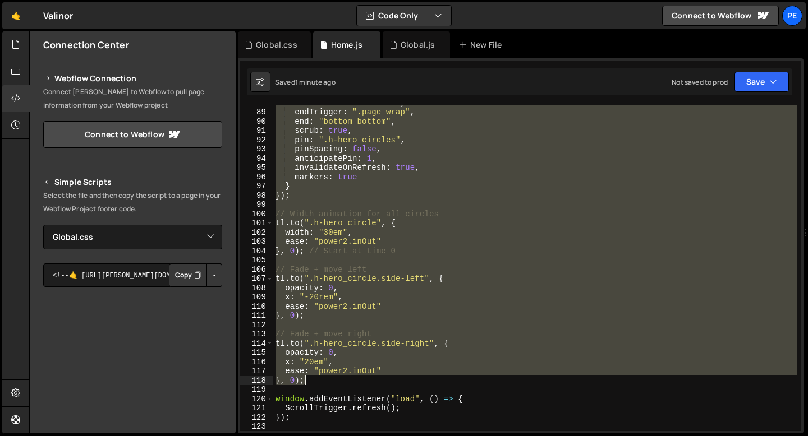
drag, startPoint x: 276, startPoint y: 132, endPoint x: 334, endPoint y: 380, distance: 254.6
click at [334, 380] on div "start : "center center" , endTrigger : ".page_wrap" , end : "bottom bottom" , s…" at bounding box center [534, 270] width 523 height 344
type textarea "ease: "power2.inOut" }, 0);"
paste textarea
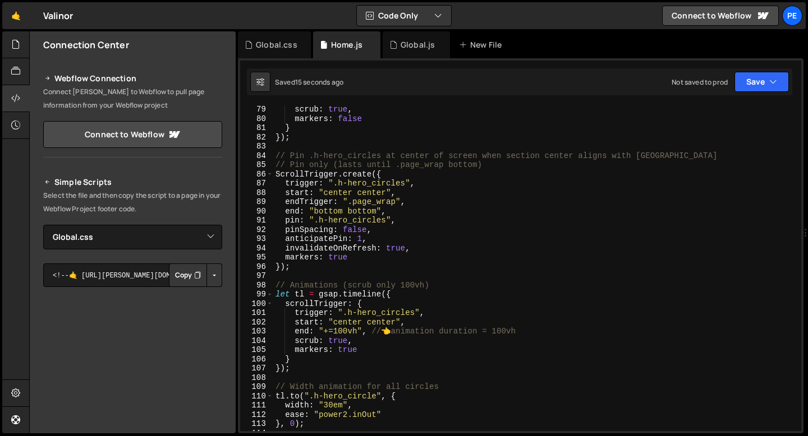
scroll to position [723, 0]
click at [357, 270] on div "scrub : true , markers : false } }) ; // Pin .h-hero_circles at center of scree…" at bounding box center [534, 276] width 523 height 344
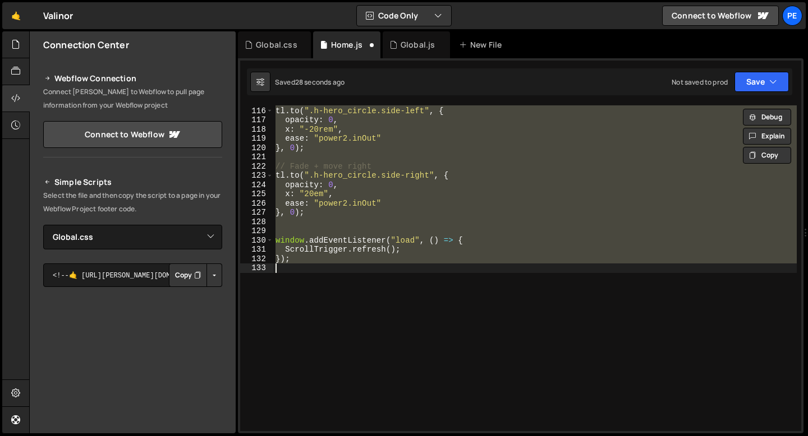
type textarea "ease: "power2.inOut" }, 0);"
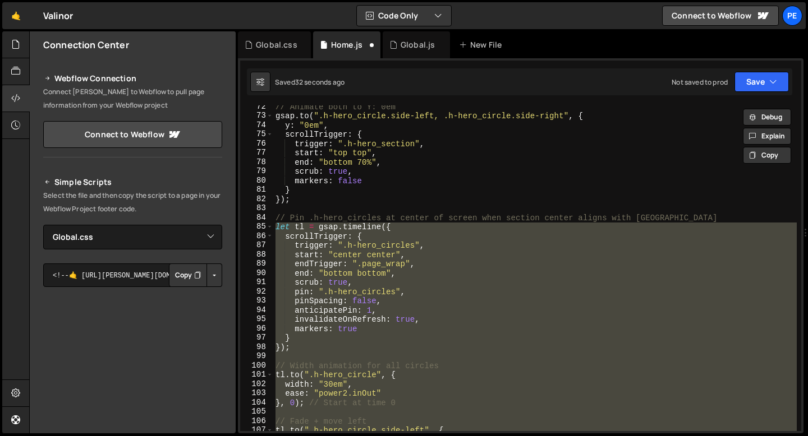
scroll to position [662, 0]
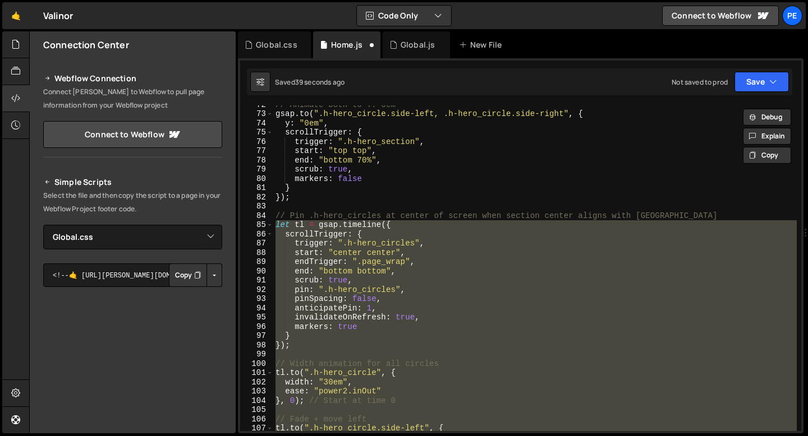
paste textarea
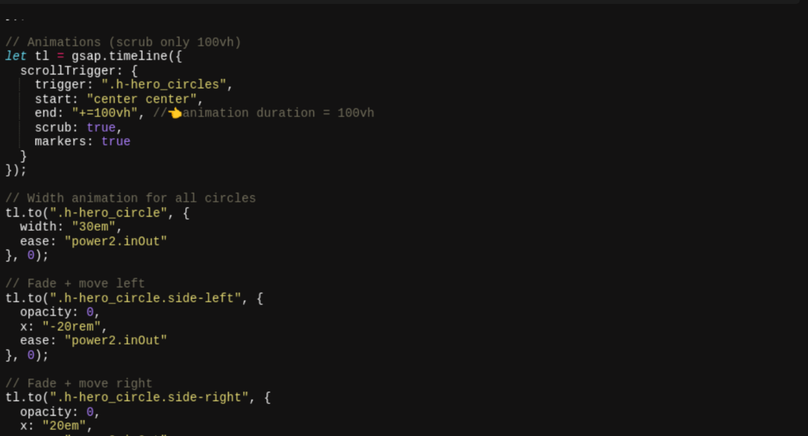
scroll to position [888, 0]
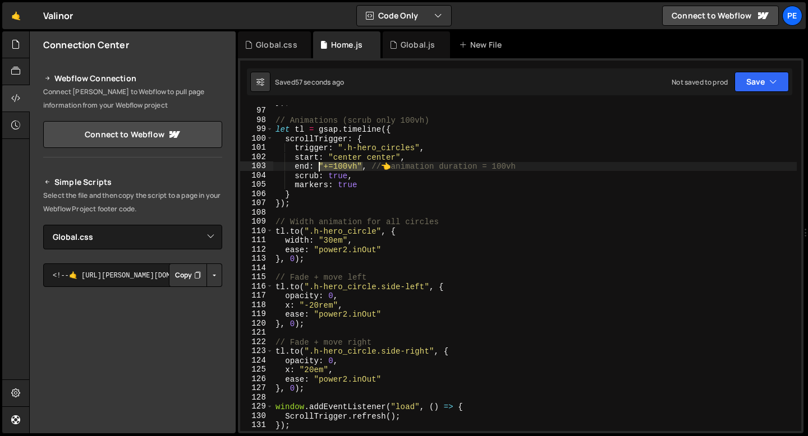
drag, startPoint x: 361, startPoint y: 164, endPoint x: 320, endPoint y: 164, distance: 40.9
click at [320, 164] on div "}) ; // Animations (scrub only 100vh) let tl = gsap . timeline ({ scrollTrigger…" at bounding box center [534, 269] width 523 height 344
paste textarea "%"
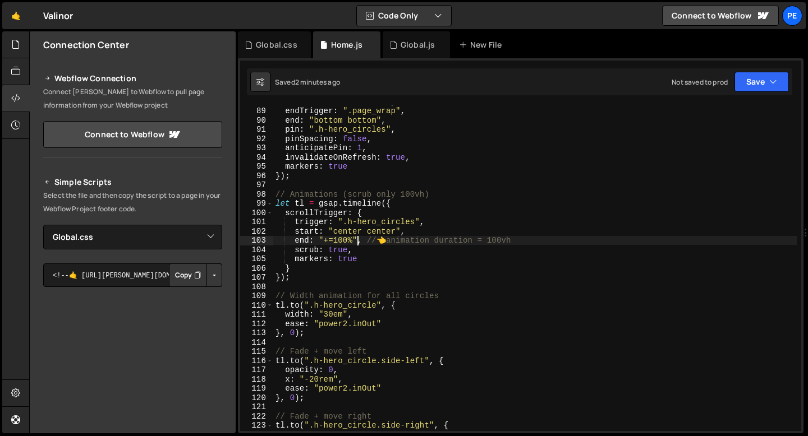
scroll to position [783, 0]
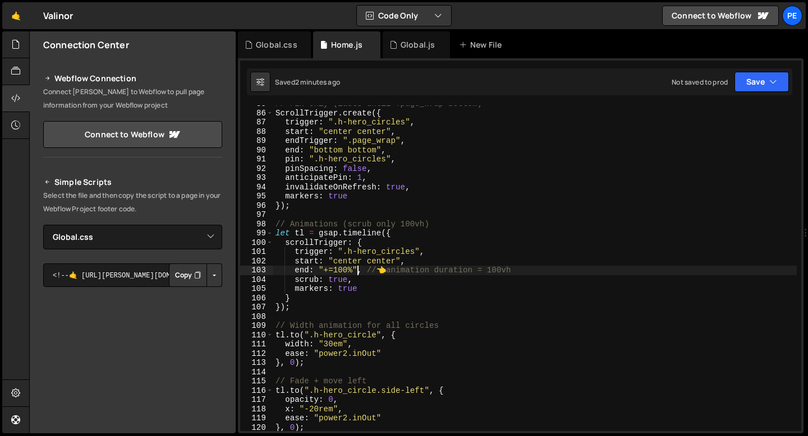
click at [335, 195] on div "// Pin only (lasts until .page_wrap bottom) ScrollTrigger . create ({ trigger :…" at bounding box center [534, 271] width 523 height 344
type textarea "markers: true"
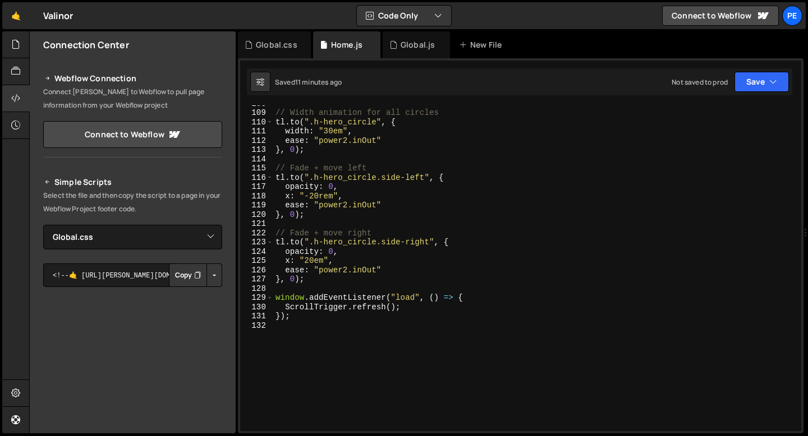
scroll to position [1014, 0]
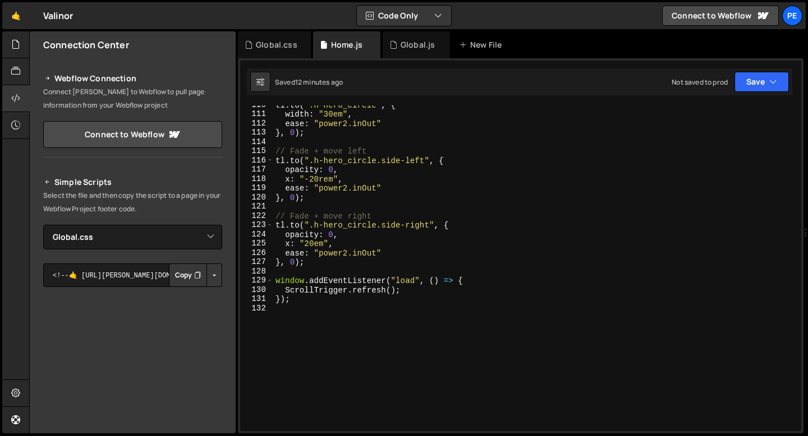
click at [302, 315] on div "tl . to ( ".h-hero_circle" , { width : "30em" , ease : "power2.inOut" } , 0 ) ;…" at bounding box center [534, 272] width 523 height 344
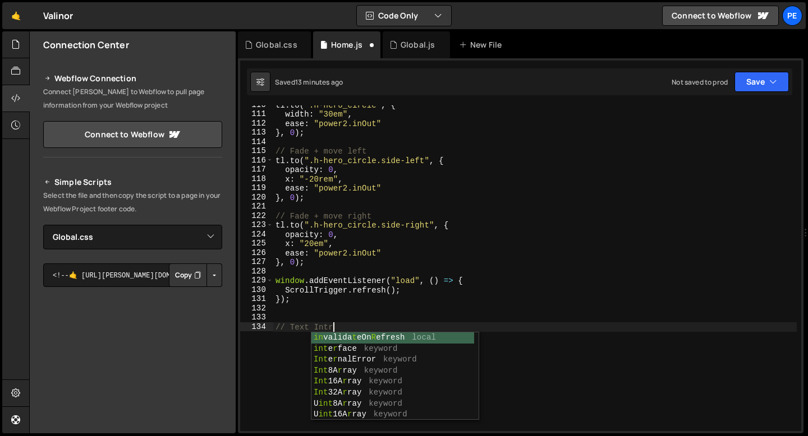
type textarea "// Text Intro"
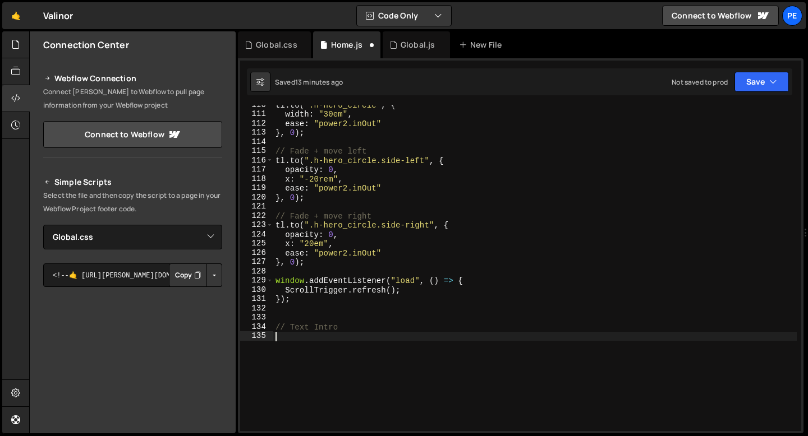
scroll to position [1099, 0]
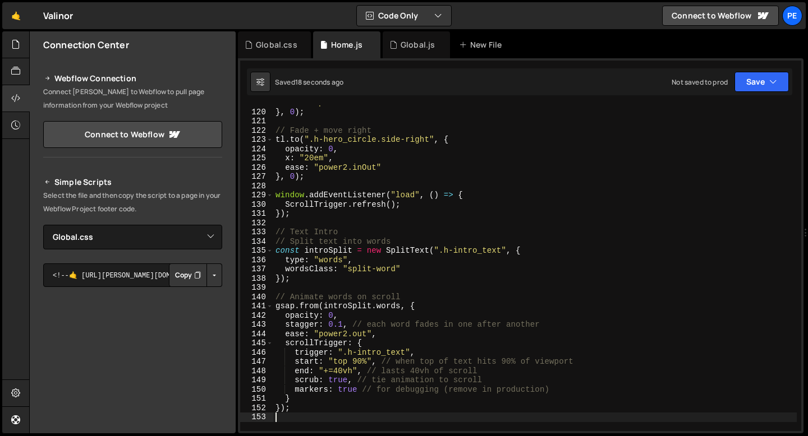
click at [351, 371] on div "ease : "power2.inOut" } , 0 ) ; // Fade + move right tl . to ( ".h-hero_circle.…" at bounding box center [534, 270] width 523 height 344
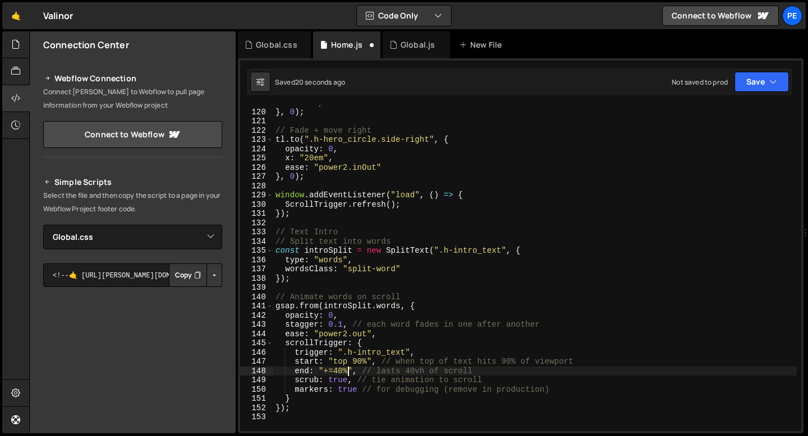
scroll to position [0, 4]
click at [341, 381] on div "ease : "power2.inOut" } , 0 ) ; // Fade + move right tl . to ( ".h-hero_circle.…" at bounding box center [534, 270] width 523 height 344
click at [347, 335] on div "ease : "power2.inOut" } , 0 ) ; // Fade + move right tl . to ( ".h-hero_circle.…" at bounding box center [534, 270] width 523 height 344
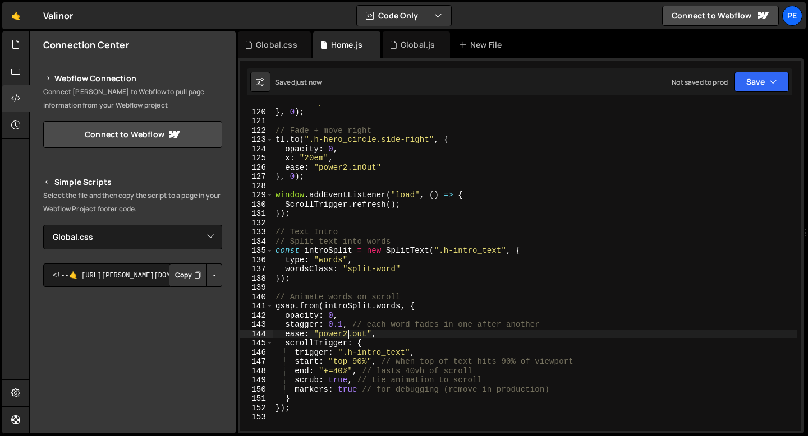
click at [356, 335] on div "ease : "power2.inOut" } , 0 ) ; // Fade + move right tl . to ( ".h-hero_circle.…" at bounding box center [534, 270] width 523 height 344
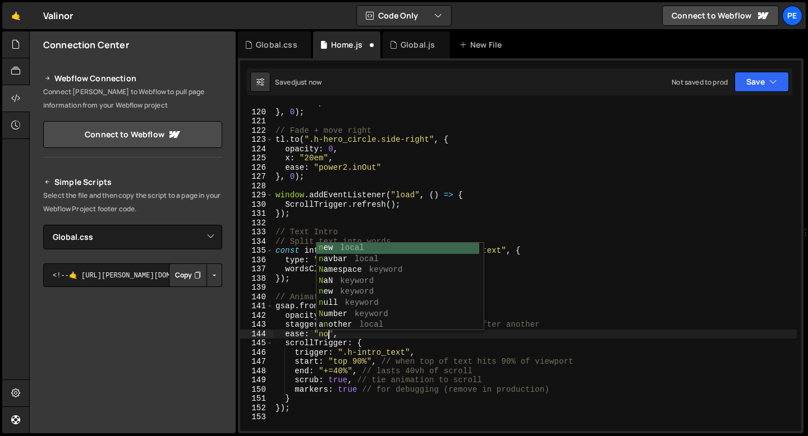
scroll to position [0, 4]
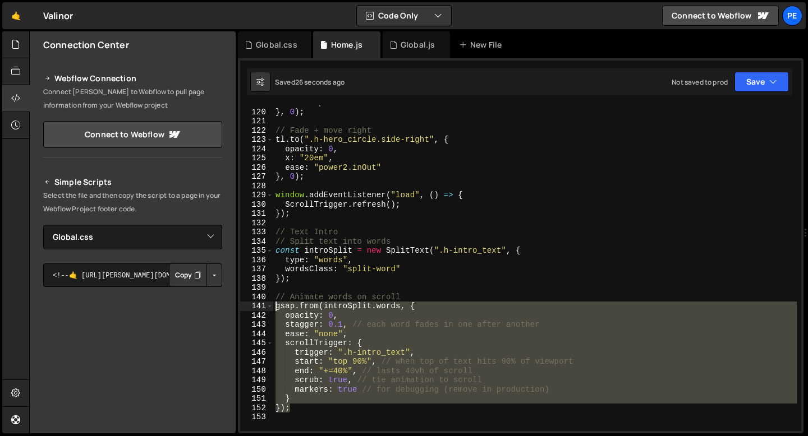
drag, startPoint x: 288, startPoint y: 407, endPoint x: 268, endPoint y: 311, distance: 98.4
click at [268, 311] on div "ease: "none", 119 120 121 122 123 124 125 126 127 128 129 130 131 132 133 134 1…" at bounding box center [520, 268] width 561 height 326
type textarea "gsap.from(introSplit.words, { opacity: 0,"
paste textarea
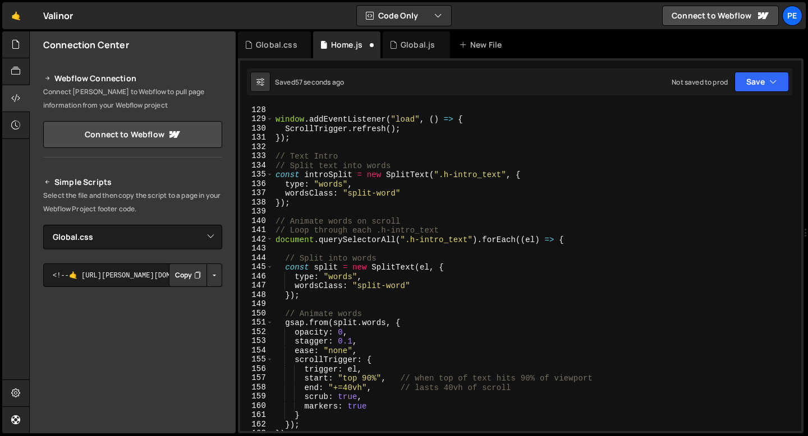
scroll to position [1168, 0]
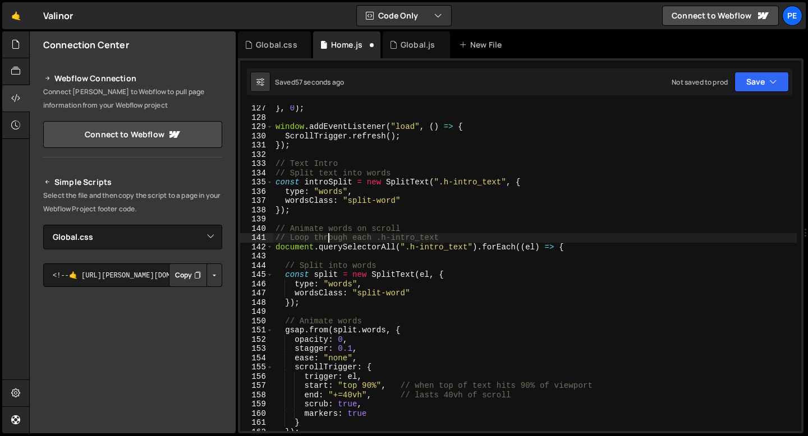
click at [330, 238] on div "} , 0 ) ; window . addEventListener ( "load" , ( ) => { ScrollTrigger . refresh…" at bounding box center [534, 276] width 523 height 344
click at [330, 237] on div "} , 0 ) ; window . addEventListener ( "load" , ( ) => { ScrollTrigger . refresh…" at bounding box center [534, 276] width 523 height 344
click at [328, 265] on div "} , 0 ) ; window . addEventListener ( "load" , ( ) => { ScrollTrigger . refresh…" at bounding box center [534, 276] width 523 height 344
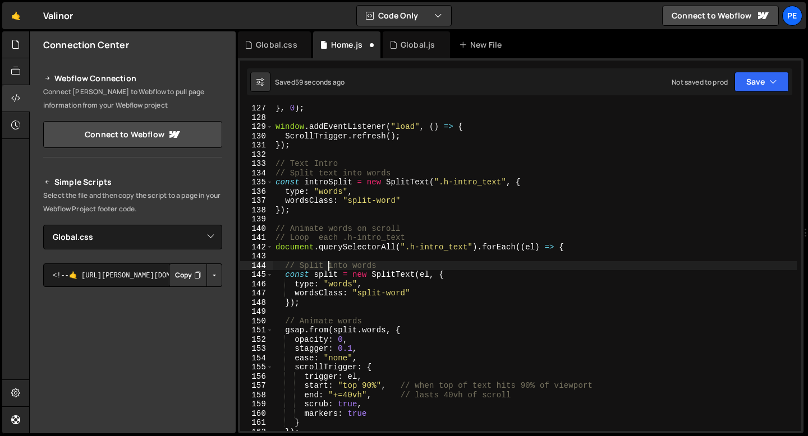
click at [328, 238] on div "} , 0 ) ; window . addEventListener ( "load" , ( ) => { ScrollTrigger . refresh…" at bounding box center [534, 276] width 523 height 344
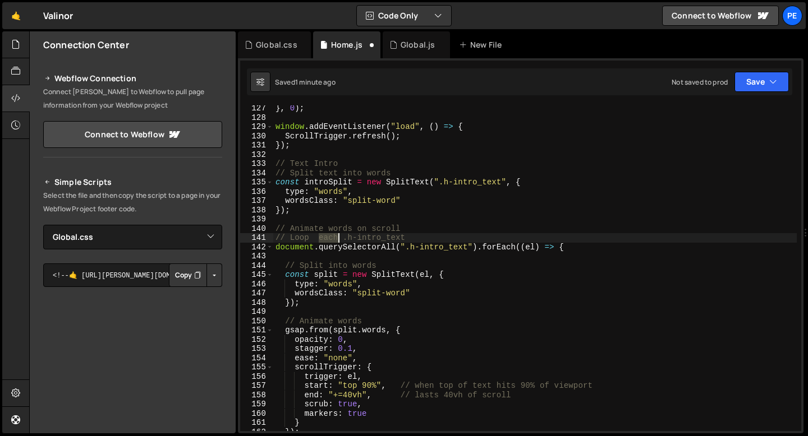
click at [328, 238] on div "} , 0 ) ; window . addEventListener ( "load" , ( ) => { ScrollTrigger . refresh…" at bounding box center [534, 276] width 523 height 344
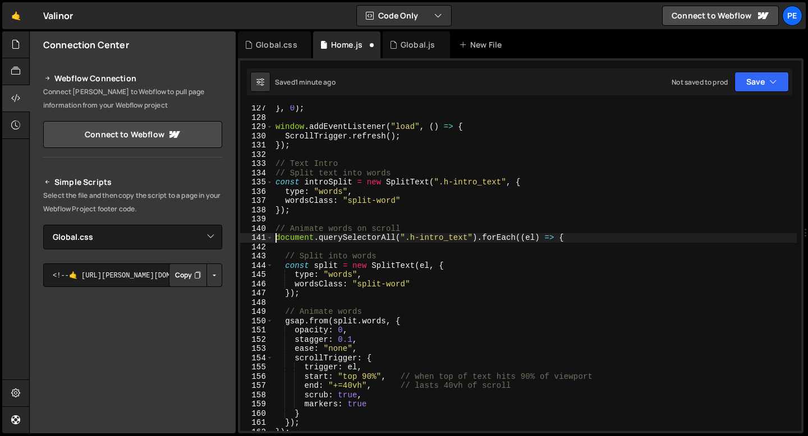
click at [316, 256] on div "} , 0 ) ; window . addEventListener ( "load" , ( ) => { ScrollTrigger . refresh…" at bounding box center [534, 276] width 523 height 344
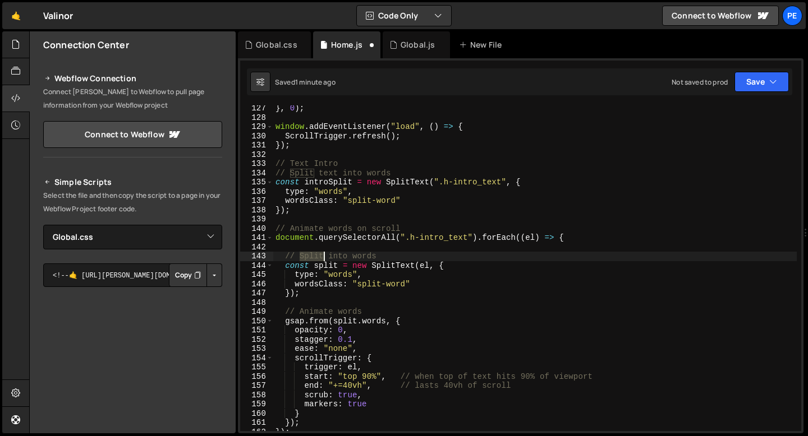
click at [316, 256] on div "} , 0 ) ; window . addEventListener ( "load" , ( ) => { ScrollTrigger . refresh…" at bounding box center [534, 276] width 523 height 344
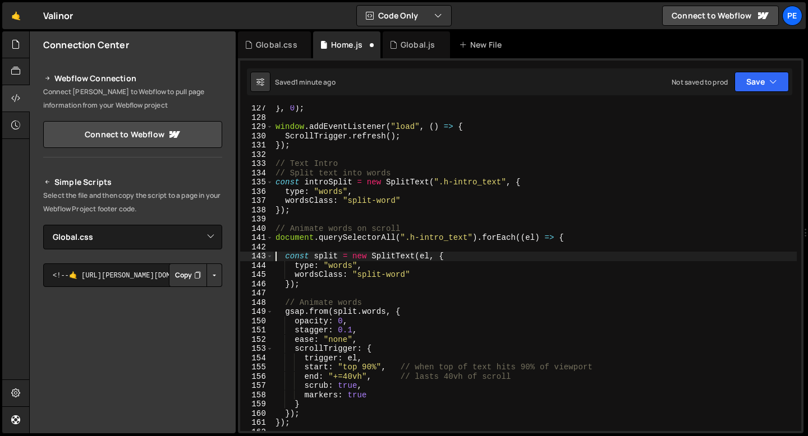
click at [329, 301] on div "} , 0 ) ; window . addEventListener ( "load" , ( ) => { ScrollTrigger . refresh…" at bounding box center [534, 276] width 523 height 344
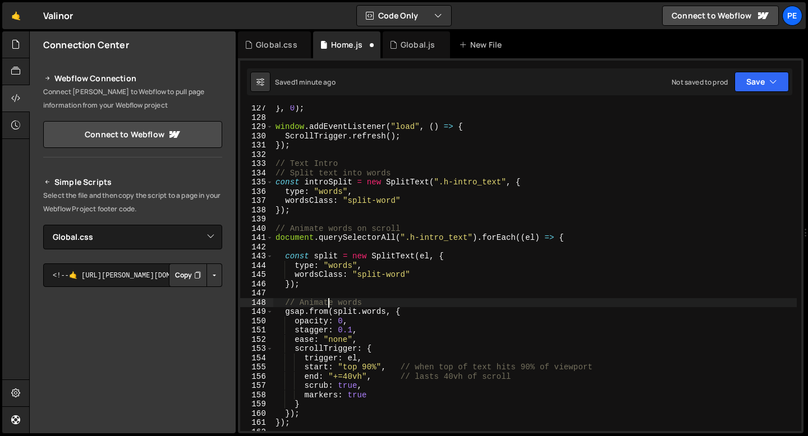
click at [329, 301] on div "} , 0 ) ; window . addEventListener ( "load" , ( ) => { ScrollTrigger . refresh…" at bounding box center [534, 276] width 523 height 344
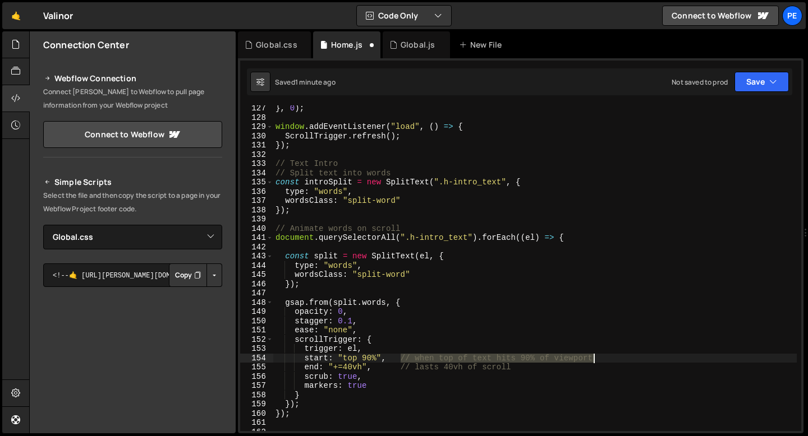
drag, startPoint x: 401, startPoint y: 358, endPoint x: 598, endPoint y: 356, distance: 196.9
click at [598, 356] on div "} , 0 ) ; window . addEventListener ( "load" , ( ) => { ScrollTrigger . refresh…" at bounding box center [534, 276] width 523 height 344
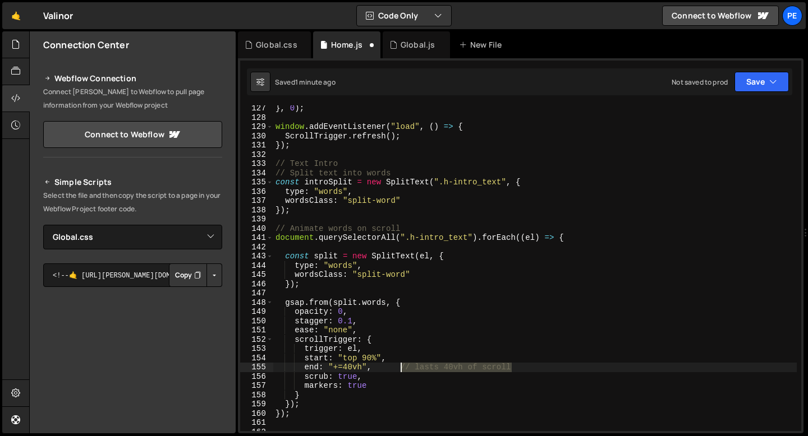
drag, startPoint x: 516, startPoint y: 367, endPoint x: 399, endPoint y: 368, distance: 116.7
click at [399, 368] on div "} , 0 ) ; window . addEventListener ( "load" , ( ) => { ScrollTrigger . refresh…" at bounding box center [534, 276] width 523 height 344
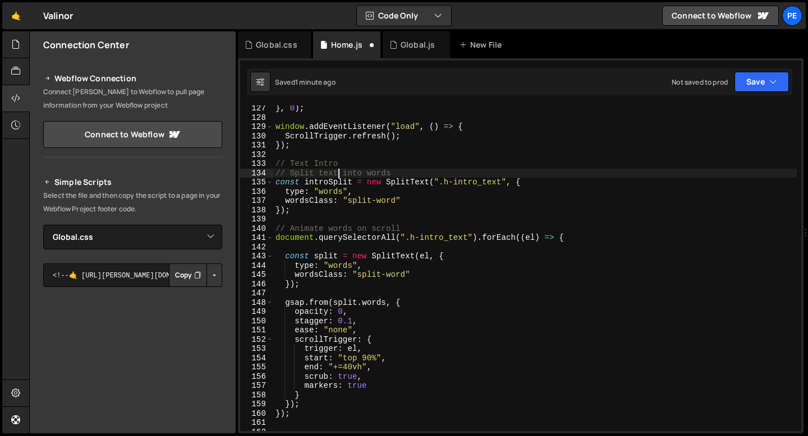
click at [340, 174] on div "} , 0 ) ; window . addEventListener ( "load" , ( ) => { ScrollTrigger . refresh…" at bounding box center [534, 276] width 523 height 344
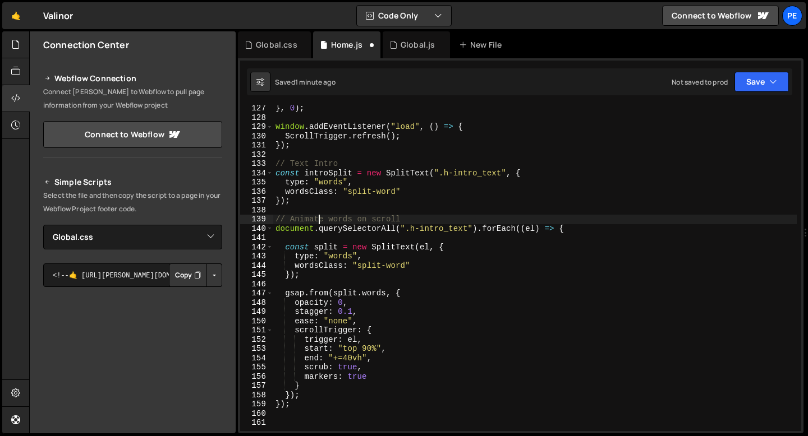
click at [316, 219] on div "} , 0 ) ; window . addEventListener ( "load" , ( ) => { ScrollTrigger . refresh…" at bounding box center [534, 276] width 523 height 344
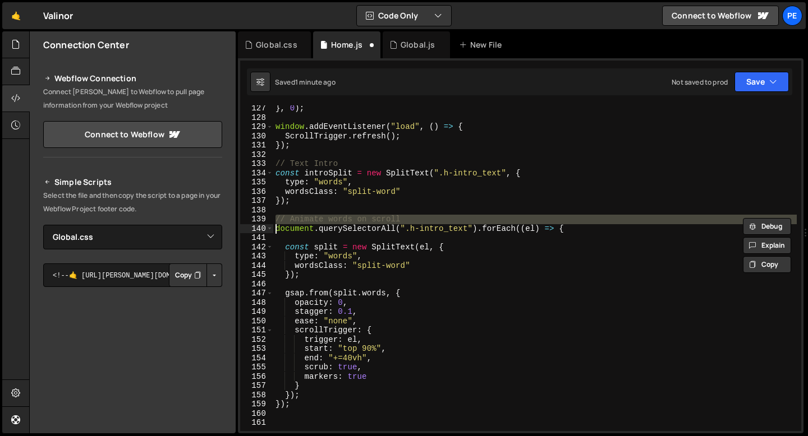
click at [316, 219] on div "} , 0 ) ; window . addEventListener ( "load" , ( ) => { ScrollTrigger . refresh…" at bounding box center [534, 276] width 523 height 344
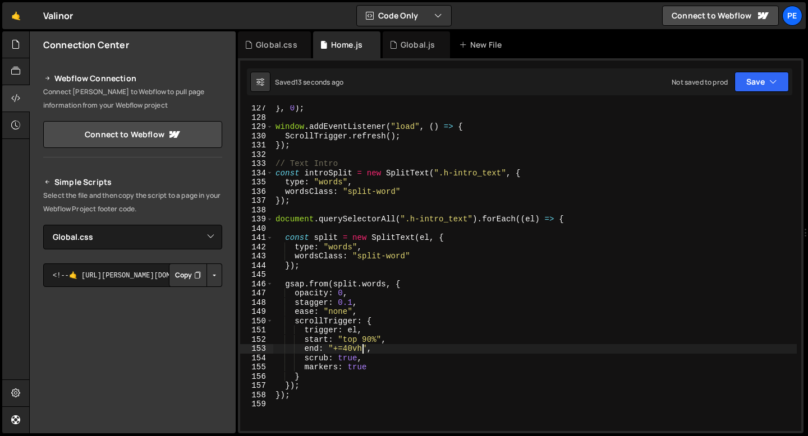
click at [362, 347] on div "} , 0 ) ; window . addEventListener ( "load" , ( ) => { ScrollTrigger . refresh…" at bounding box center [534, 276] width 523 height 344
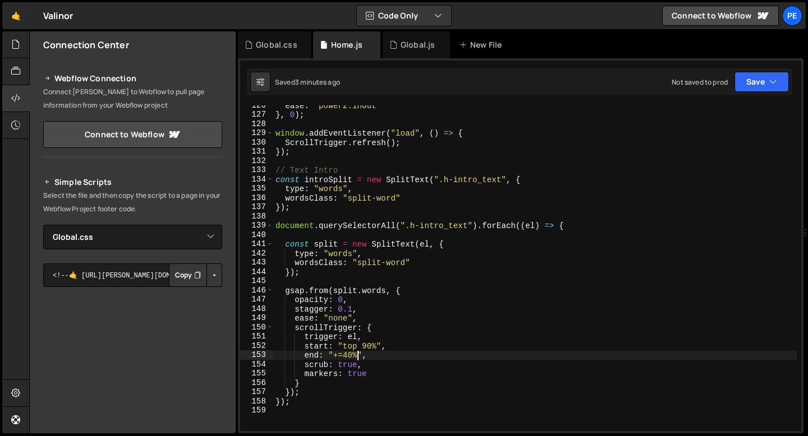
scroll to position [1160, 0]
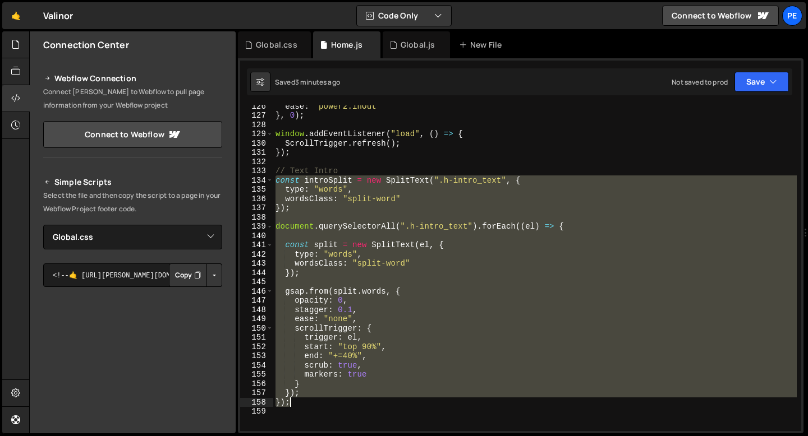
drag, startPoint x: 276, startPoint y: 178, endPoint x: 310, endPoint y: 400, distance: 225.3
click at [311, 400] on div "ease : "power2.inOut" } , 0 ) ; window . addEventListener ( "load" , ( ) => { S…" at bounding box center [534, 274] width 523 height 344
type textarea "}); });"
paste textarea
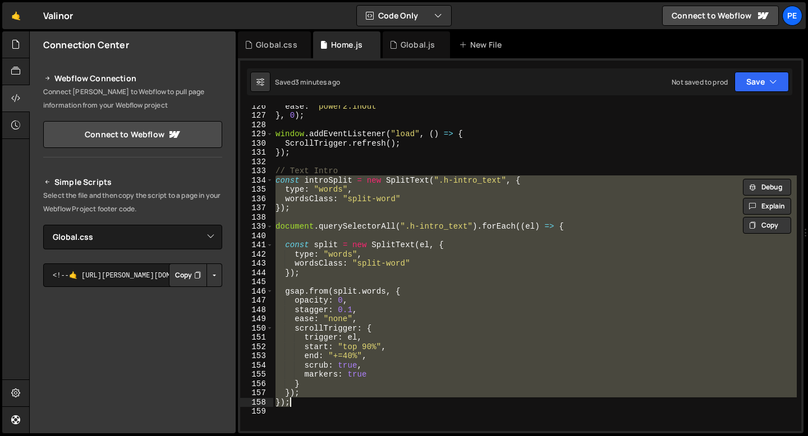
scroll to position [0, 0]
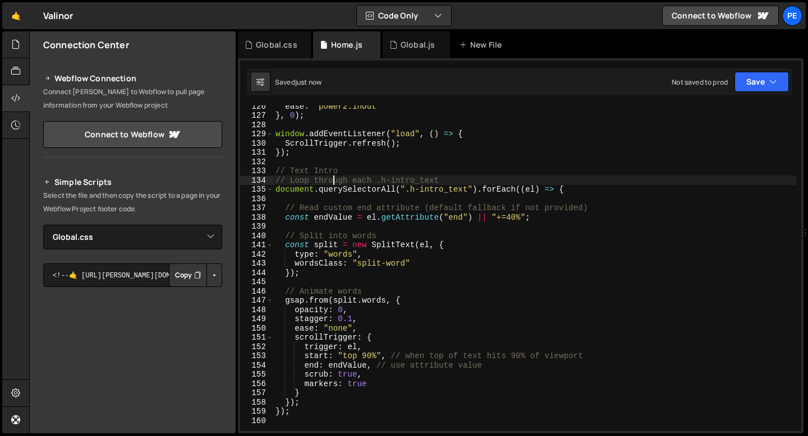
click at [333, 180] on div "ease : "power2.inOut" } , 0 ) ; window . addEventListener ( "load" , ( ) => { S…" at bounding box center [534, 274] width 523 height 344
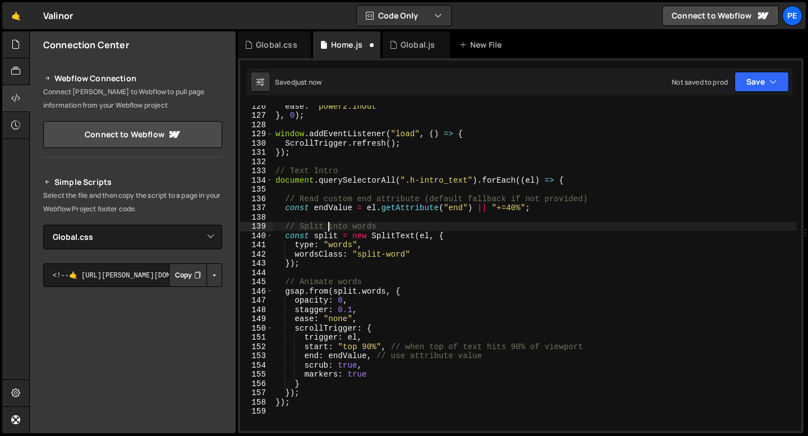
click at [326, 228] on div "ease : "power2.inOut" } , 0 ) ; window . addEventListener ( "load" , ( ) => { S…" at bounding box center [534, 274] width 523 height 344
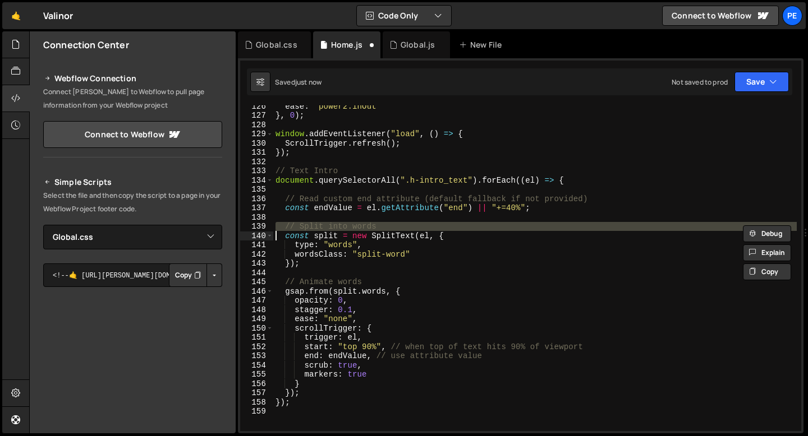
click at [326, 228] on div "ease : "power2.inOut" } , 0 ) ; window . addEventListener ( "load" , ( ) => { S…" at bounding box center [534, 274] width 523 height 344
type textarea "const split = new SplitText(el, {"
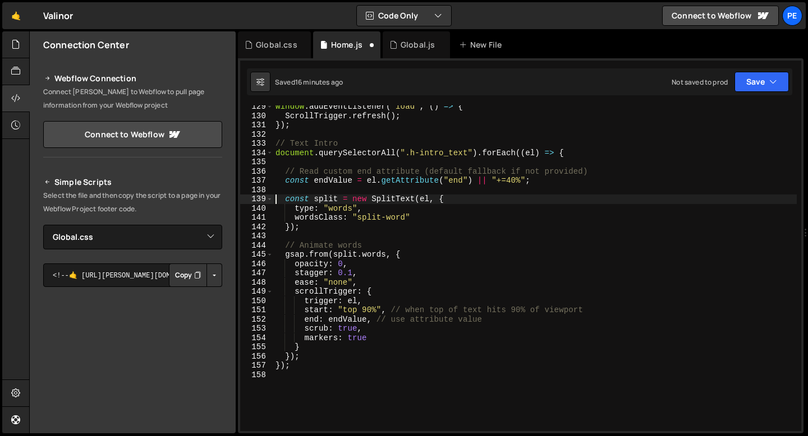
scroll to position [1200, 0]
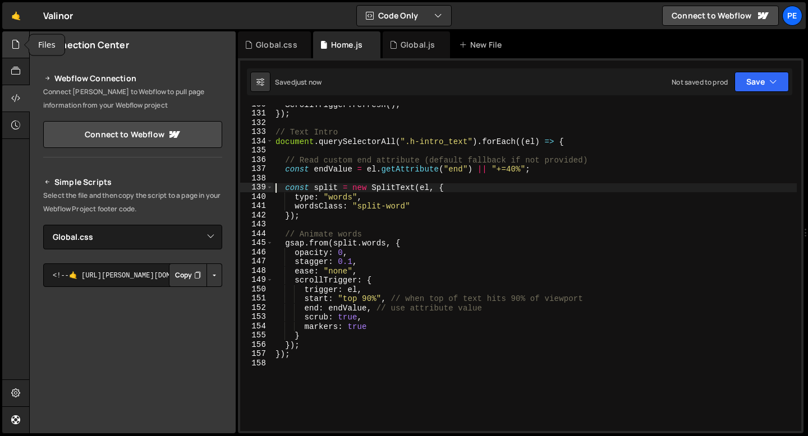
click at [20, 38] on div at bounding box center [15, 44] width 27 height 27
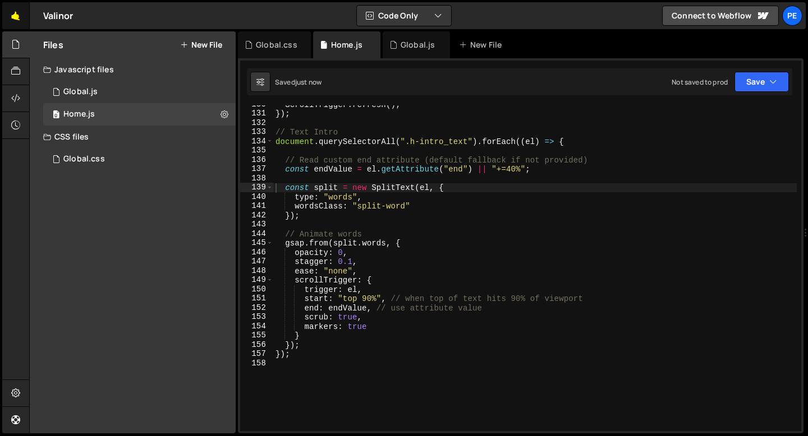
click at [12, 18] on link "🤙" at bounding box center [15, 15] width 27 height 27
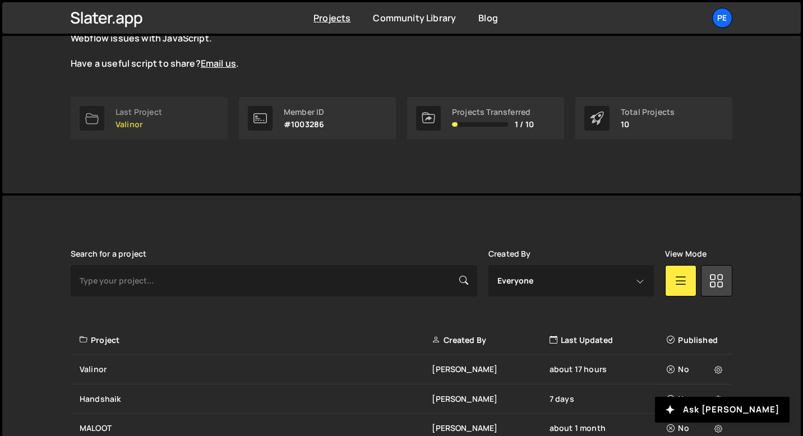
scroll to position [203, 0]
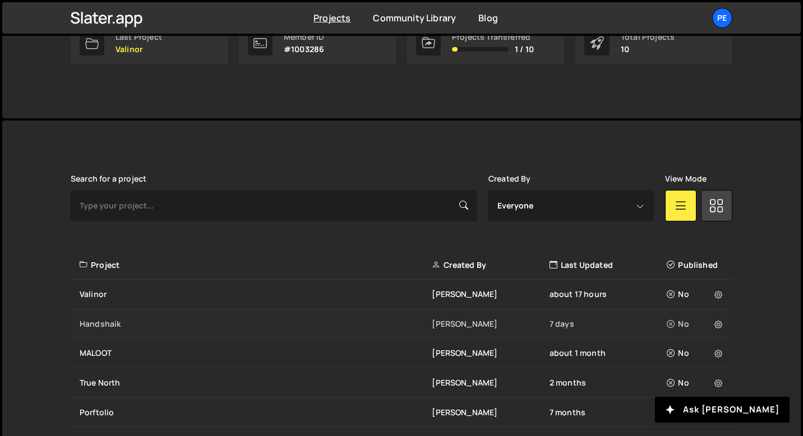
click at [123, 326] on div "Handshaik" at bounding box center [256, 324] width 352 height 11
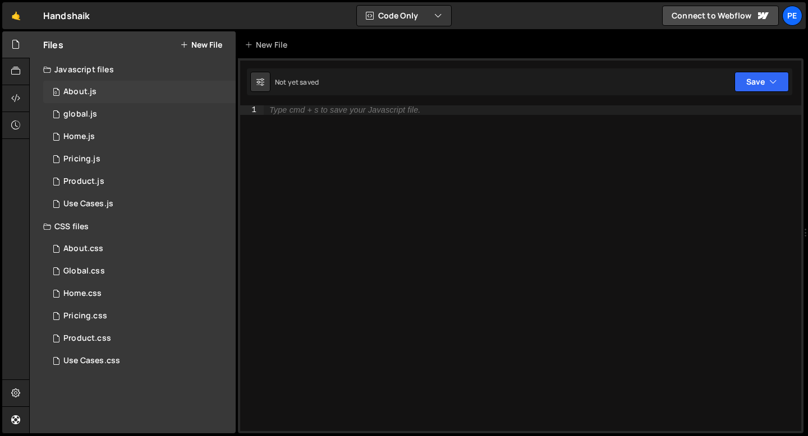
click at [128, 91] on div "0 About.js 0" at bounding box center [139, 92] width 192 height 22
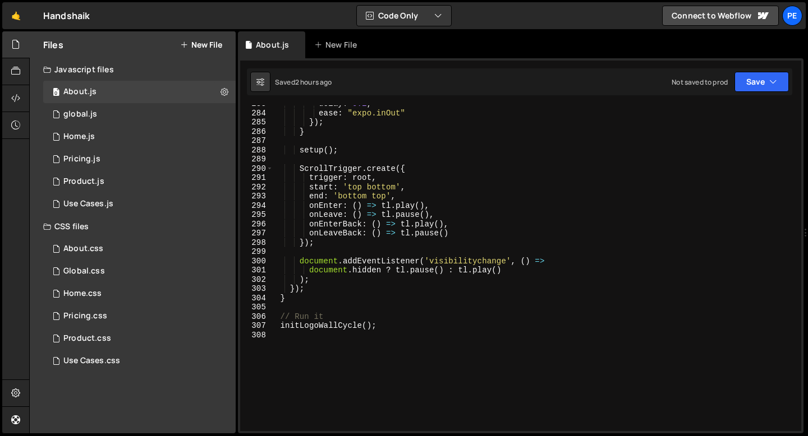
scroll to position [2616, 0]
click at [105, 249] on div "About.css 0" at bounding box center [139, 249] width 192 height 22
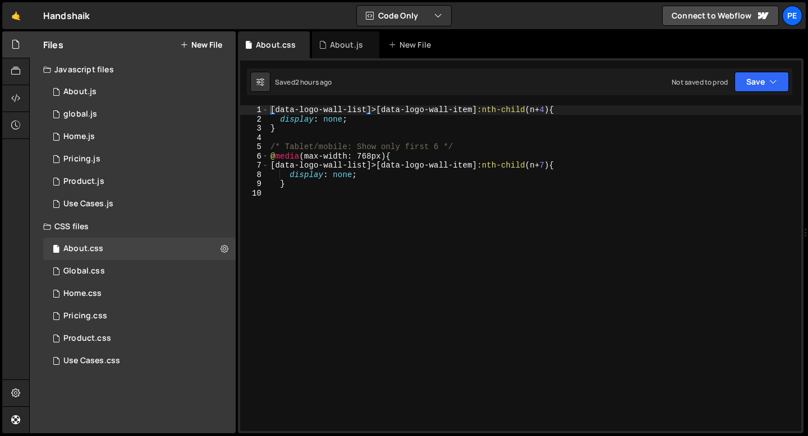
click at [546, 107] on div "[ data-logo-wall-list ]>[ data-logo-wall-item ] :nth-child ( n + 4 ) { display …" at bounding box center [534, 277] width 533 height 344
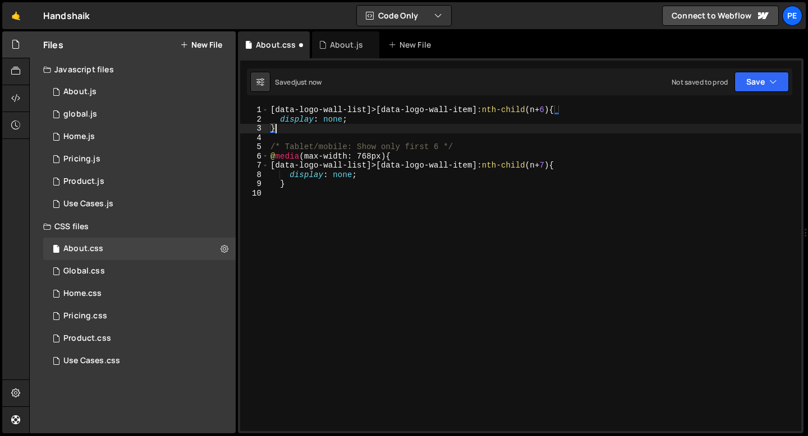
click at [479, 124] on div "[ data-logo-wall-list ]>[ data-logo-wall-item ] :nth-child ( n + 6 ) { display …" at bounding box center [534, 277] width 533 height 344
type textarea "}"
click at [336, 45] on div "About.js" at bounding box center [346, 44] width 33 height 11
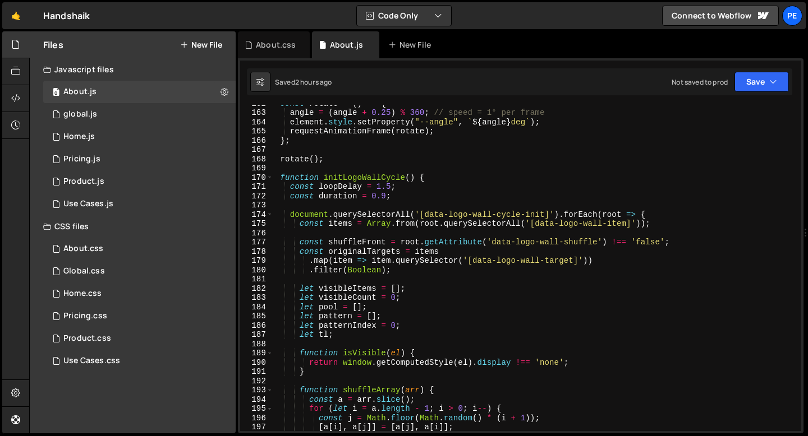
scroll to position [1396, 0]
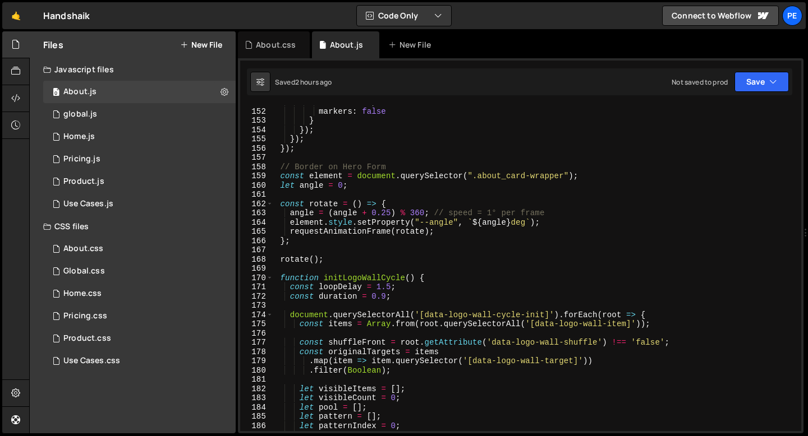
click at [283, 276] on div "scrub : true , markers : false } }) ; }) ; }) ; // Border on Hero Form const el…" at bounding box center [534, 270] width 523 height 344
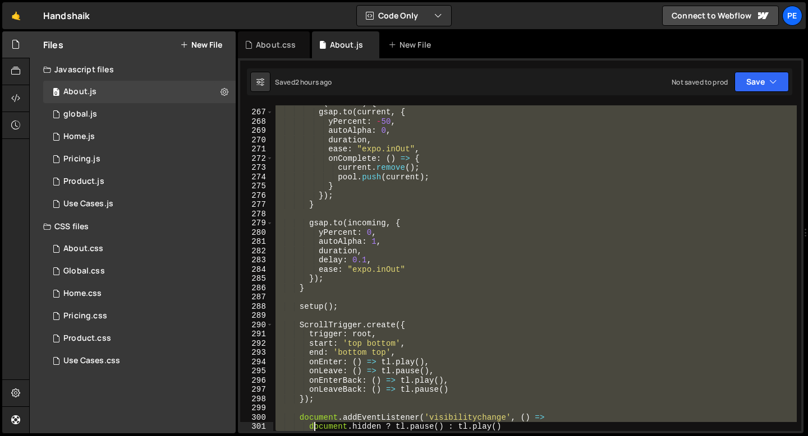
scroll to position [2524, 0]
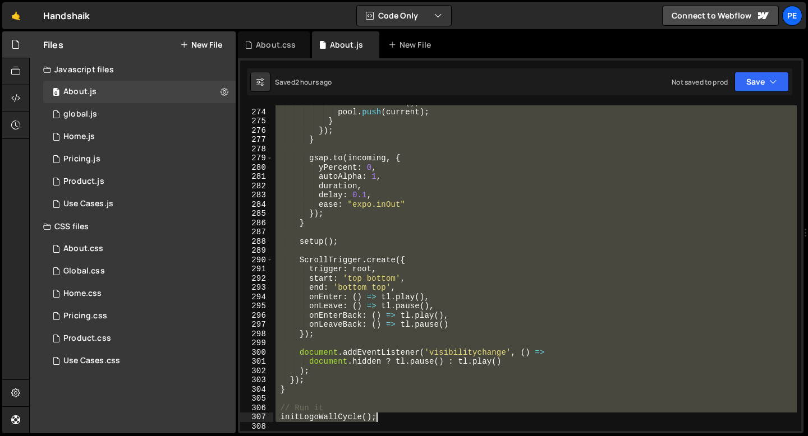
drag, startPoint x: 280, startPoint y: 277, endPoint x: 397, endPoint y: 415, distance: 180.7
click at [398, 415] on div "current . remove ( ) ; pool . push ( current ) ; } }) ; } gsap . to ( incoming …" at bounding box center [534, 270] width 523 height 344
paste textarea "}"
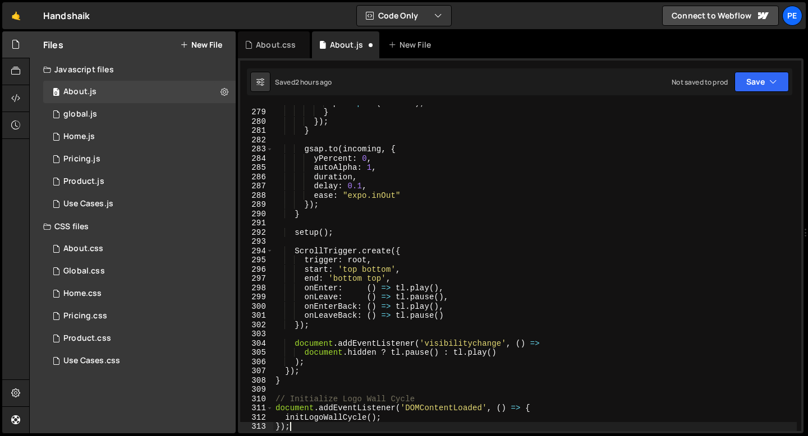
scroll to position [2570, 0]
click at [436, 407] on div "pool . push ( current ) ; } }) ; } gsap . to ( incoming , { yPercent : 0 , auto…" at bounding box center [534, 270] width 523 height 344
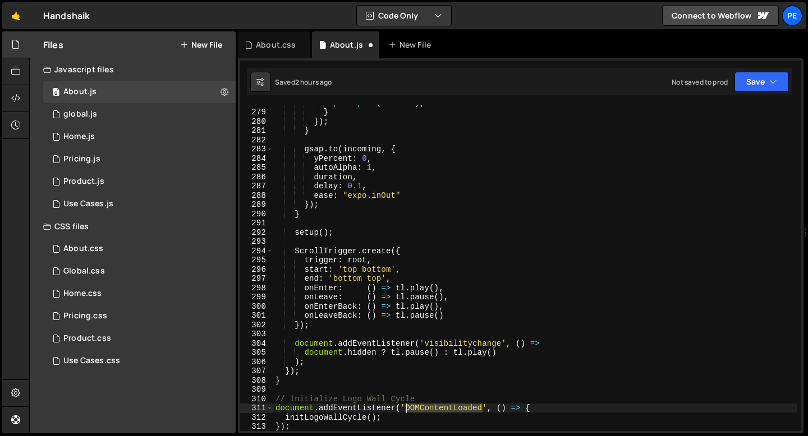
click at [436, 407] on div "pool . push ( current ) ; } }) ; } gsap . to ( incoming , { yPercent : 0 , auto…" at bounding box center [534, 270] width 523 height 344
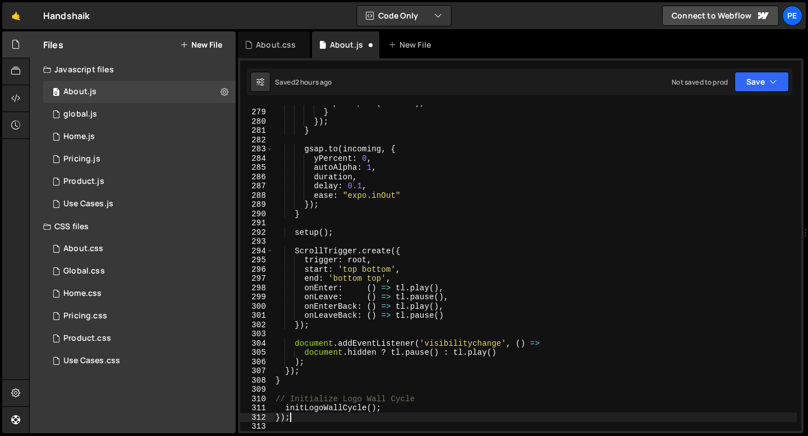
click at [315, 418] on div "pool . push ( current ) ; } }) ; } gsap . to ( incoming , { yPercent : 0 , auto…" at bounding box center [534, 270] width 523 height 344
type textarea "}"
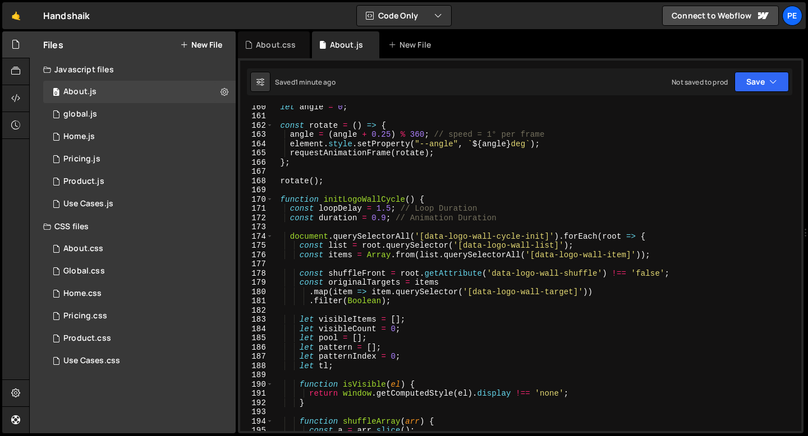
scroll to position [1418, 0]
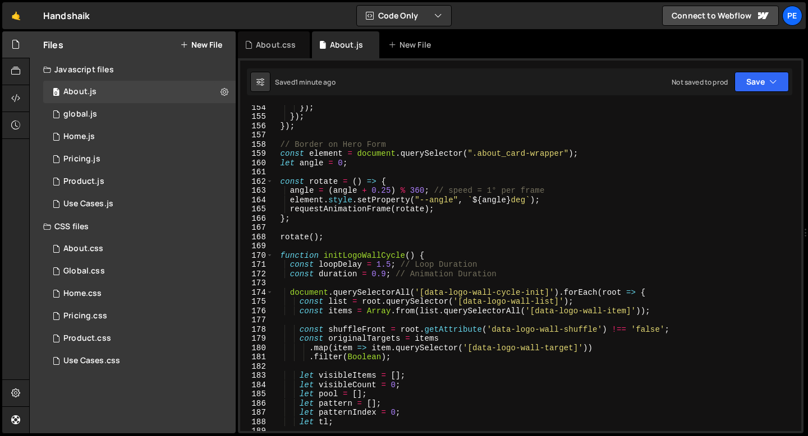
click at [284, 254] on div "}) ; }) ; }) ; // Border on Hero Form const element = document . querySelector …" at bounding box center [534, 275] width 523 height 344
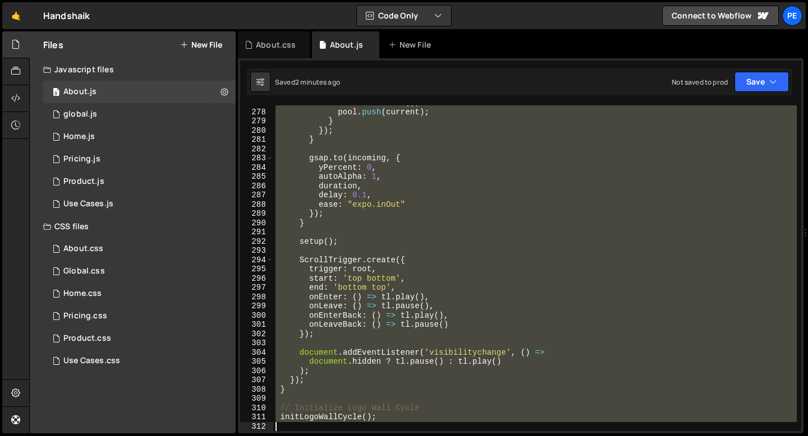
drag, startPoint x: 280, startPoint y: 254, endPoint x: 334, endPoint y: 436, distance: 189.3
click at [334, 436] on div "Hold on a sec... Are you certain you wish to leave this page? Any changes you'v…" at bounding box center [404, 218] width 808 height 436
type textarea "initLogoWallCycle();"
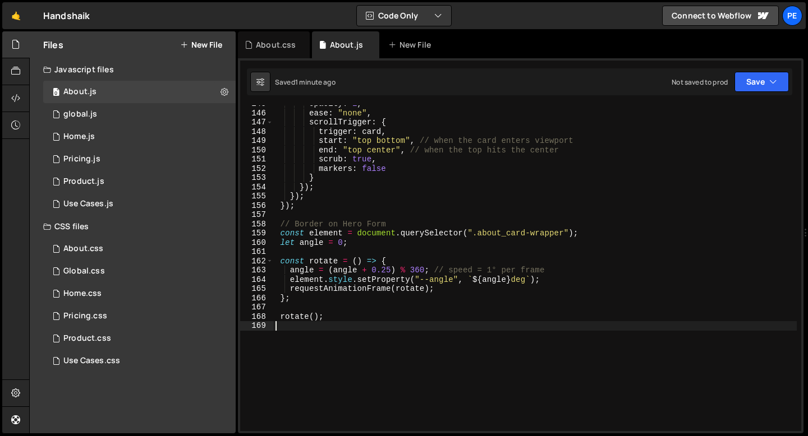
scroll to position [1261, 0]
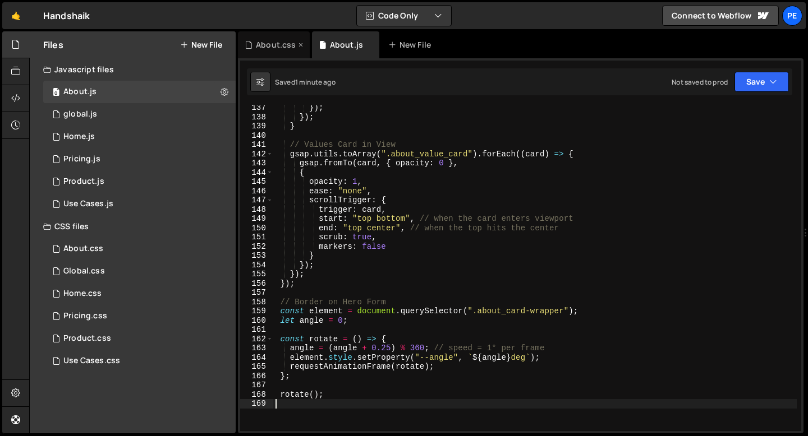
click at [267, 47] on div "About.css" at bounding box center [276, 44] width 40 height 11
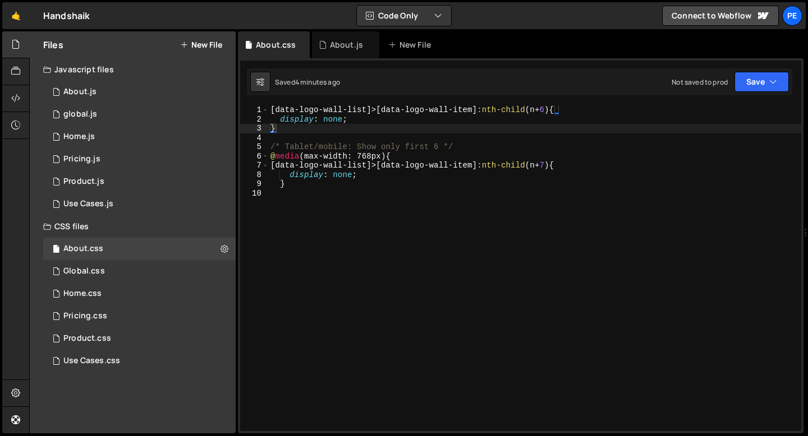
click at [330, 137] on div "[ data-logo-wall-list ]>[ data-logo-wall-item ] :nth-child ( n + 6 ) { display …" at bounding box center [534, 277] width 533 height 344
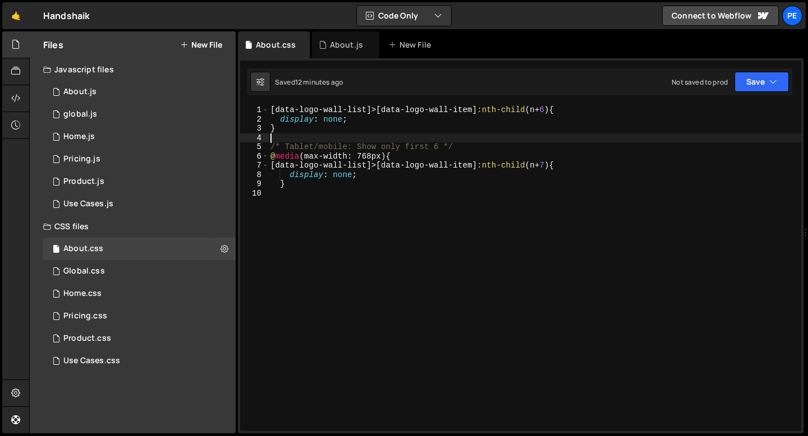
click at [525, 112] on div "[ data-logo-wall-list ]>[ data-logo-wall-item ] :nth-child ( n + 6 ) { display …" at bounding box center [534, 277] width 533 height 344
type textarea "[data-logo-wall-list]>[data-logo-wall-item]:nth-child(n+6) {"
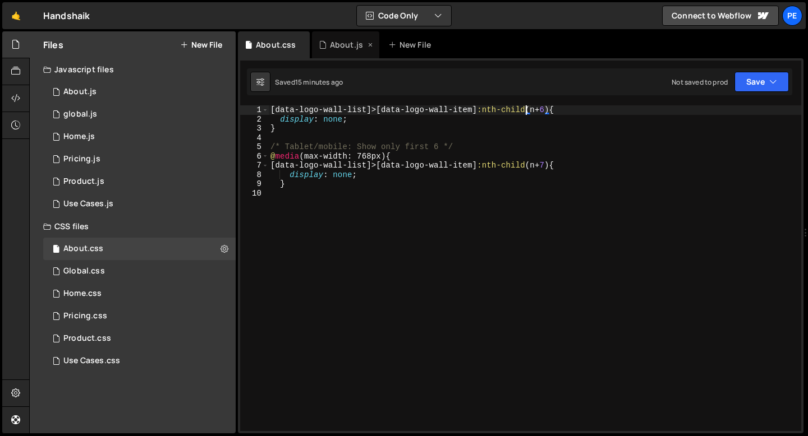
click at [340, 56] on div "About.js" at bounding box center [345, 44] width 67 height 27
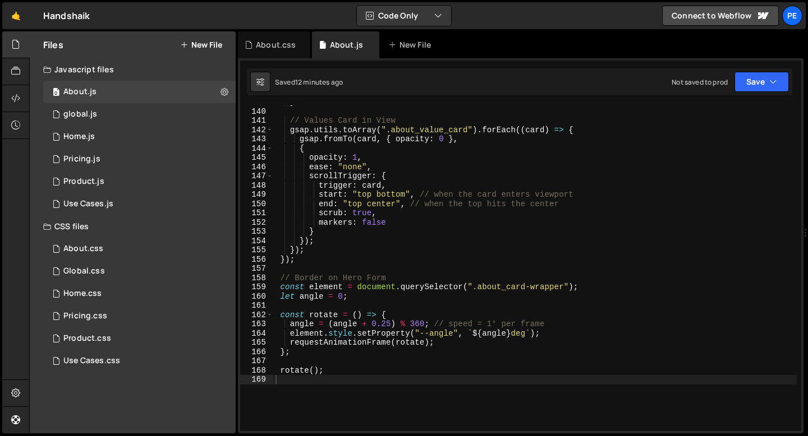
scroll to position [1396, 0]
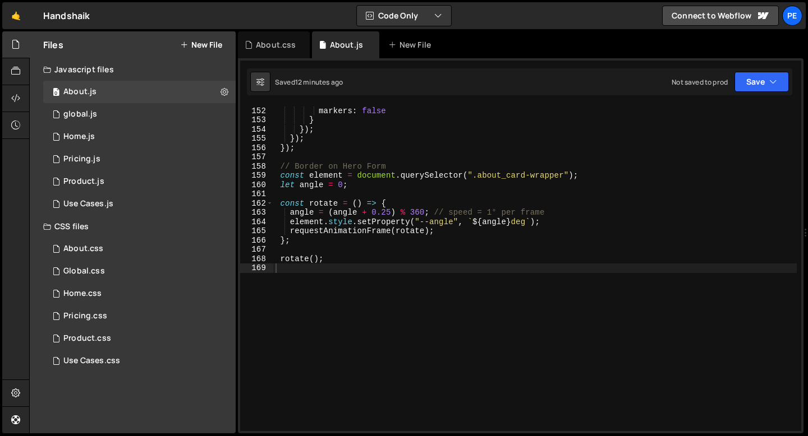
click at [284, 271] on div "scrub : true , markers : false } }) ; }) ; }) ; // Border on Hero Form const el…" at bounding box center [534, 269] width 523 height 344
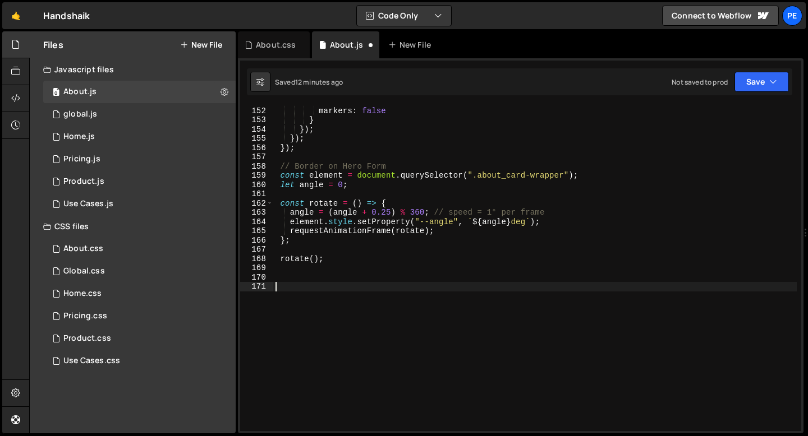
paste textarea "});"
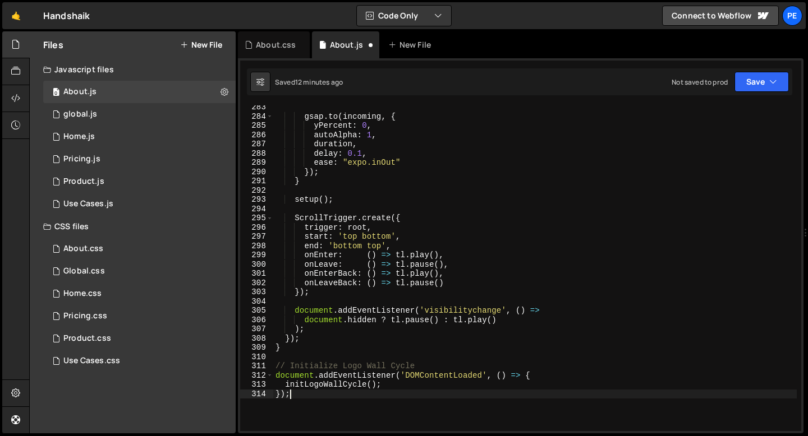
scroll to position [2738, 0]
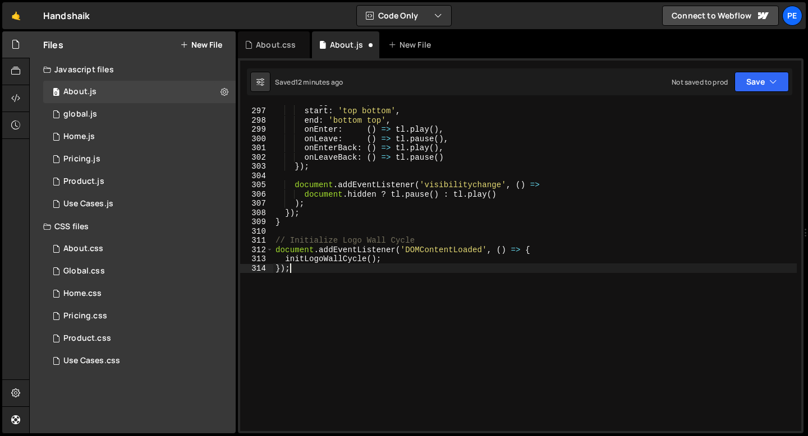
click at [443, 248] on div "trigger : root , start : 'top bottom' , end : 'bottom top' , onEnter : ( ) => t…" at bounding box center [534, 269] width 523 height 344
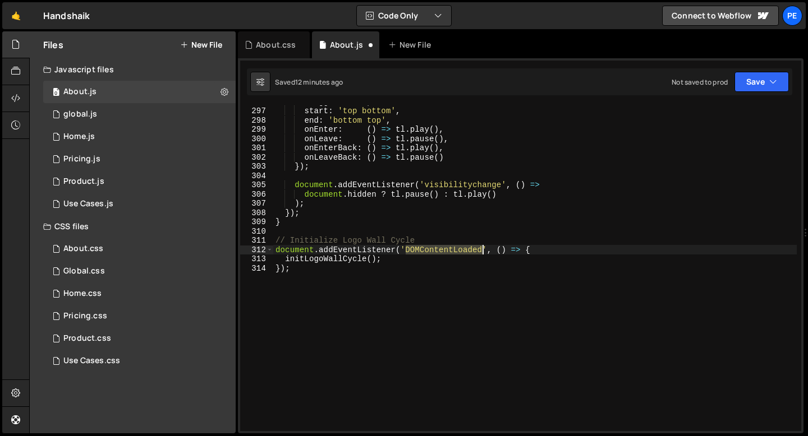
click at [442, 248] on div "trigger : root , start : 'top bottom' , end : 'bottom top' , onEnter : ( ) => t…" at bounding box center [534, 269] width 523 height 344
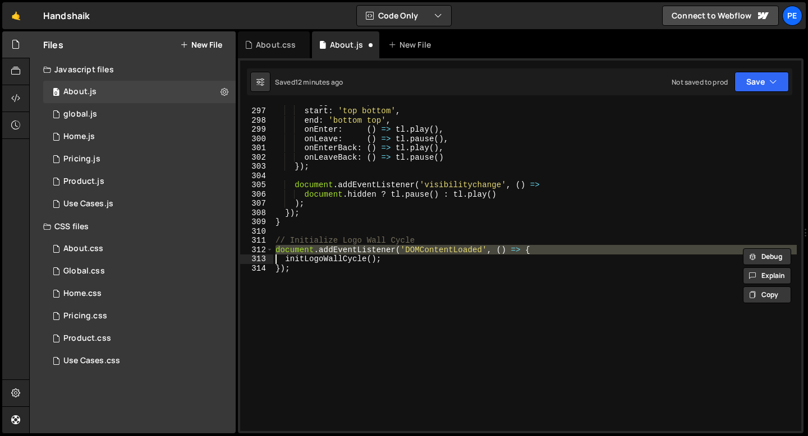
scroll to position [2729, 0]
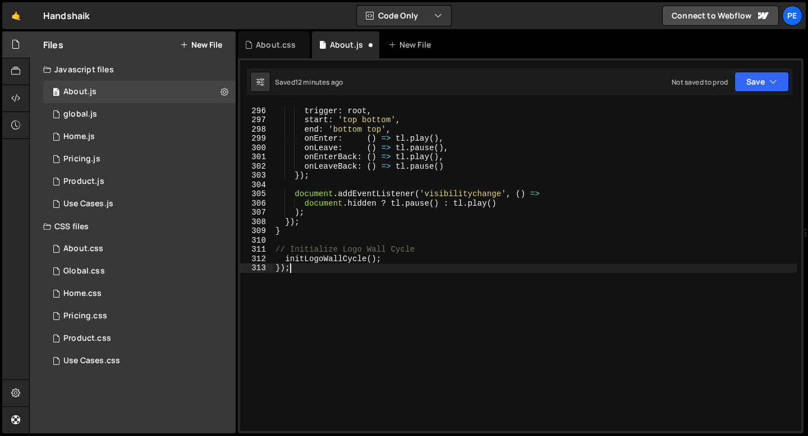
click at [305, 271] on div "ScrollTrigger . create ({ trigger : root , start : 'top bottom' , end : 'bottom…" at bounding box center [534, 269] width 523 height 344
type textarea "}"
type textarea "initLogoWallCycle();"
click at [287, 53] on div "About.css" at bounding box center [274, 44] width 72 height 27
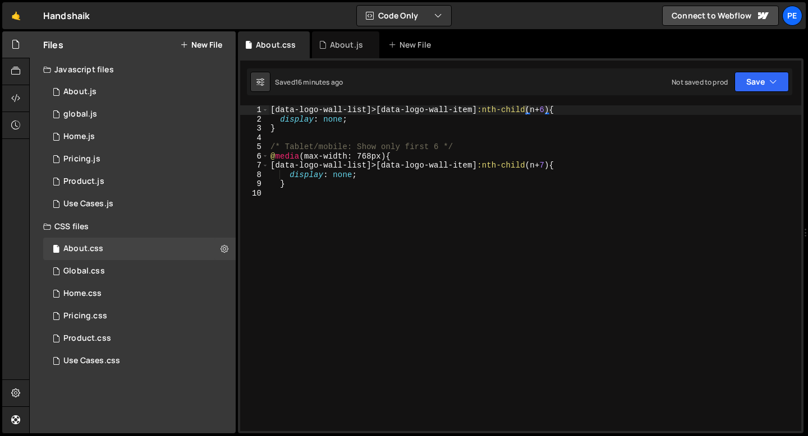
click at [545, 110] on div "[ data-logo-wall-list ]>[ data-logo-wall-item ] :nth-child ( n + 6 ) { display …" at bounding box center [534, 277] width 533 height 344
type textarea "[data-logo-wall-list]>[data-logo-wall-item]:nth-child(n+7) {"
